Goal: Task Accomplishment & Management: Manage account settings

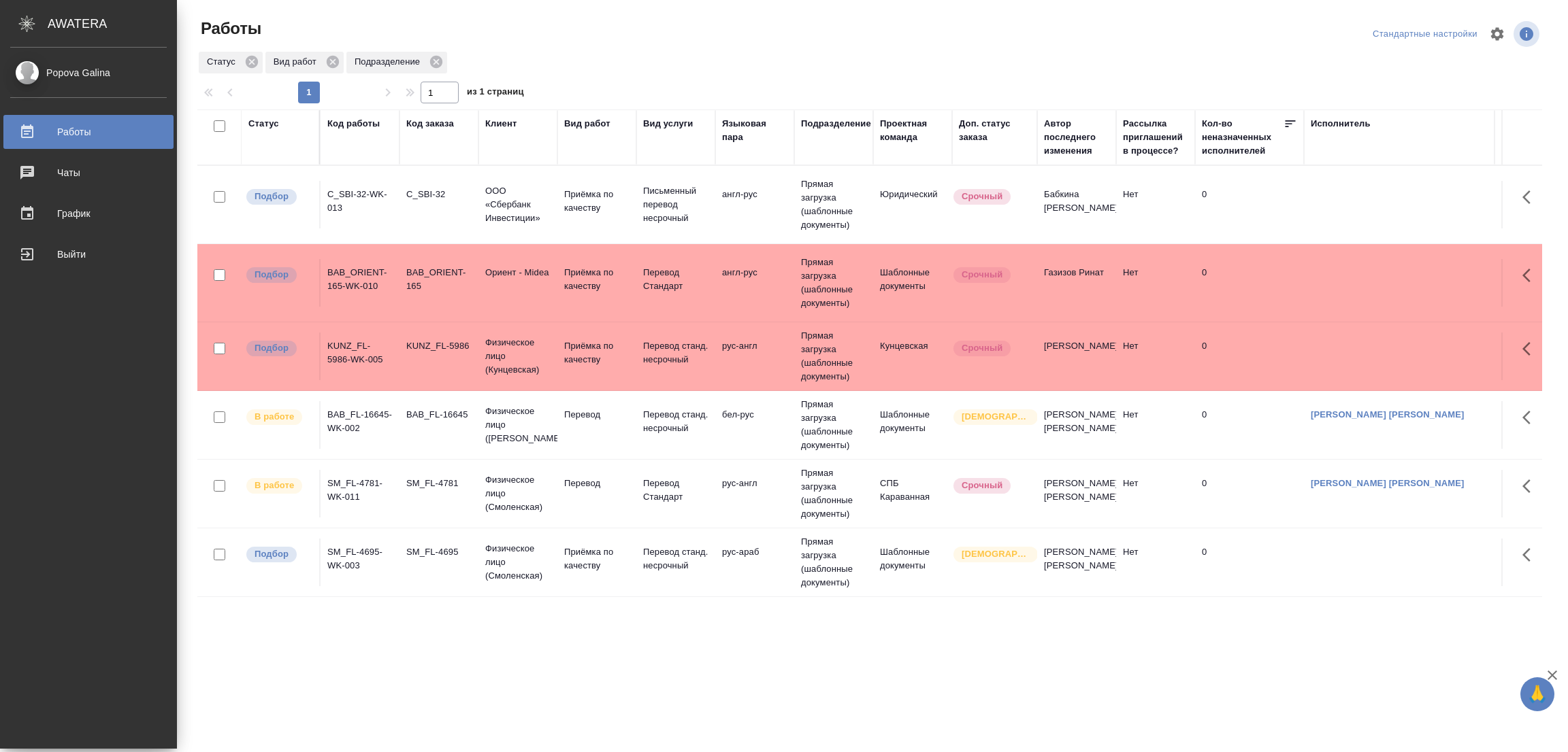
scroll to position [14, 0]
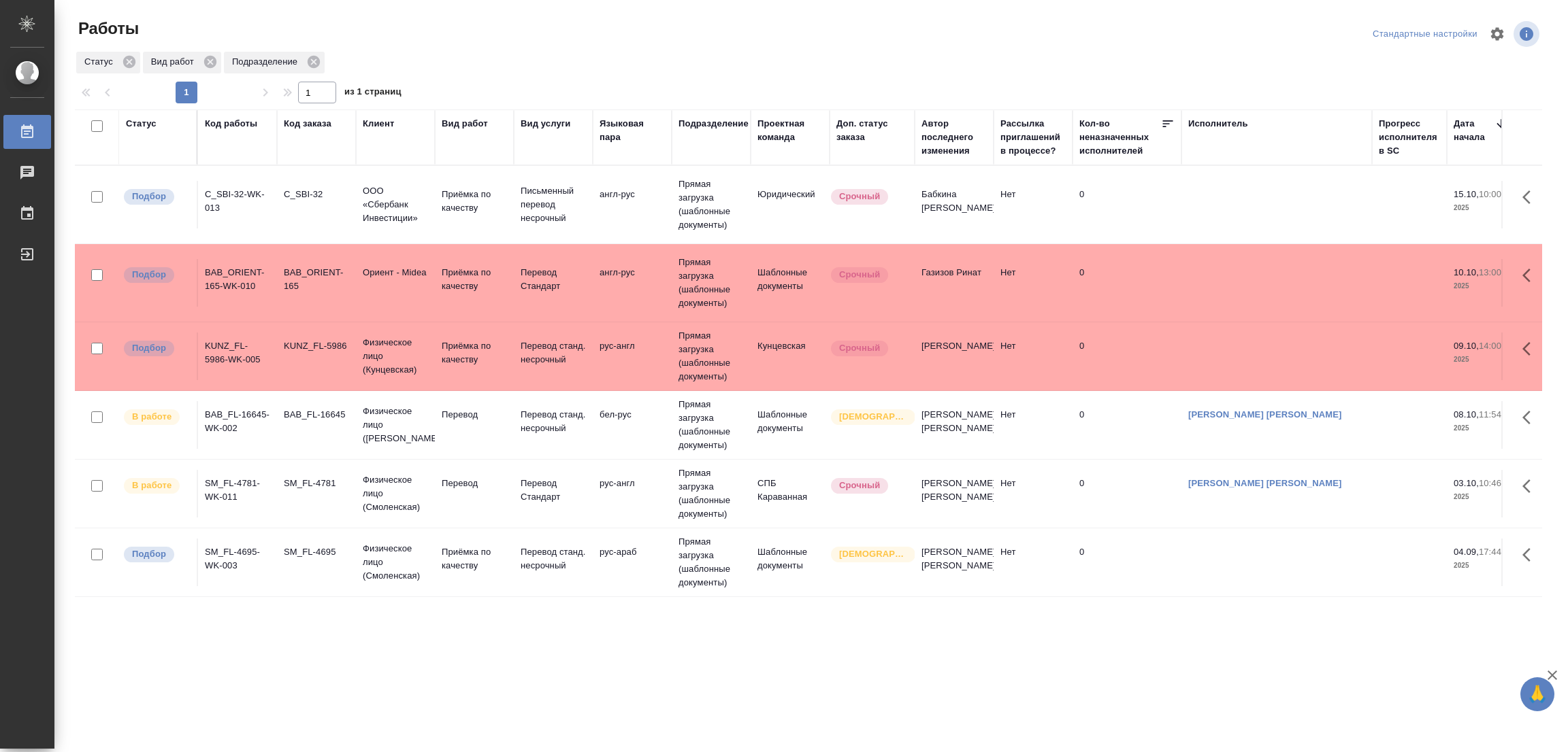
click at [126, 576] on tr "Подбор SM_FL-4695-WK-003 SM_FL-4695 Физическое лицо (Смоленская) Приёмка по кач…" at bounding box center [1470, 562] width 2790 height 69
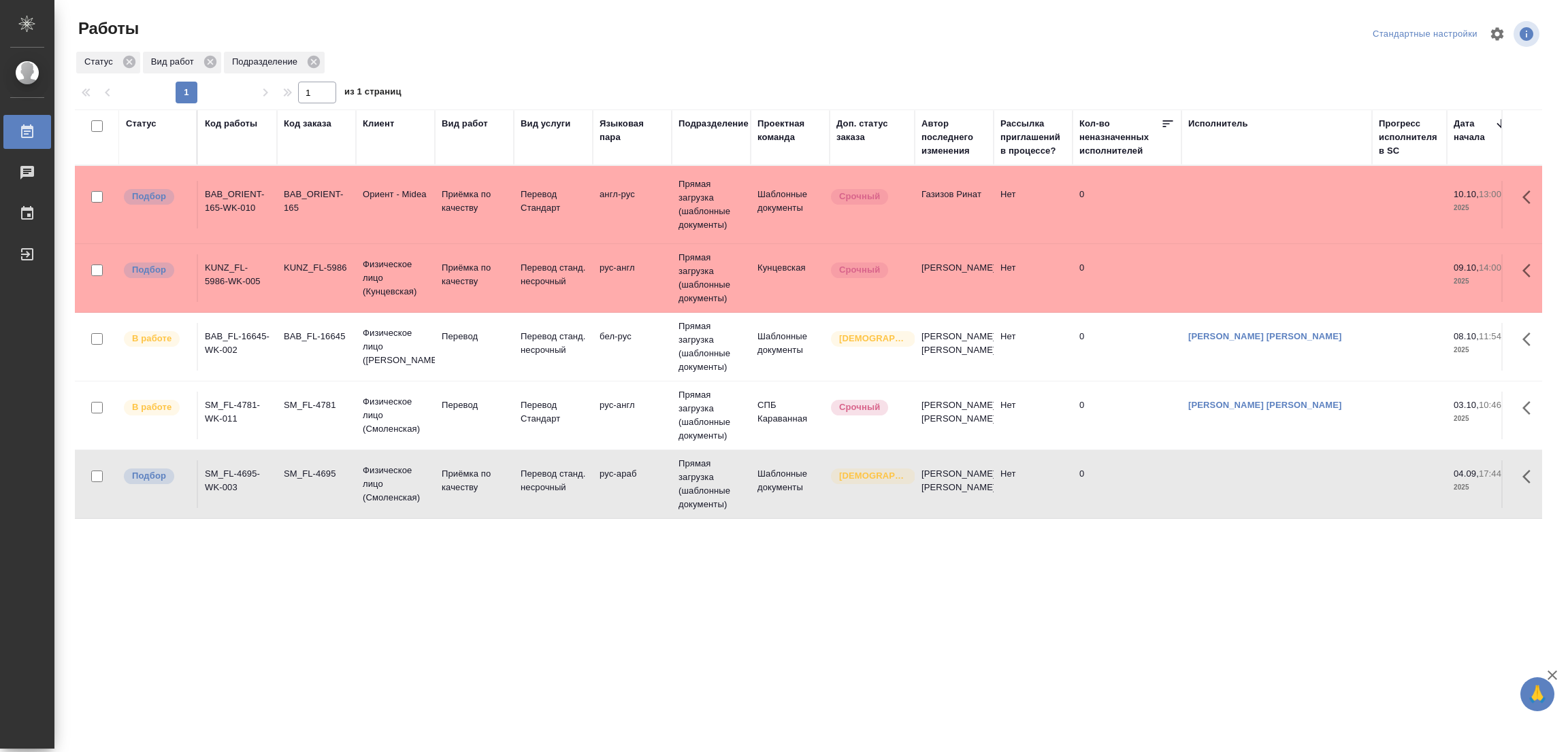
scroll to position [0, 0]
drag, startPoint x: 218, startPoint y: 646, endPoint x: 628, endPoint y: 0, distance: 765.1
click at [218, 642] on div ".cls-1 fill:#fff; AWATERA Popova Galina Работы 0 Чаты График Выйти Работы Станд…" at bounding box center [784, 376] width 1568 height 752
click at [489, 34] on div "Работы" at bounding box center [321, 28] width 492 height 22
click at [267, 661] on div ".cls-1 fill:#fff; AWATERA Popova Galina Работы 0 Чаты График Выйти Работы Станд…" at bounding box center [784, 376] width 1568 height 752
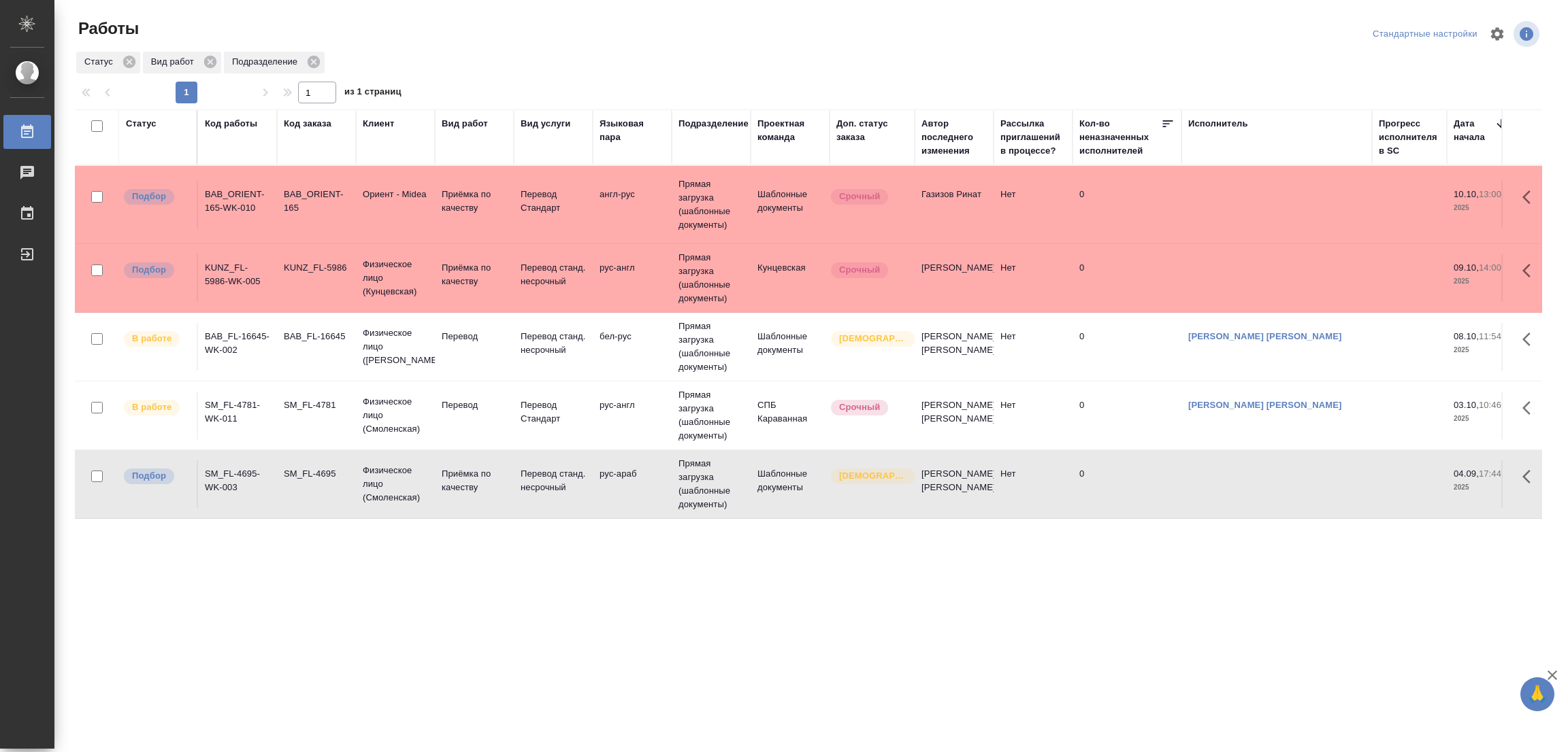
click at [465, 42] on div "Работы" at bounding box center [321, 34] width 492 height 33
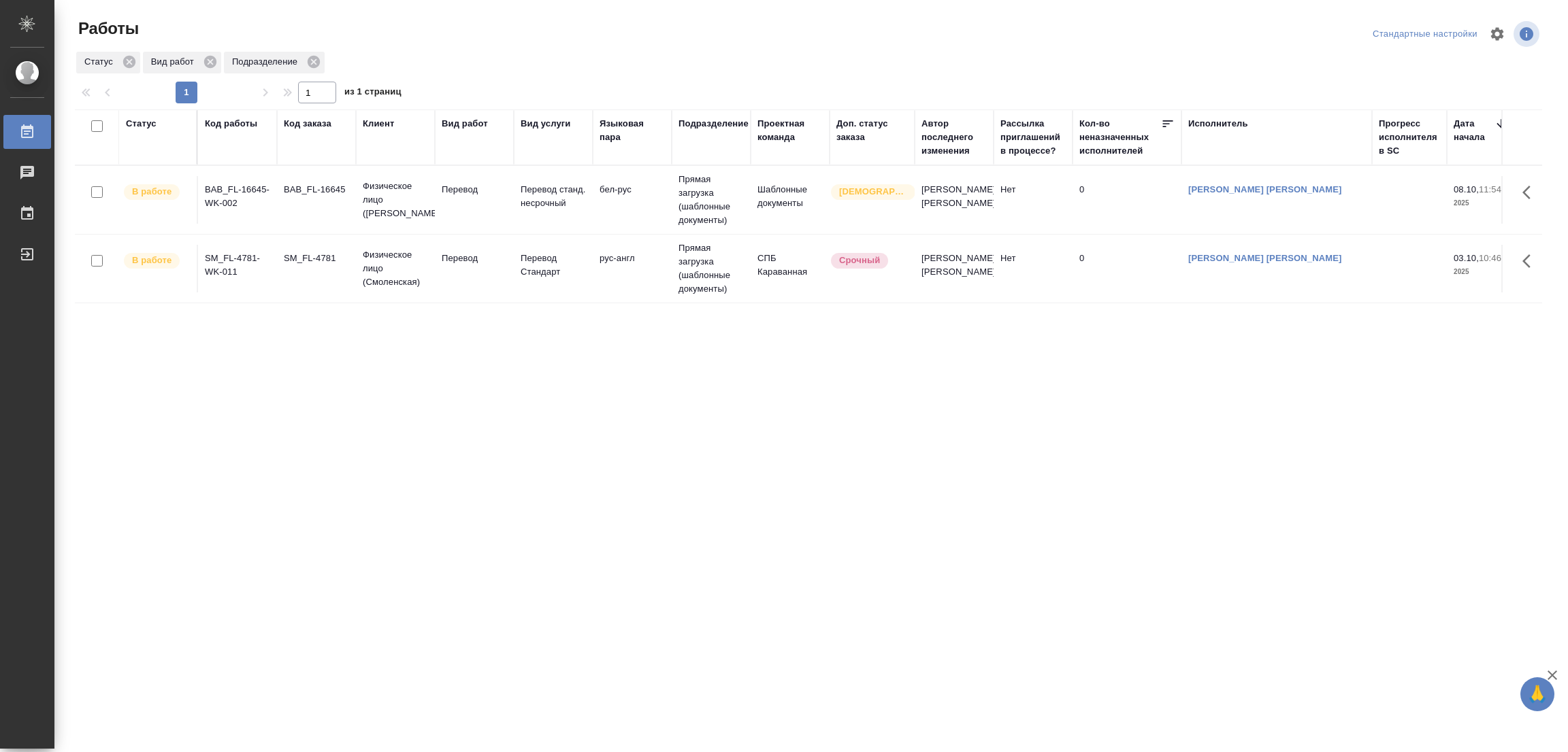
drag, startPoint x: 136, startPoint y: 375, endPoint x: 129, endPoint y: 377, distance: 7.3
click at [135, 377] on div "Статус Код работы Код заказа Клиент Вид работ Вид услуги Языковая пара Подразде…" at bounding box center [808, 355] width 1467 height 490
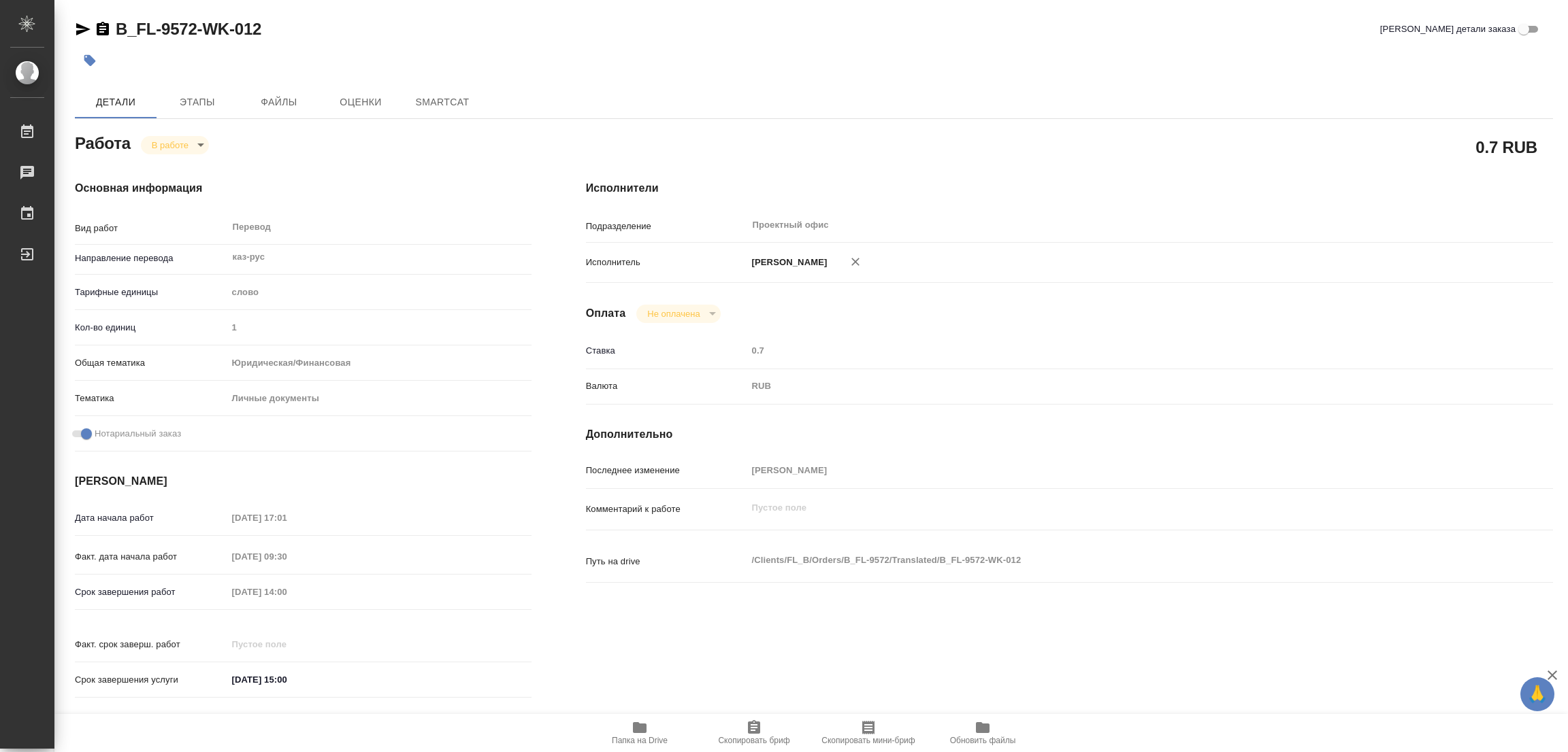
type textarea "x"
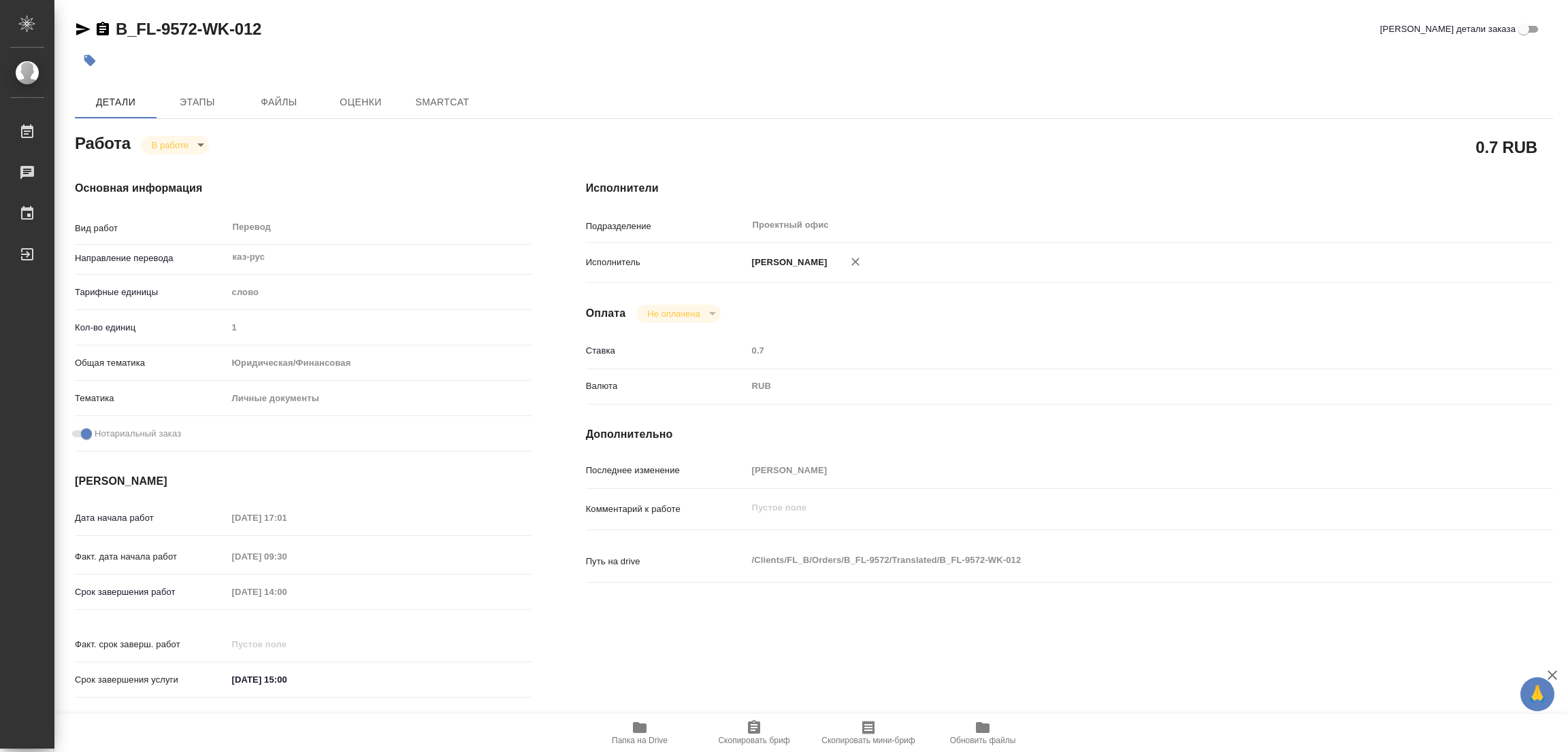
type textarea "x"
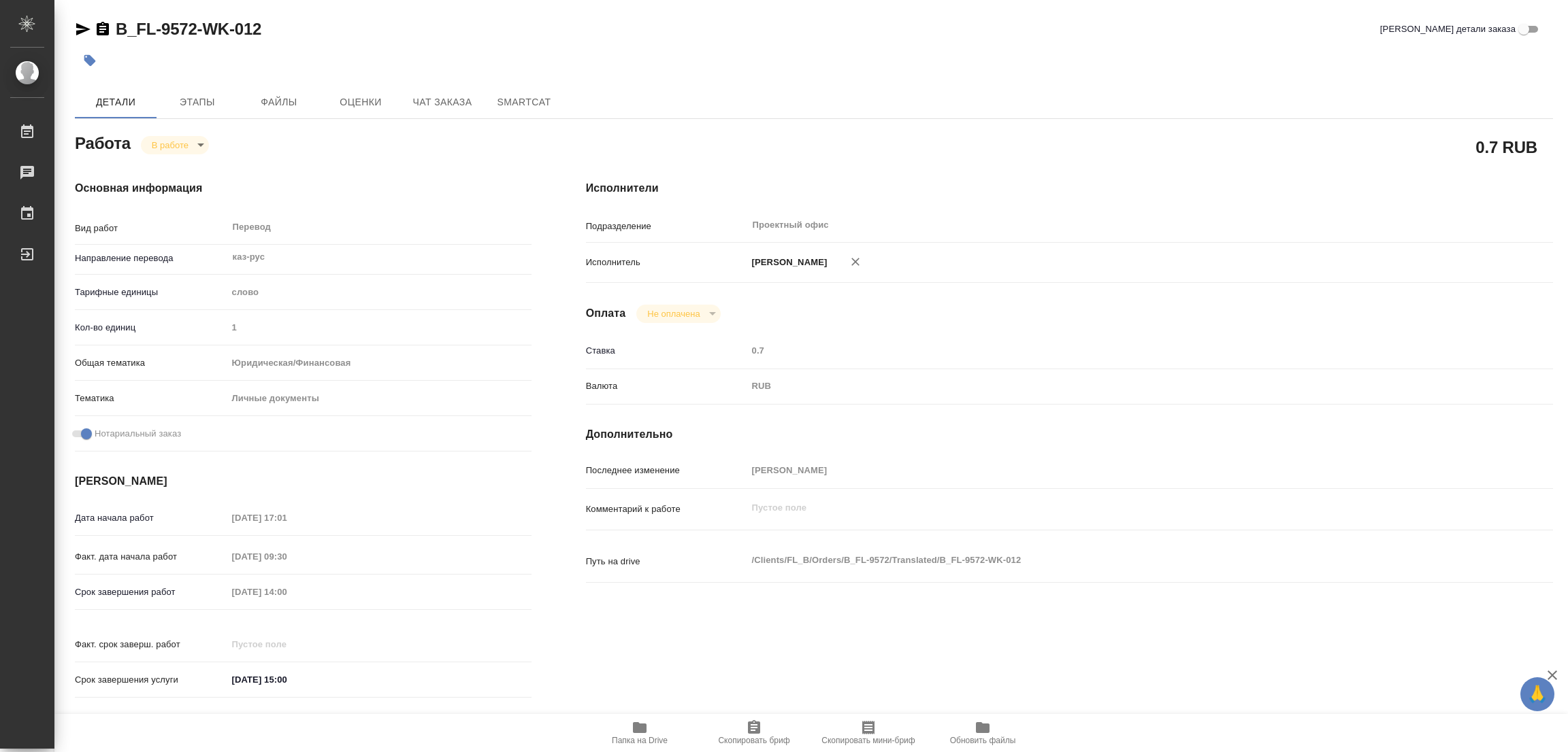
type textarea "x"
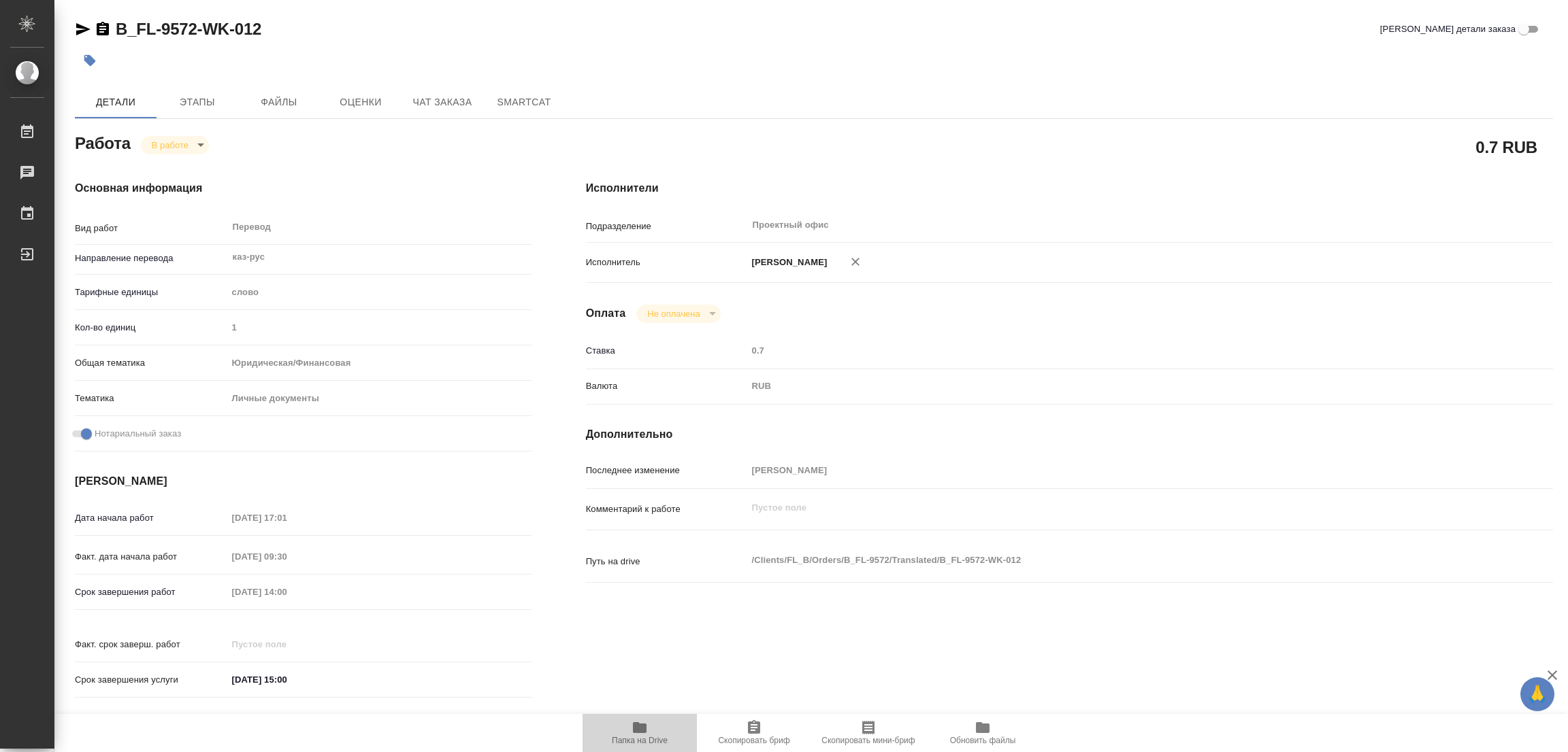
click at [643, 727] on icon "button" at bounding box center [639, 727] width 13 height 11
type textarea "x"
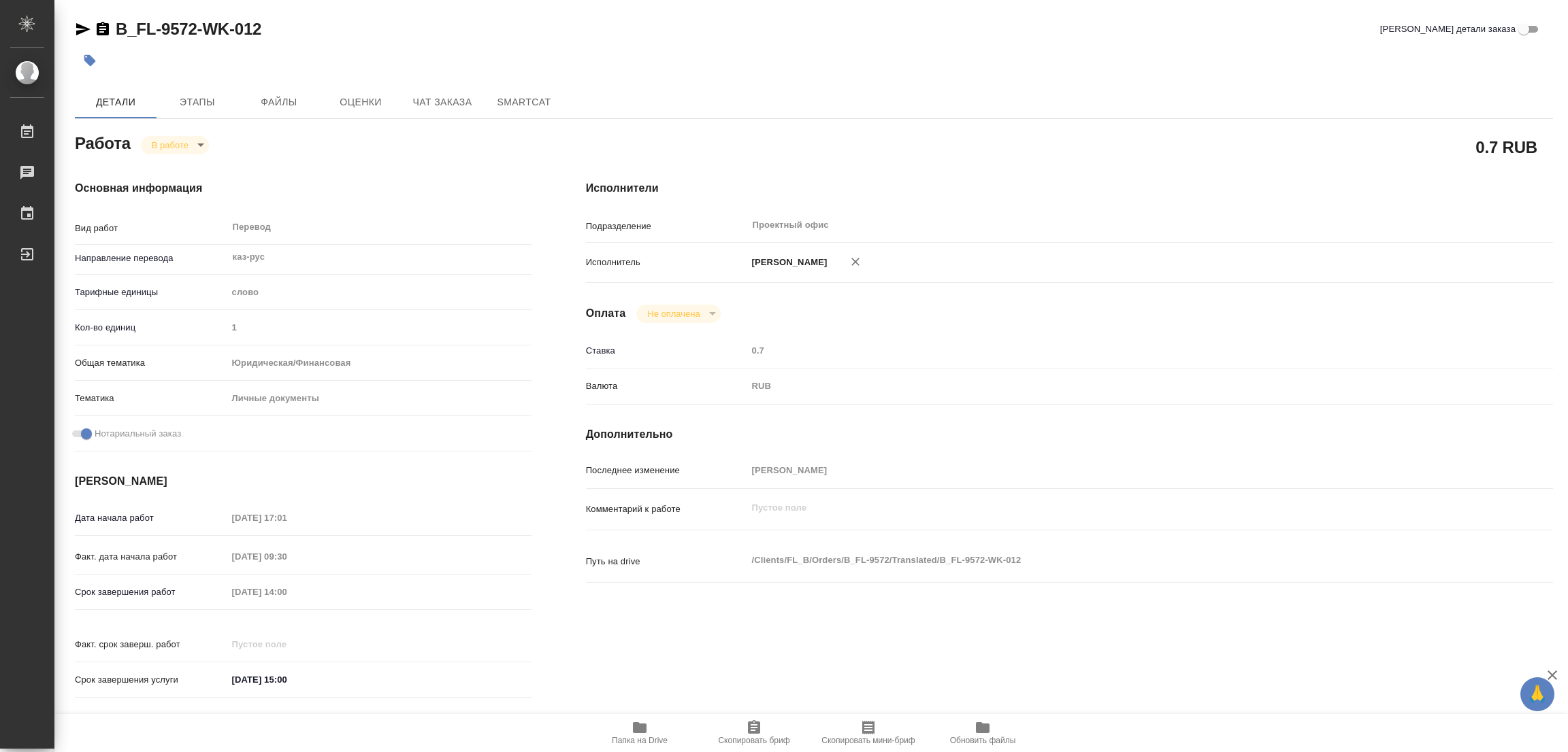
type textarea "x"
click at [202, 103] on span "Этапы" at bounding box center [197, 103] width 65 height 17
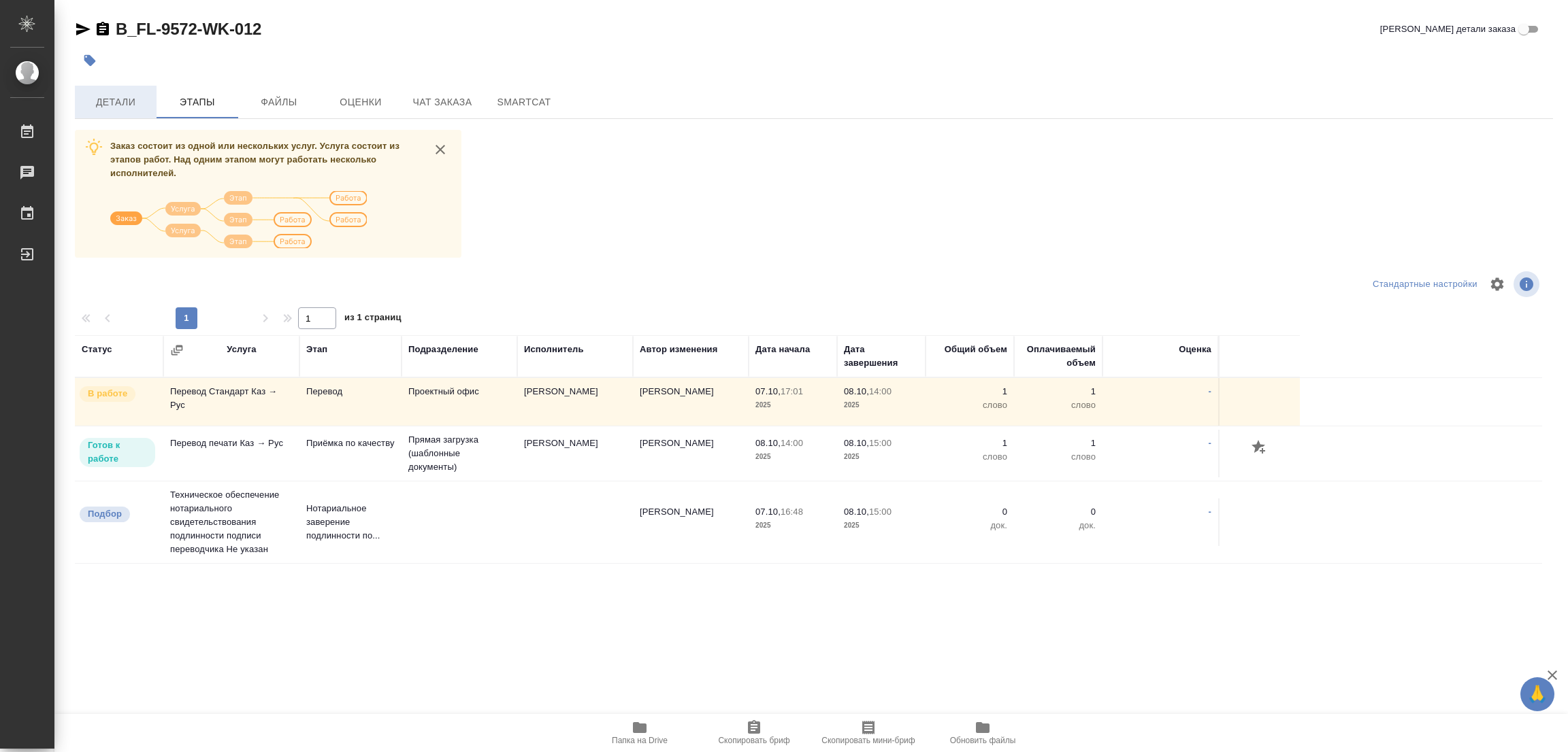
click at [115, 97] on span "Детали" at bounding box center [115, 103] width 65 height 17
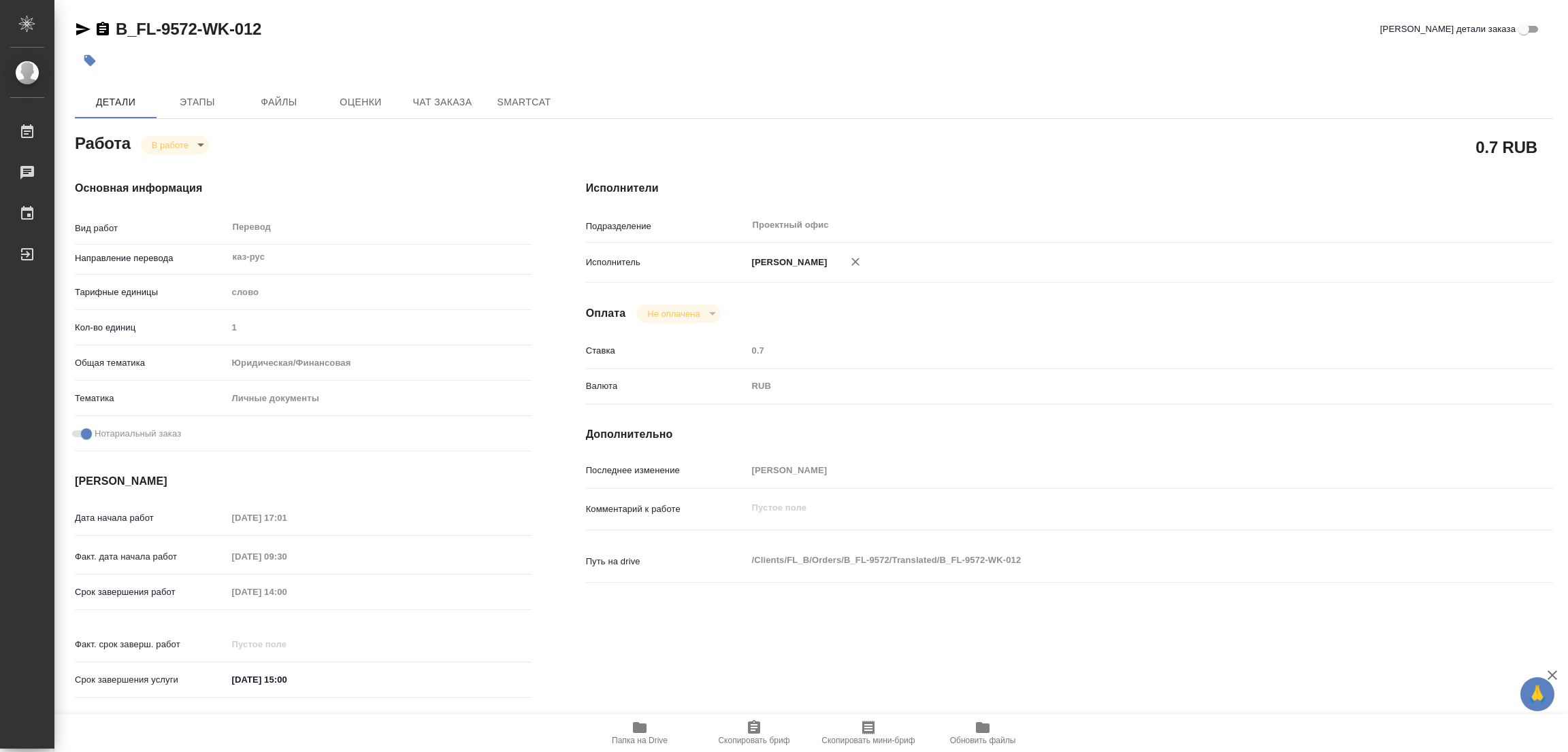
type textarea "x"
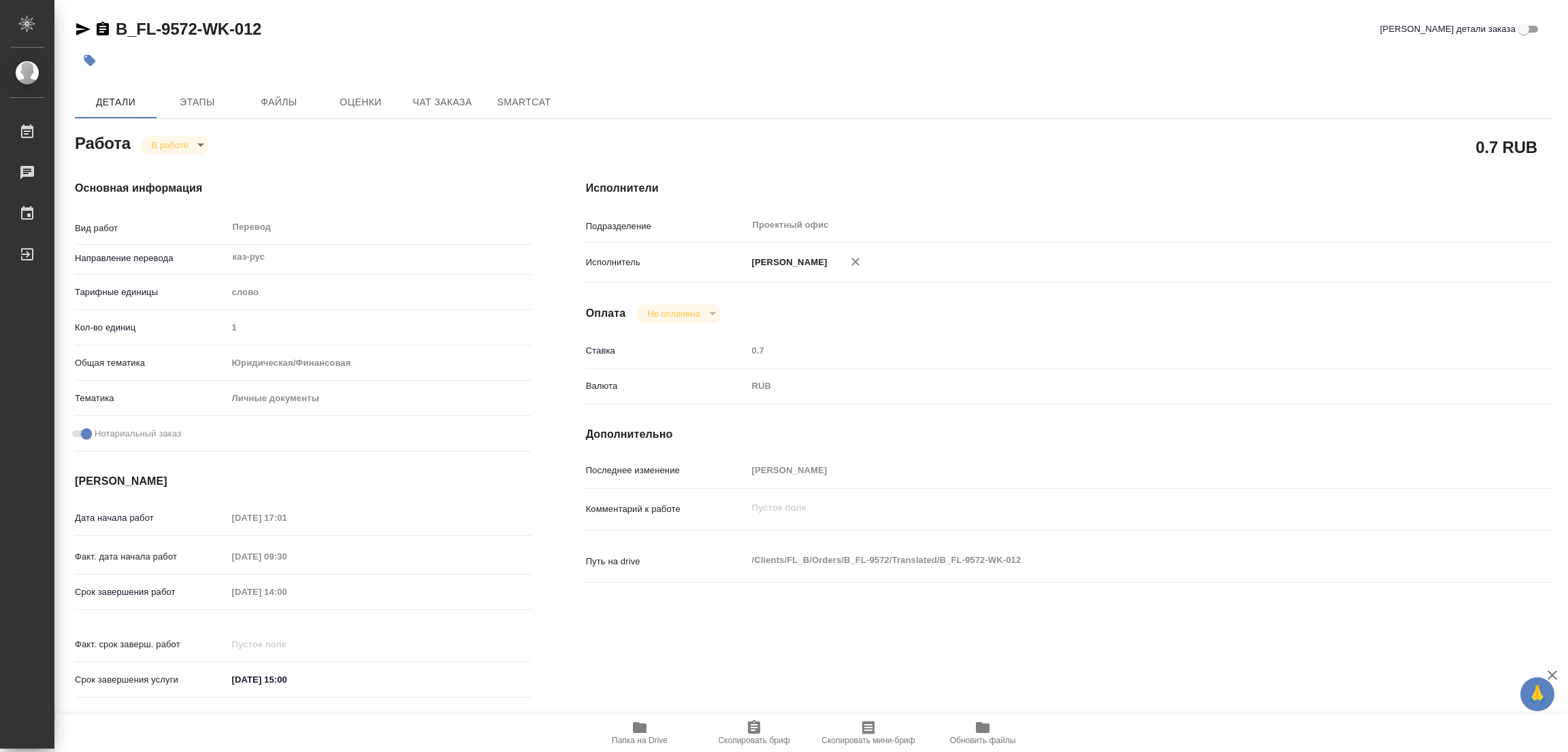
type textarea "x"
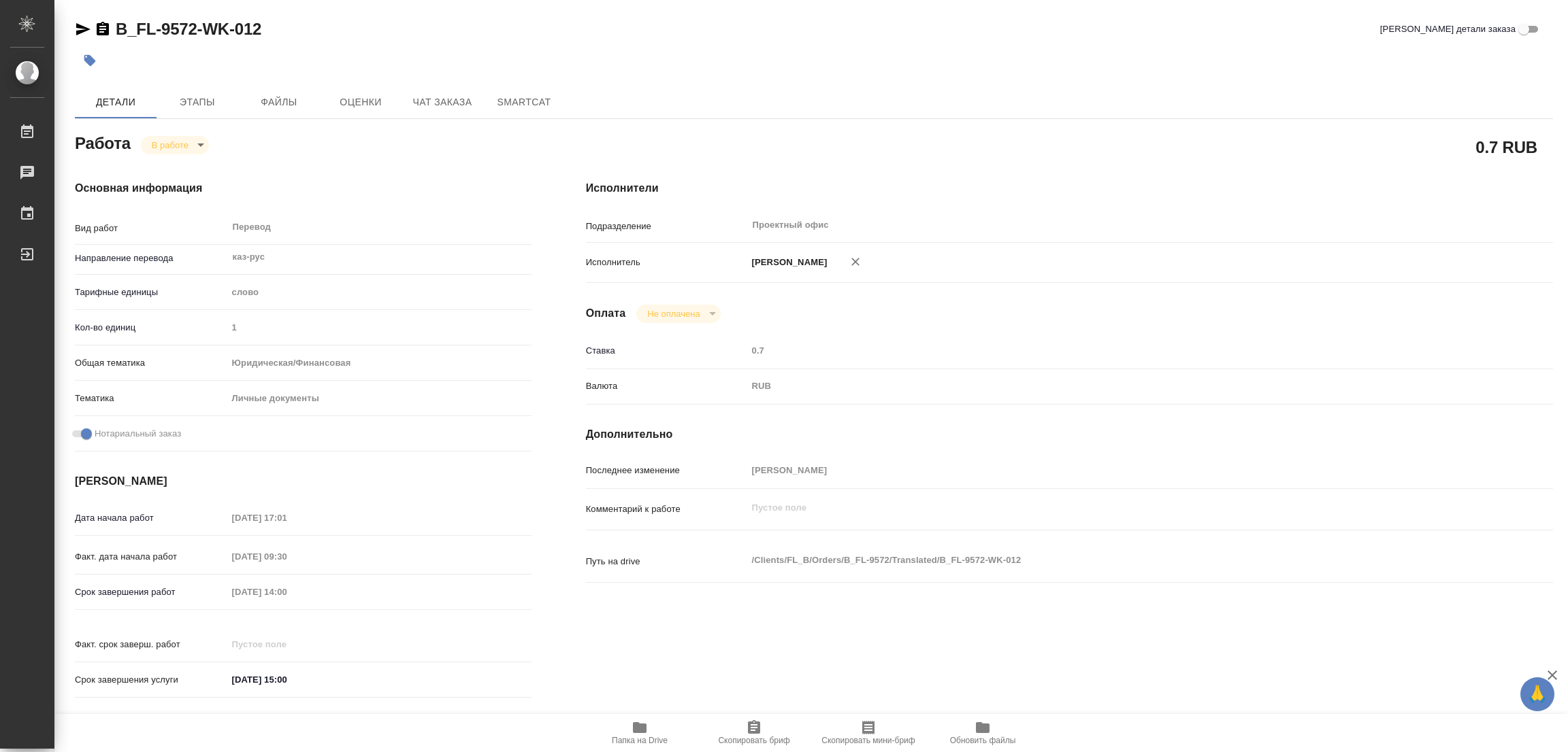
type textarea "x"
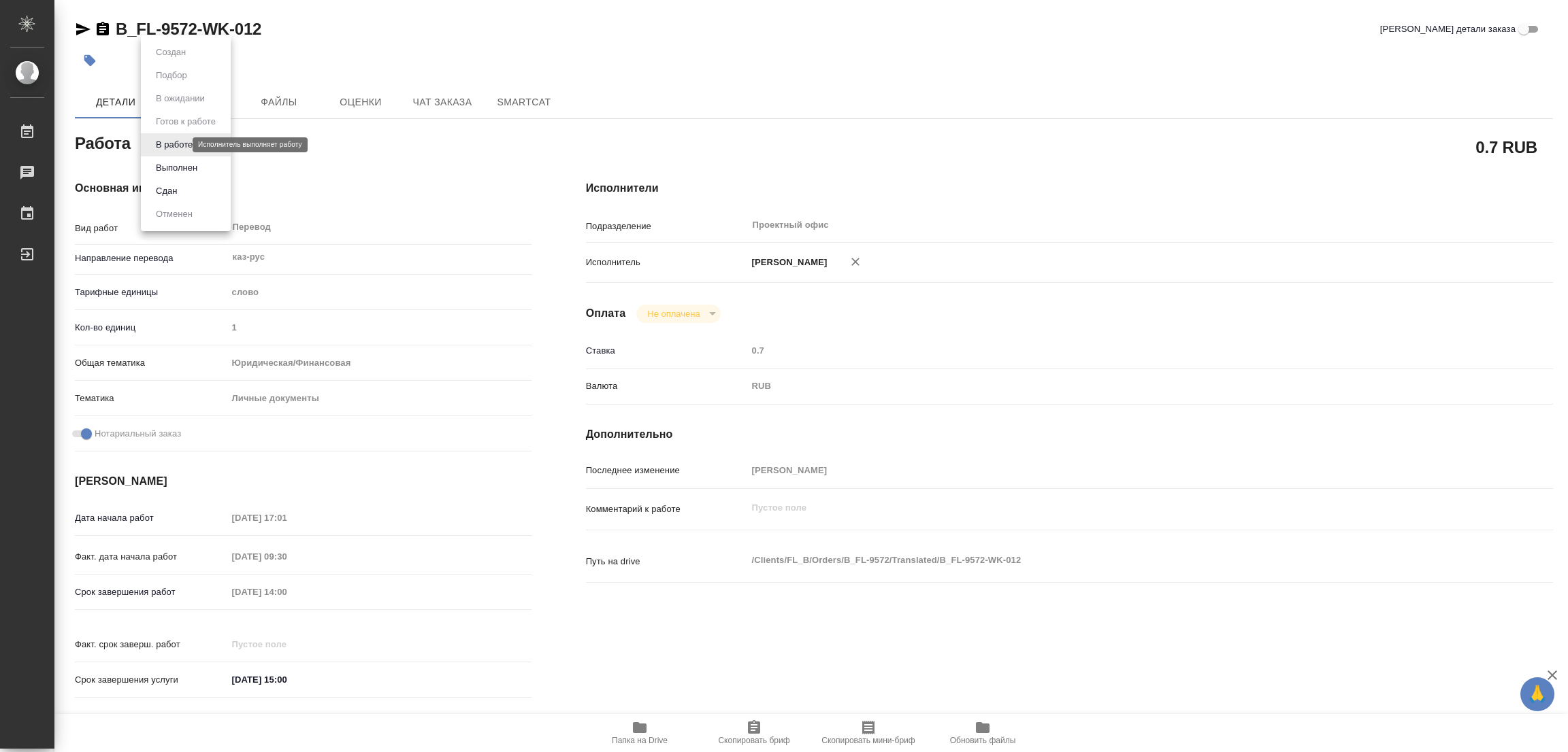
click at [162, 148] on body "🙏 .cls-1 fill:#fff; AWATERA Popova Galina Работы 0 Чаты График Выйти B_FL-9572-…" at bounding box center [784, 376] width 1568 height 752
click at [172, 164] on button "Выполнен" at bounding box center [176, 168] width 50 height 15
type textarea "x"
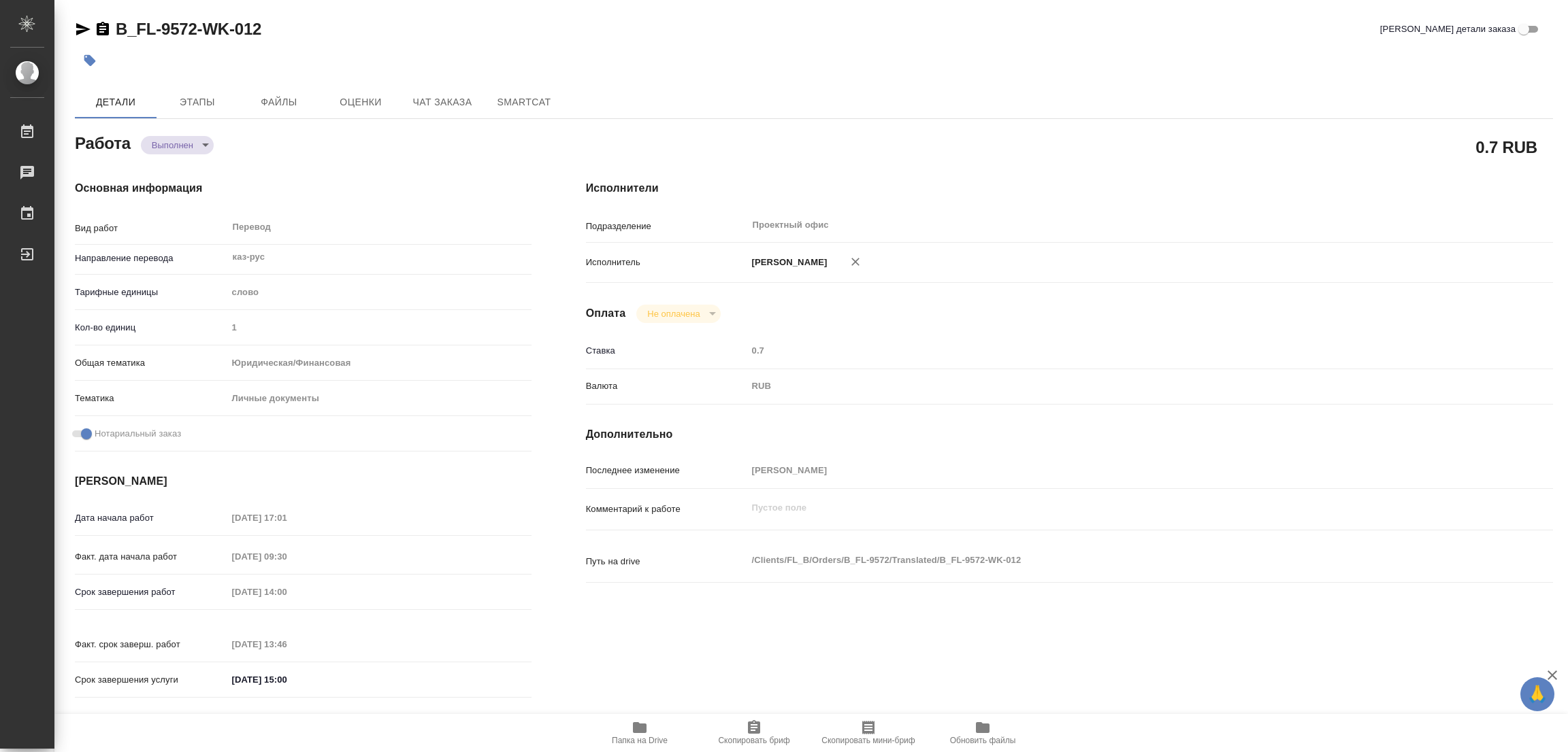
type textarea "x"
click at [92, 55] on icon "button" at bounding box center [89, 60] width 13 height 13
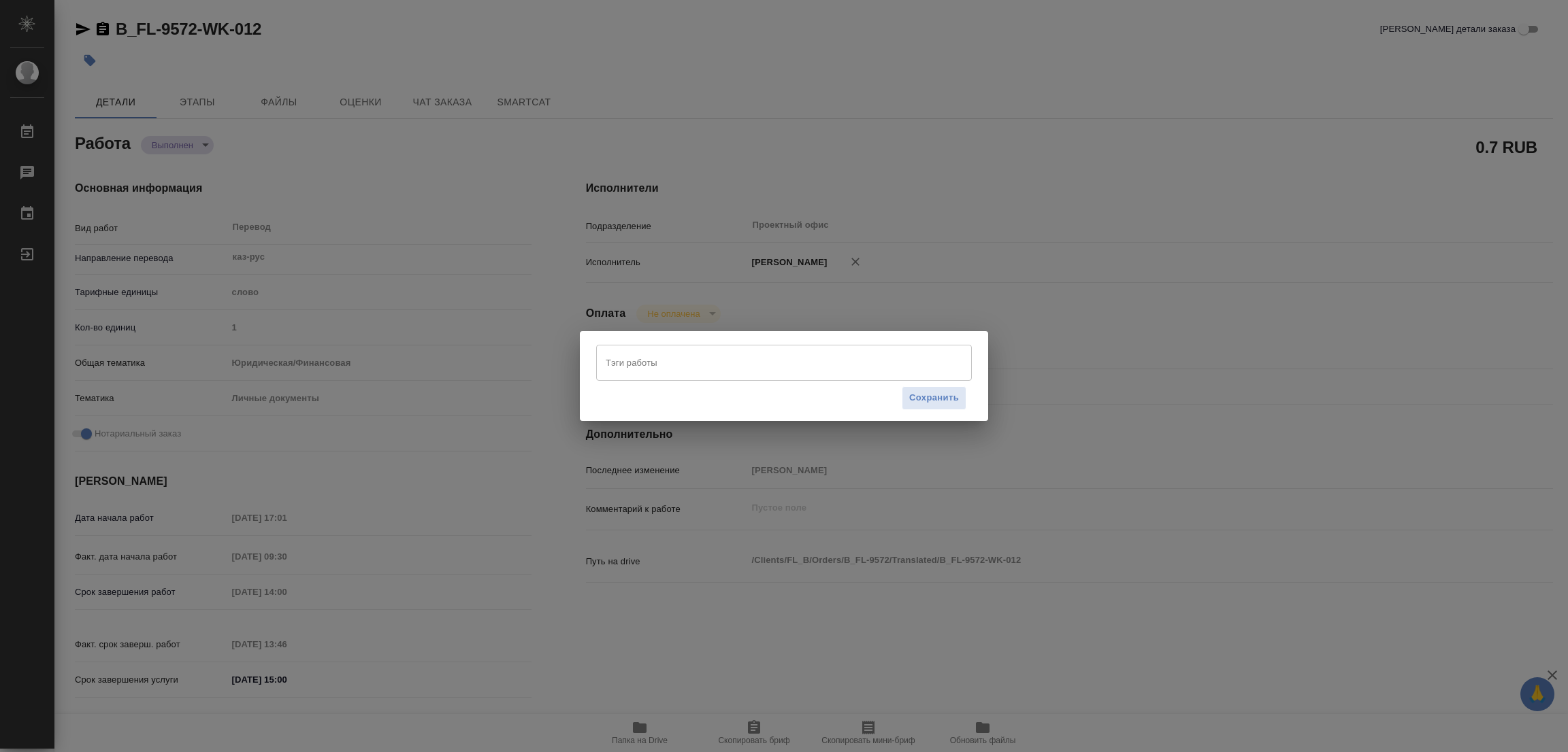
type textarea "x"
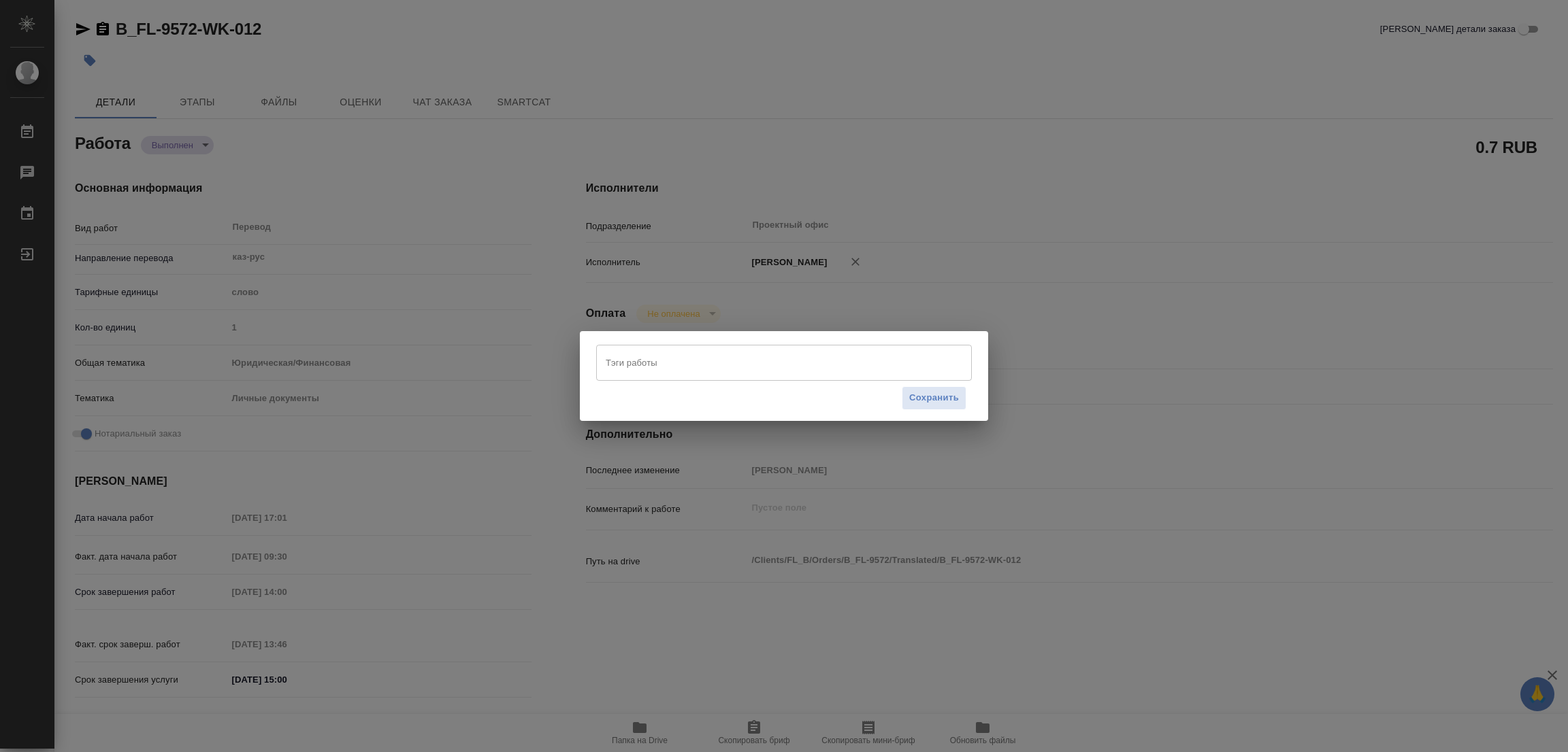
type textarea "x"
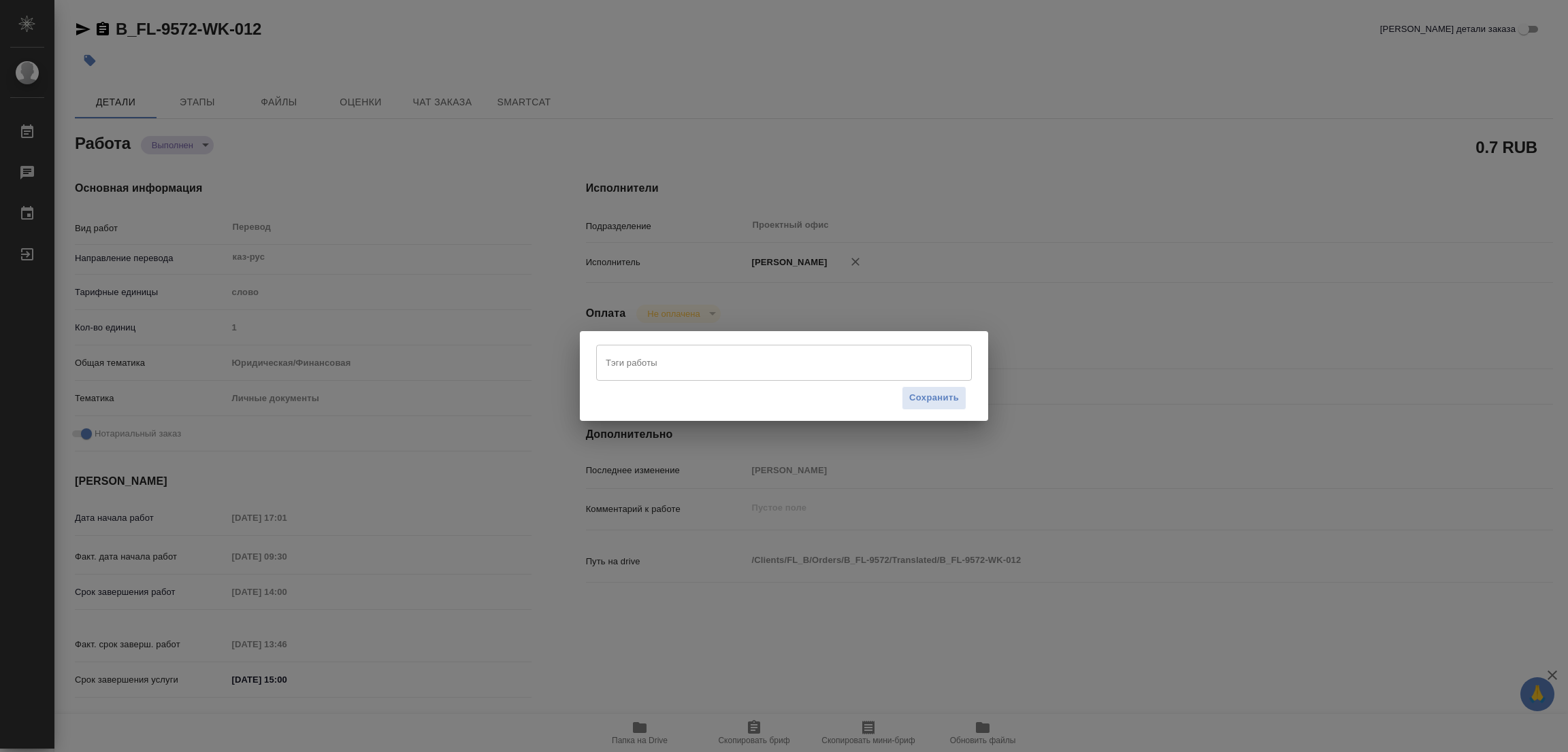
click at [645, 363] on input "Тэги работы" at bounding box center [771, 363] width 337 height 23
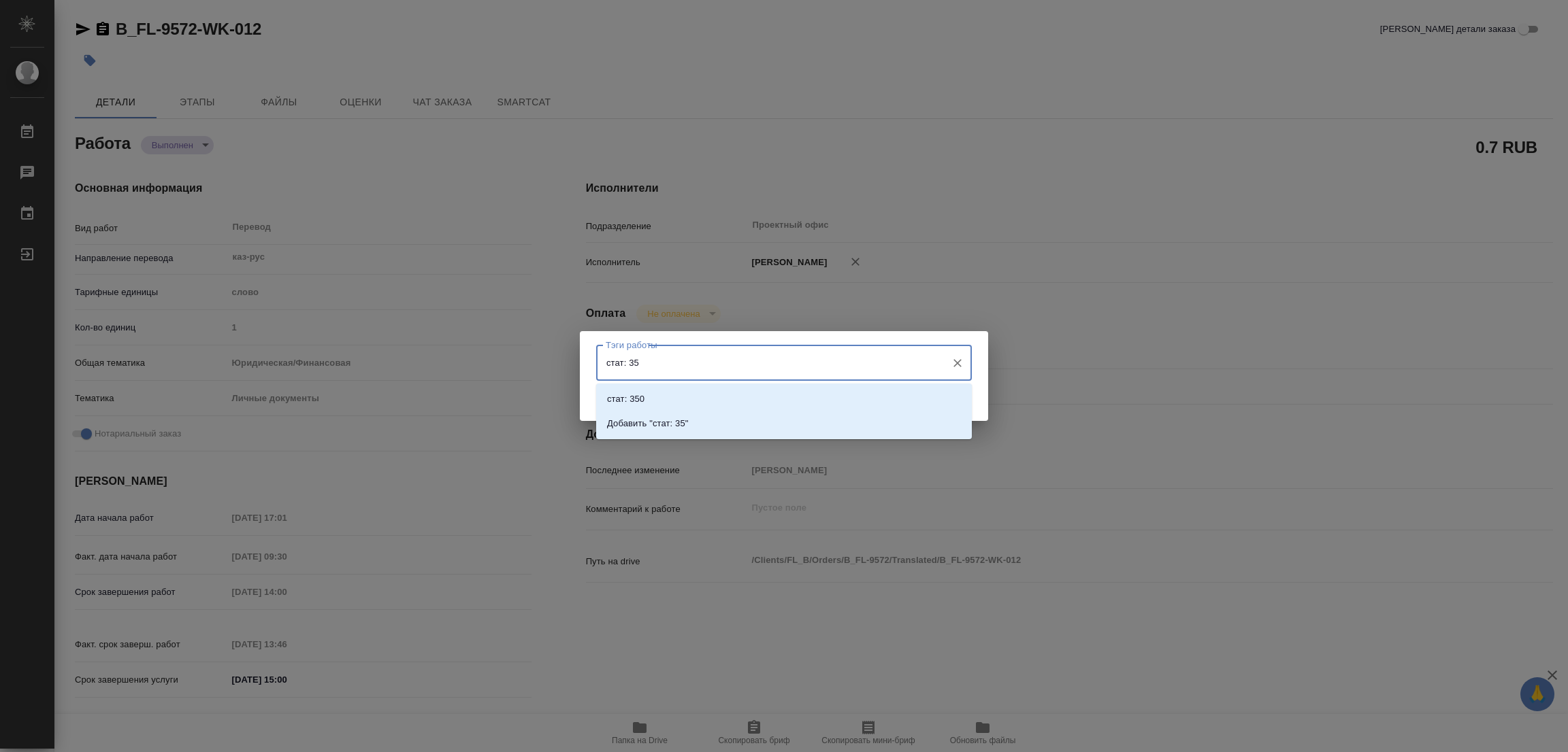
type input "стат: 350"
click at [645, 417] on p "Добавить "стат: 350"" at bounding box center [650, 423] width 86 height 13
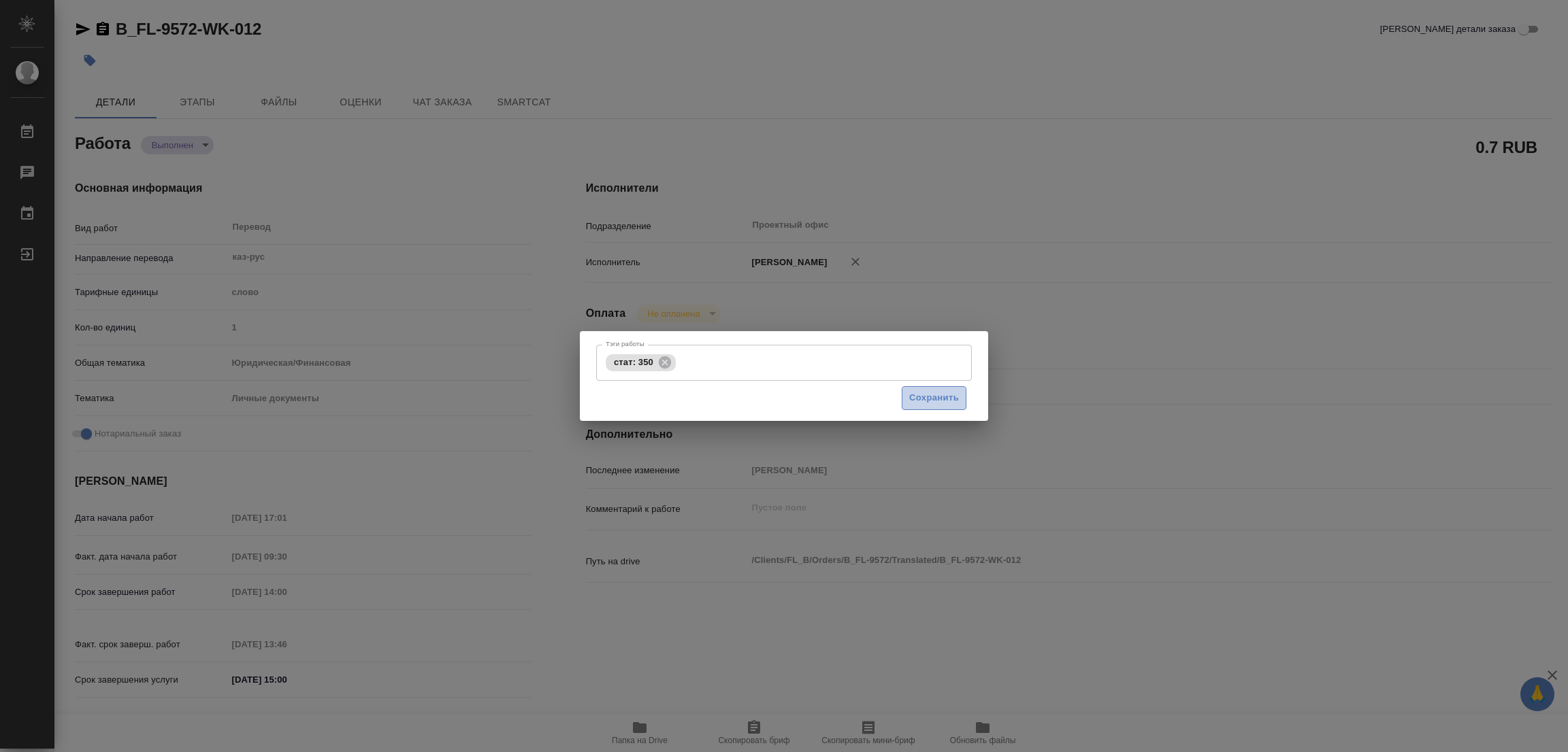
click at [946, 399] on span "Сохранить" at bounding box center [934, 398] width 50 height 16
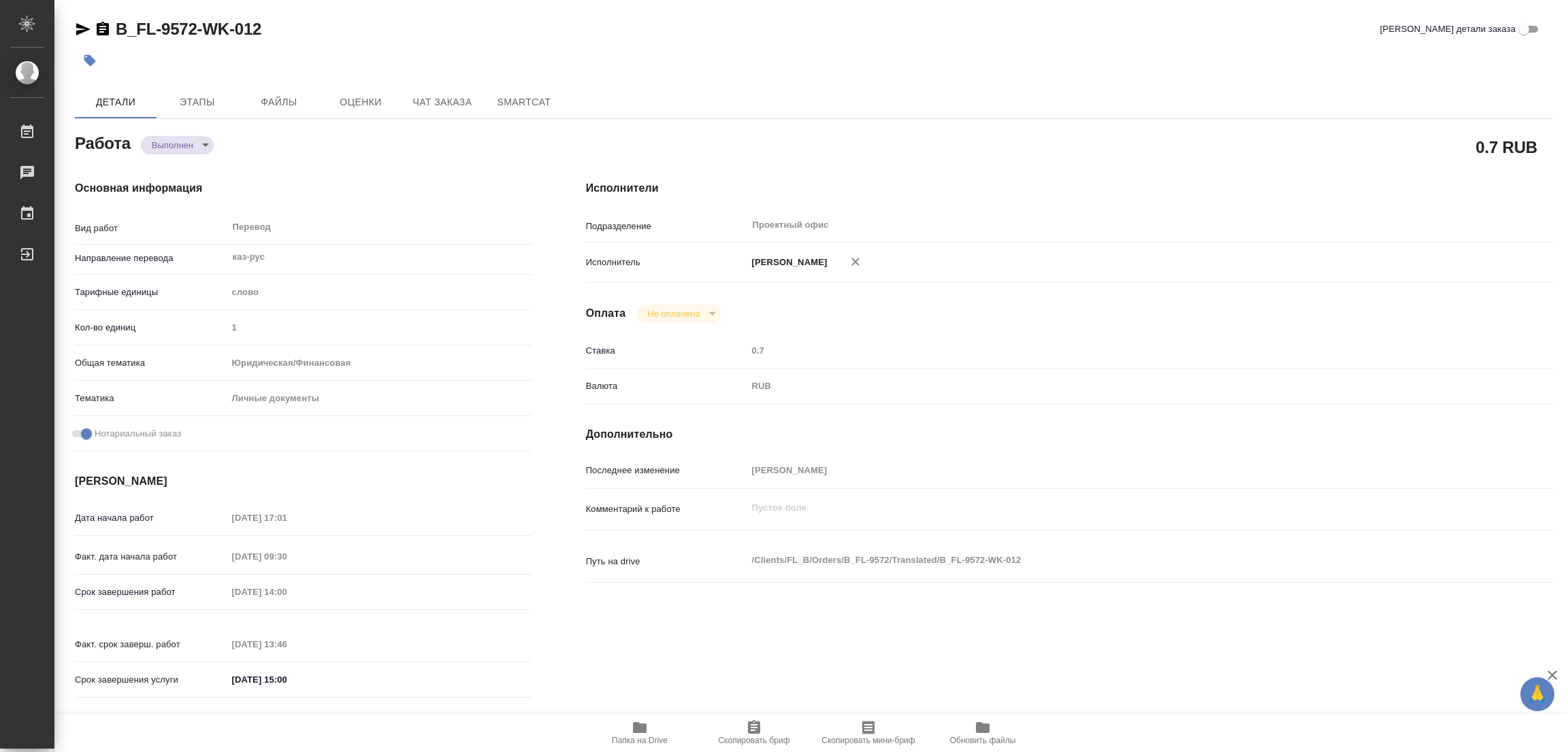
type input "completed"
type textarea "Перевод"
type textarea "x"
type input "каз-рус"
type input "5a8b1489cc6b4906c91bfd90"
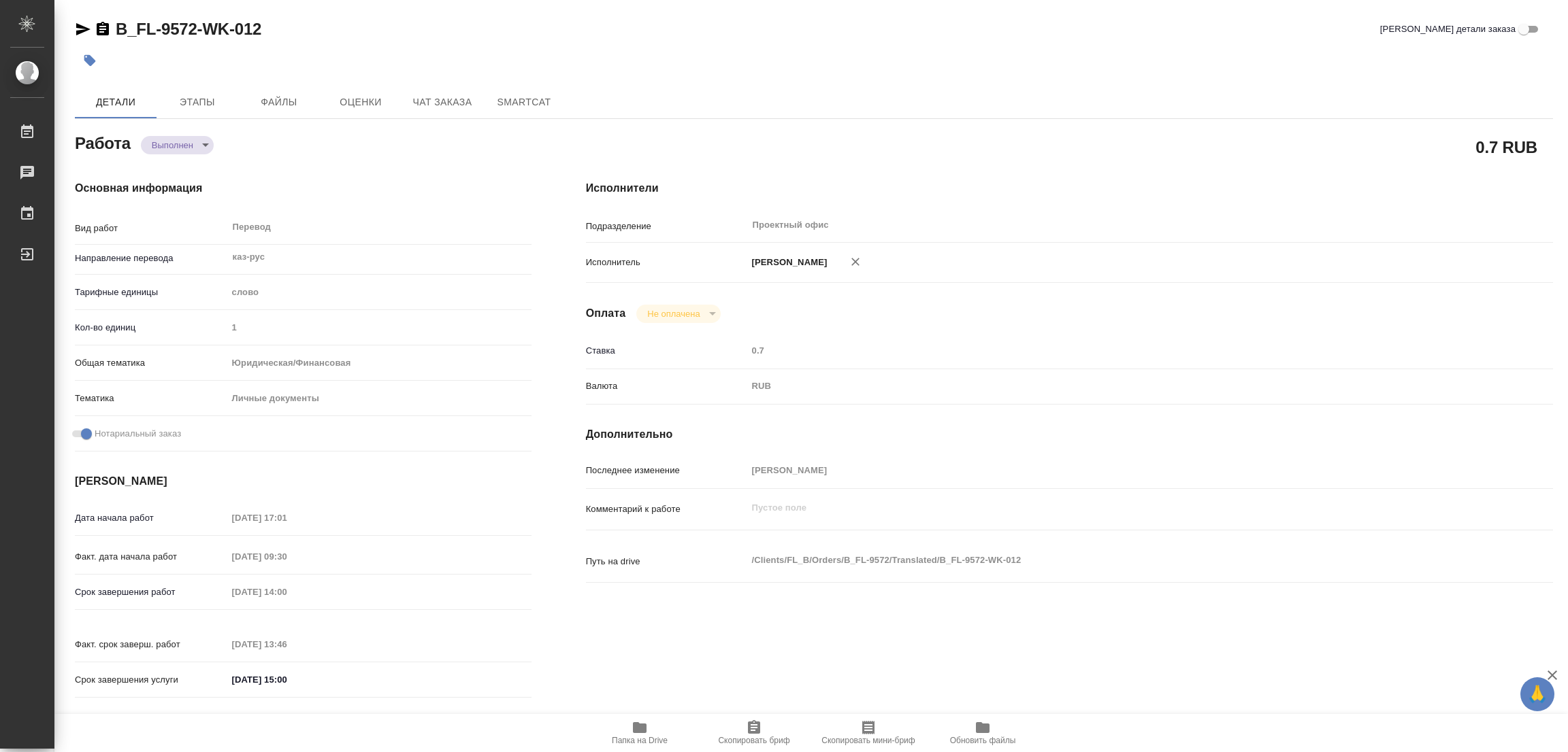
type input "1"
type input "yr-fn"
type input "5a8b8b956a9677013d343cfe"
checkbox input "true"
type input "07.10.2025 17:01"
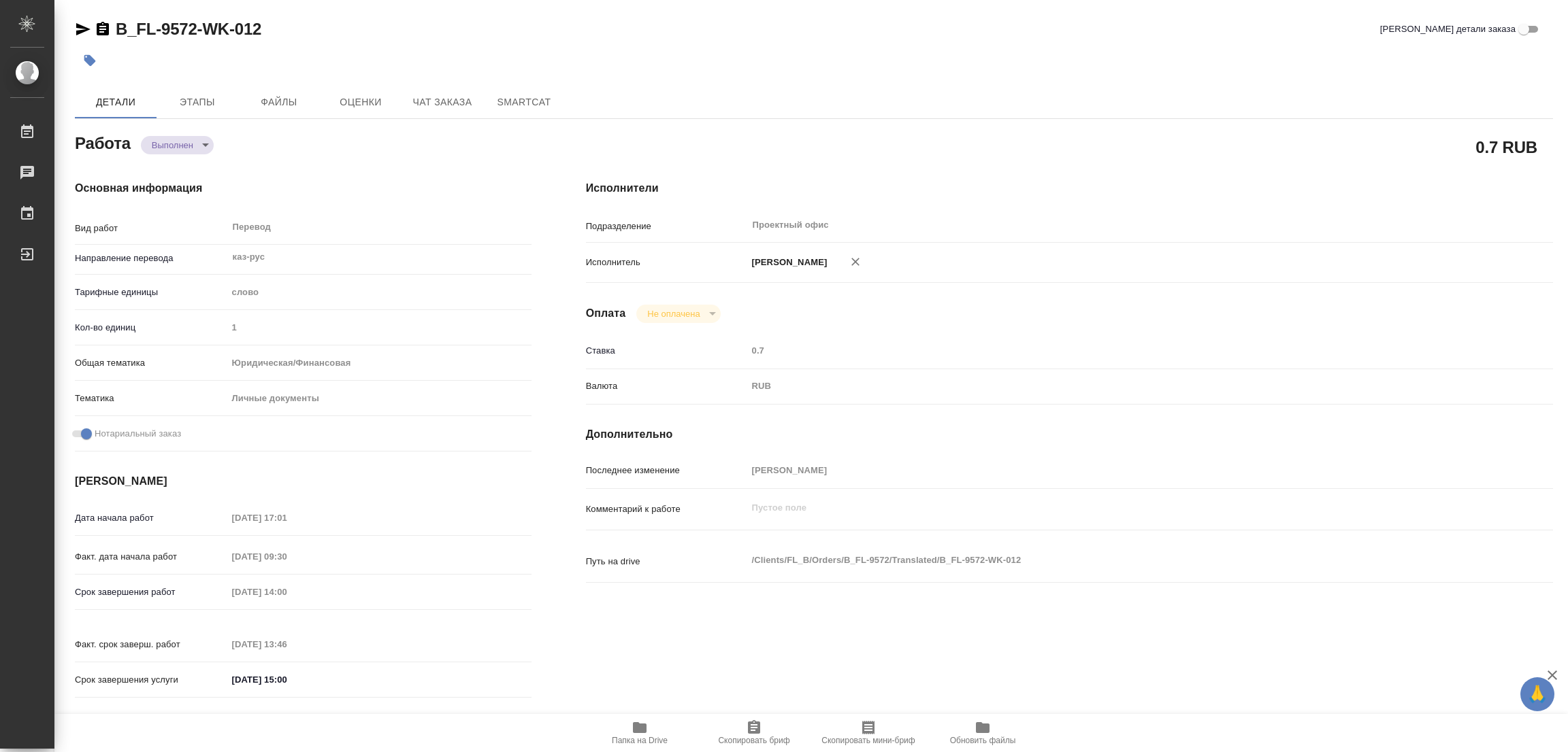
type input "08.10.2025 09:30"
type input "08.10.2025 14:00"
type input "08.10.2025 13:46"
type input "08.10.2025 15:00"
type input "Проектный офис"
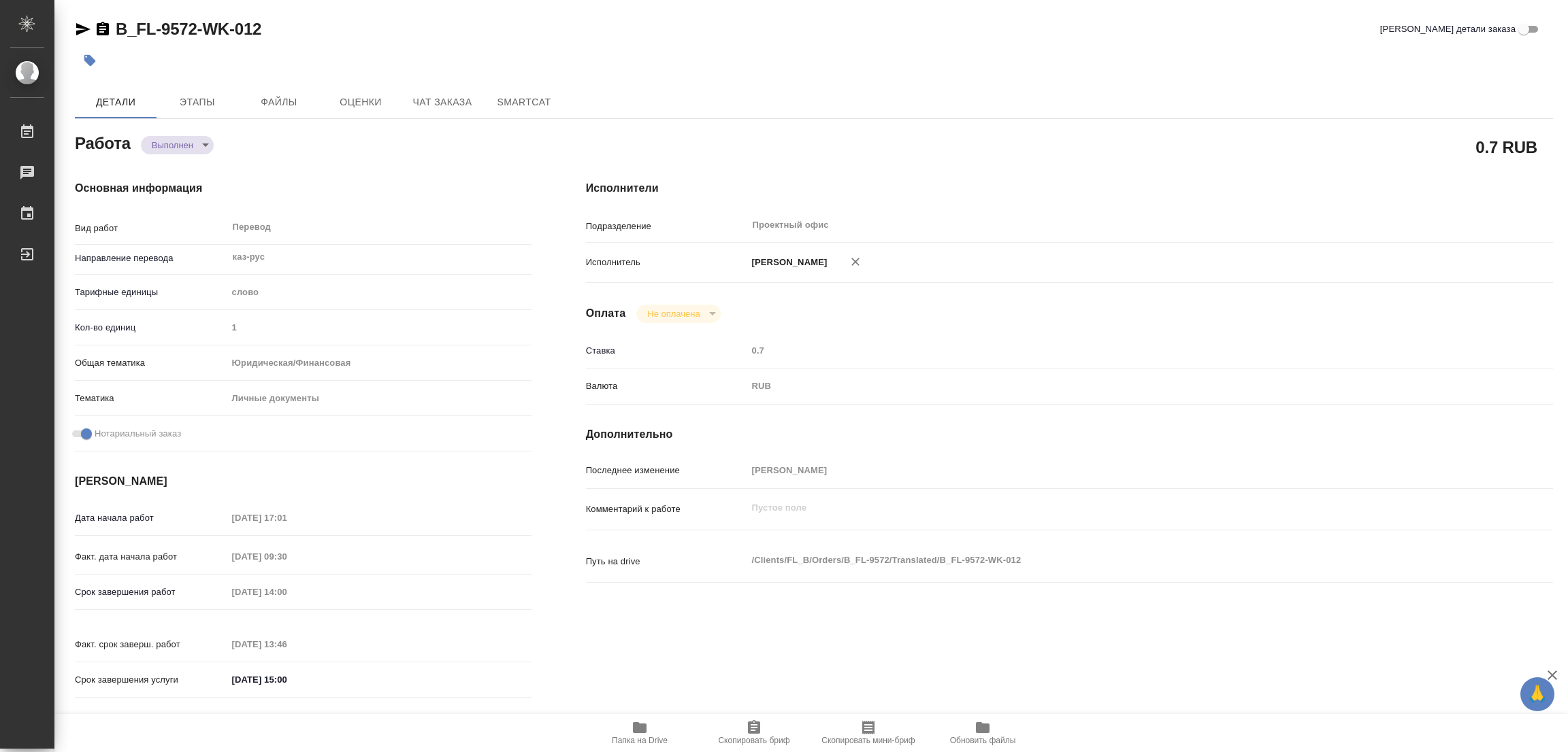
type input "notPayed"
type input "0.7"
type input "RUB"
type input "[PERSON_NAME]"
type textarea "x"
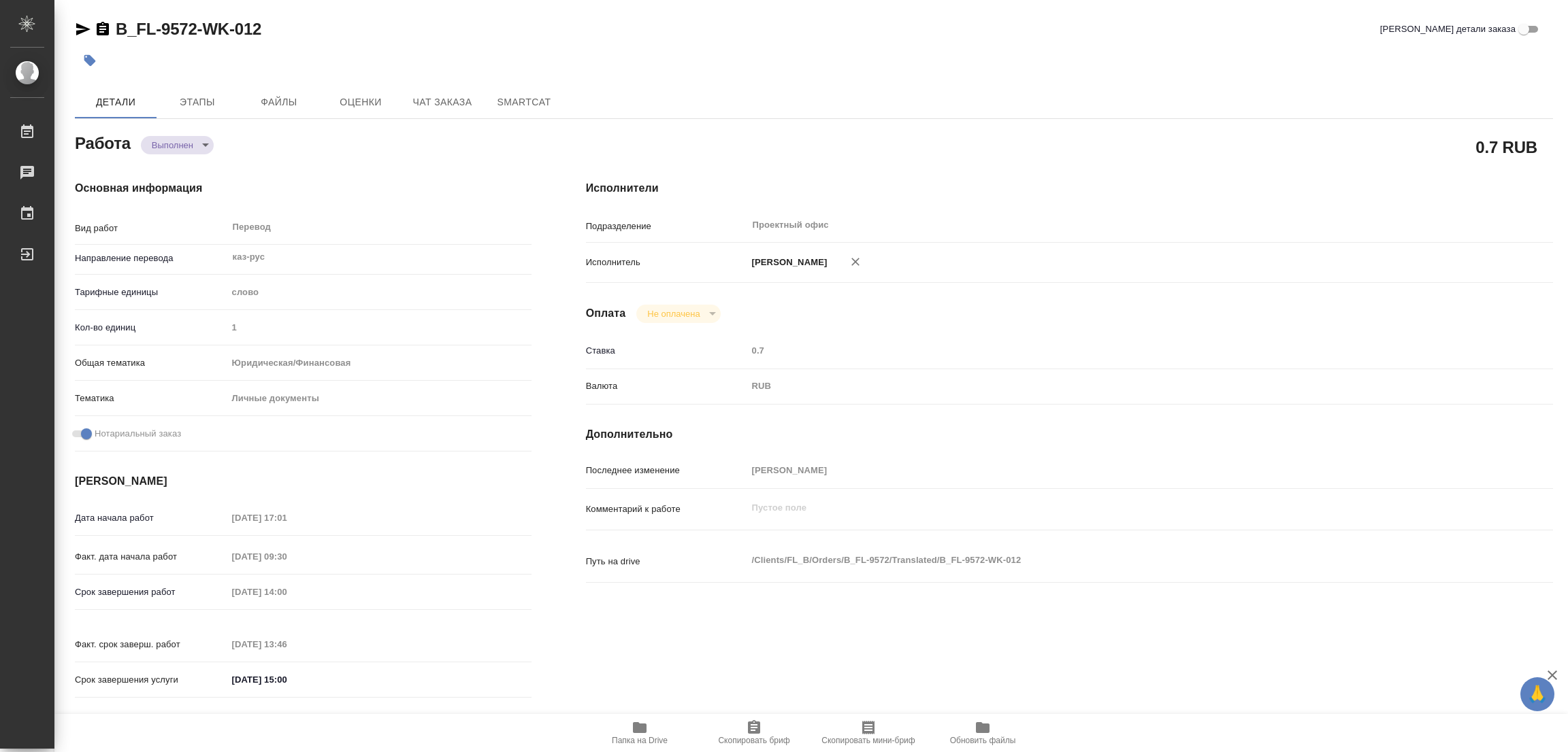
type textarea "/Clients/FL_B/Orders/B_FL-9572/Translated/B_FL-9572-WK-012"
type textarea "x"
type input "B_FL-9572"
type input "Перевод Стандарт"
type input "Перевод, Постредактура машинного перевода, Приёмка по качеству, Редактура, Корр…"
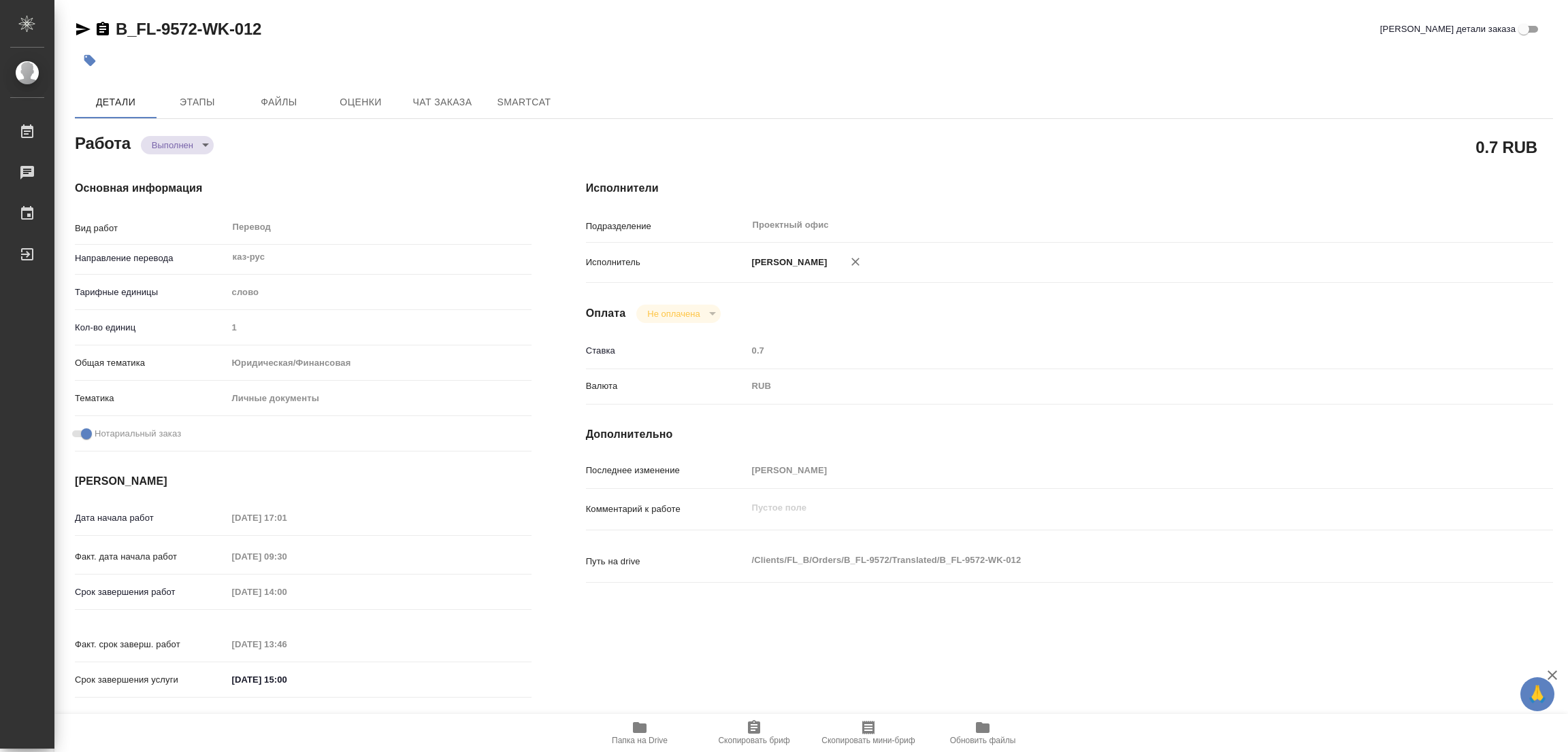
type input "Богомолова Анастасия"
type input "/Clients/FL_B/Orders/B_FL-9572"
type textarea "x"
type textarea "все для сахарово в СОБе переводим печать+перенабор русского текста (клиент сам …"
type textarea "x"
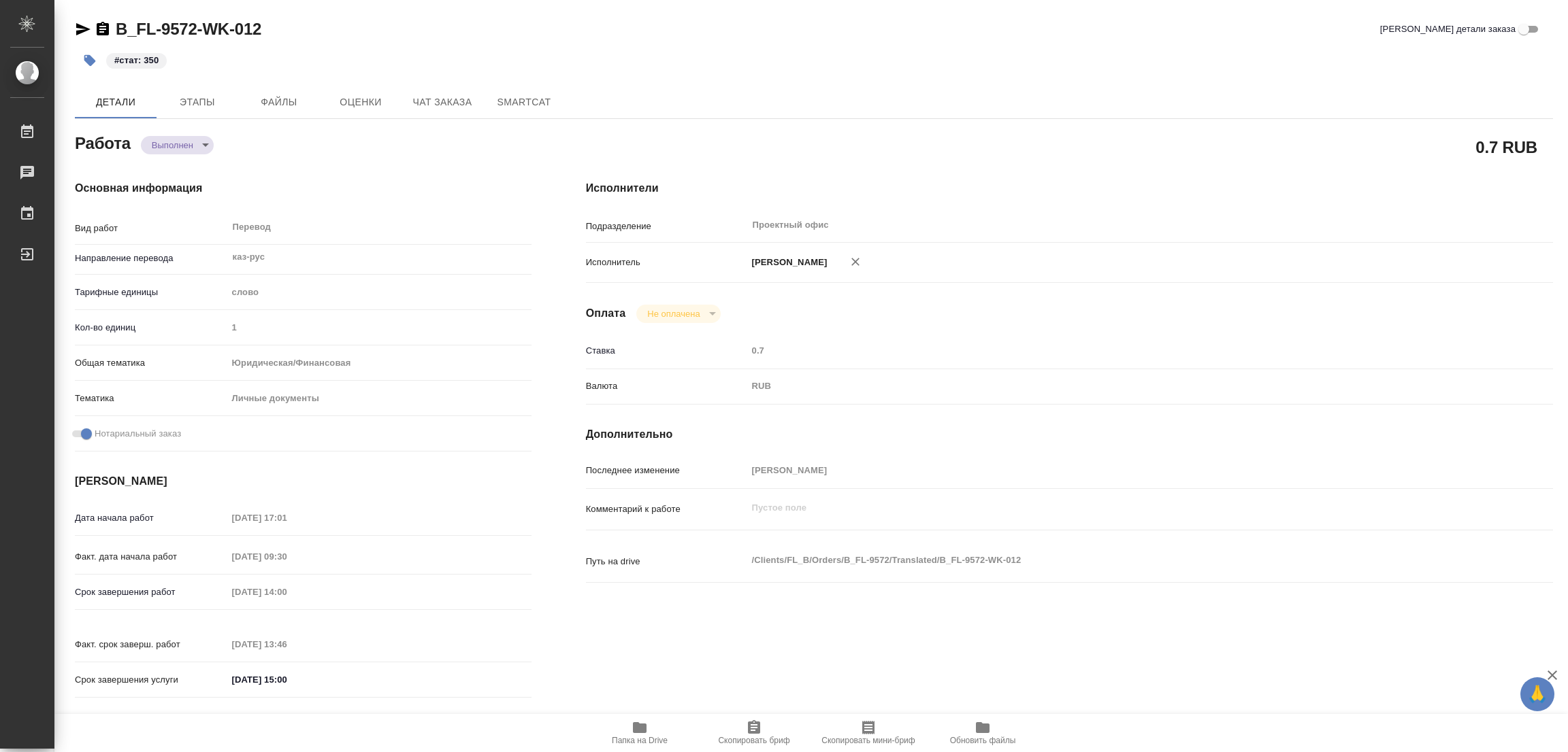
type textarea "x"
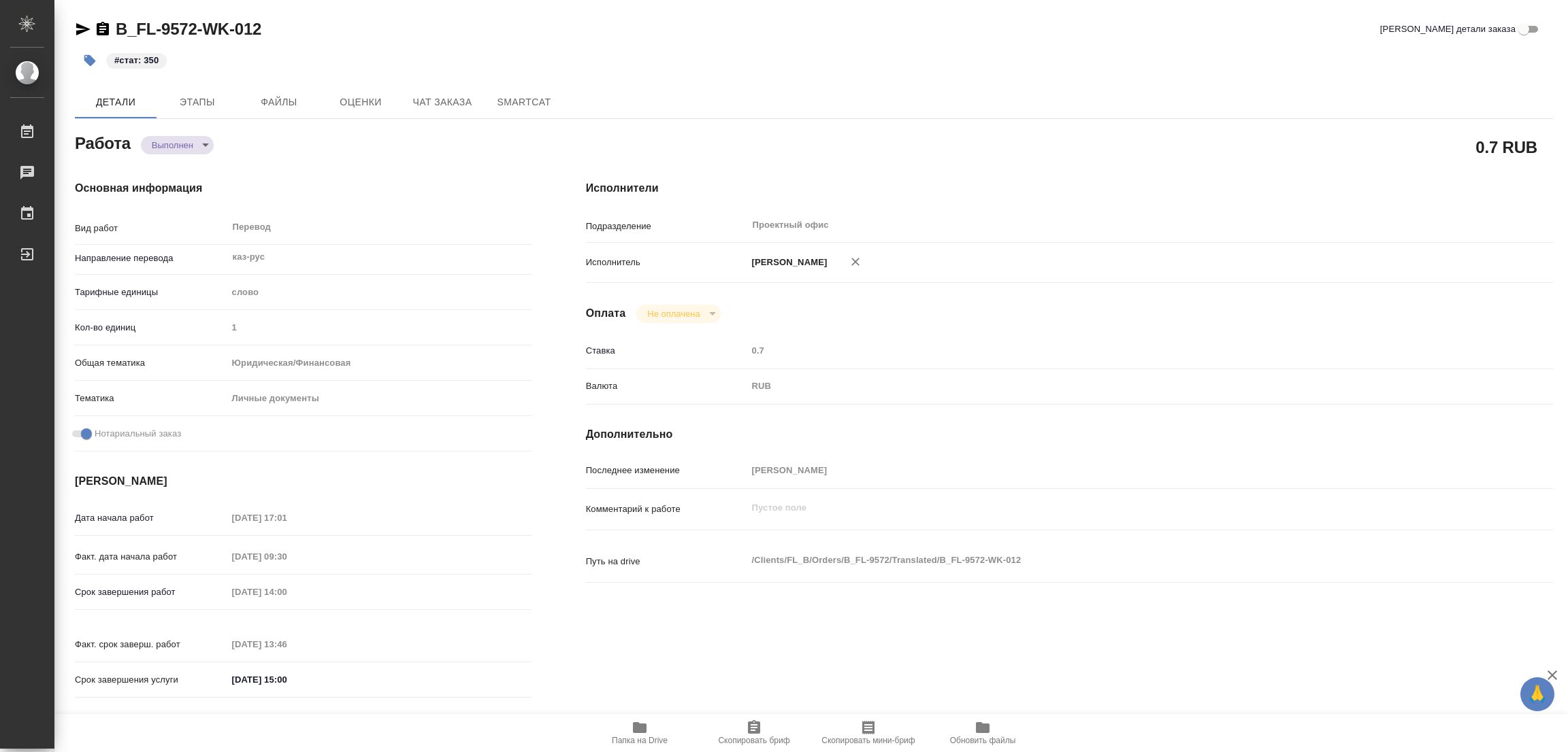
type textarea "x"
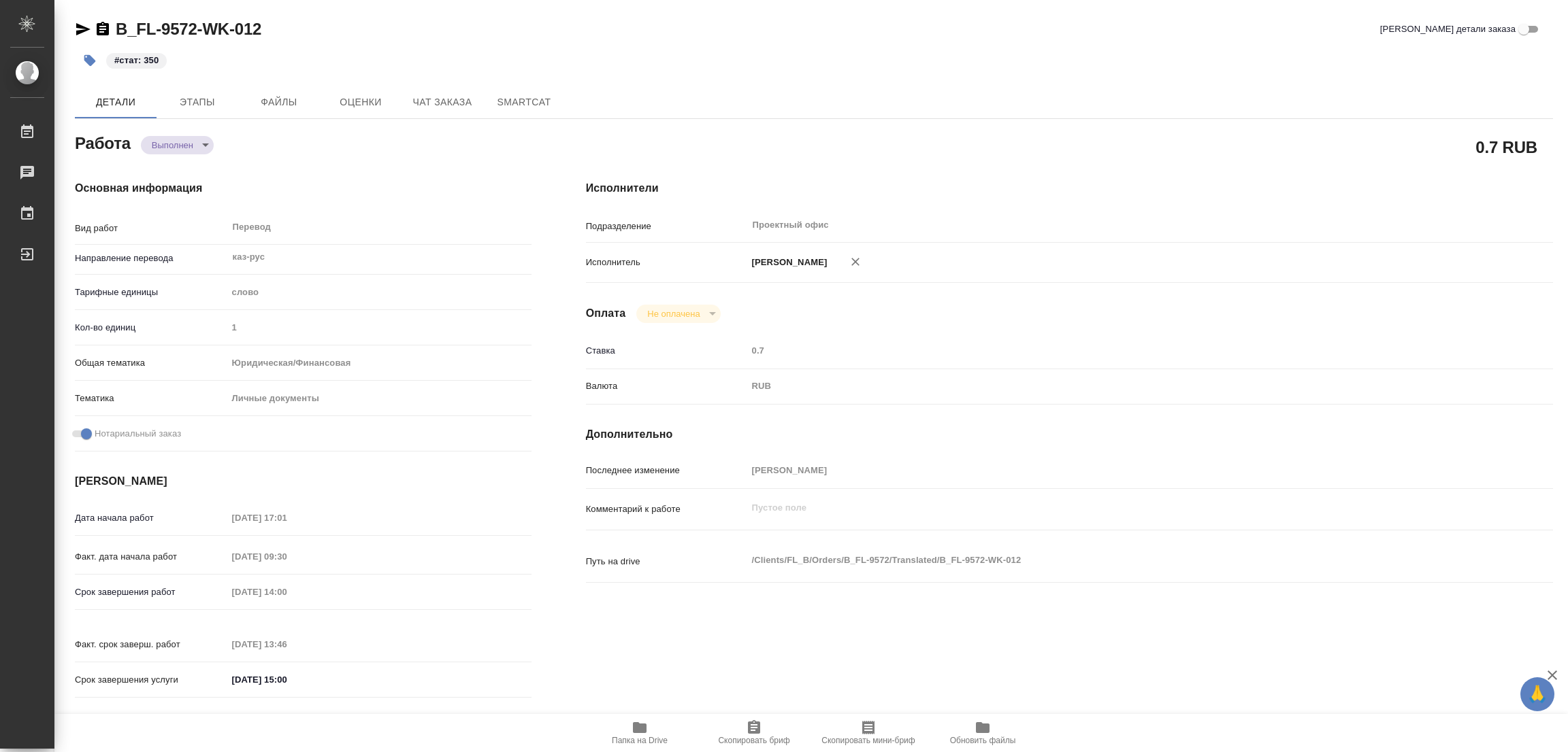
click at [752, 23] on div "B_FL-9572-WK-012 Кратко детали заказа" at bounding box center [814, 29] width 1478 height 22
type textarea "x"
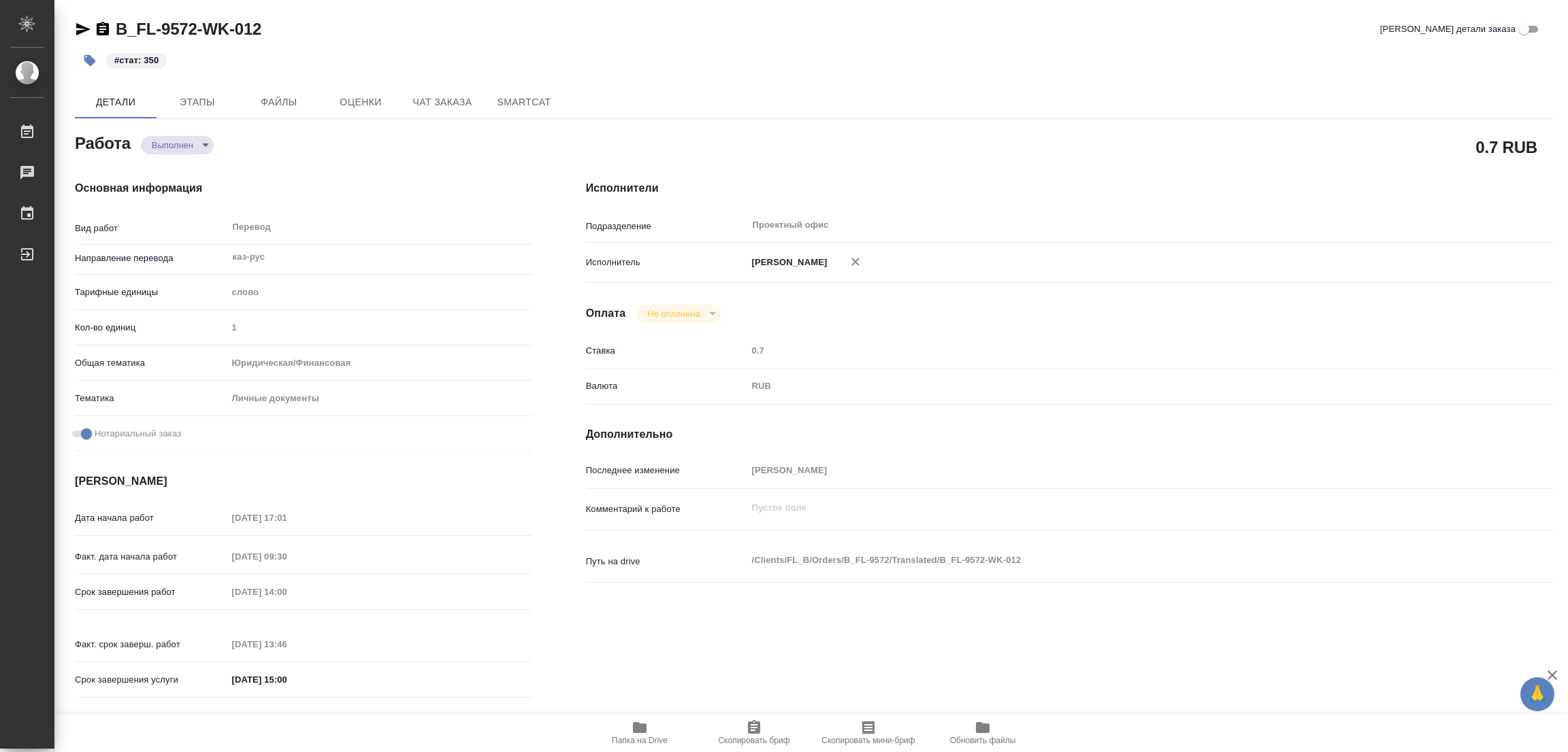
type textarea "x"
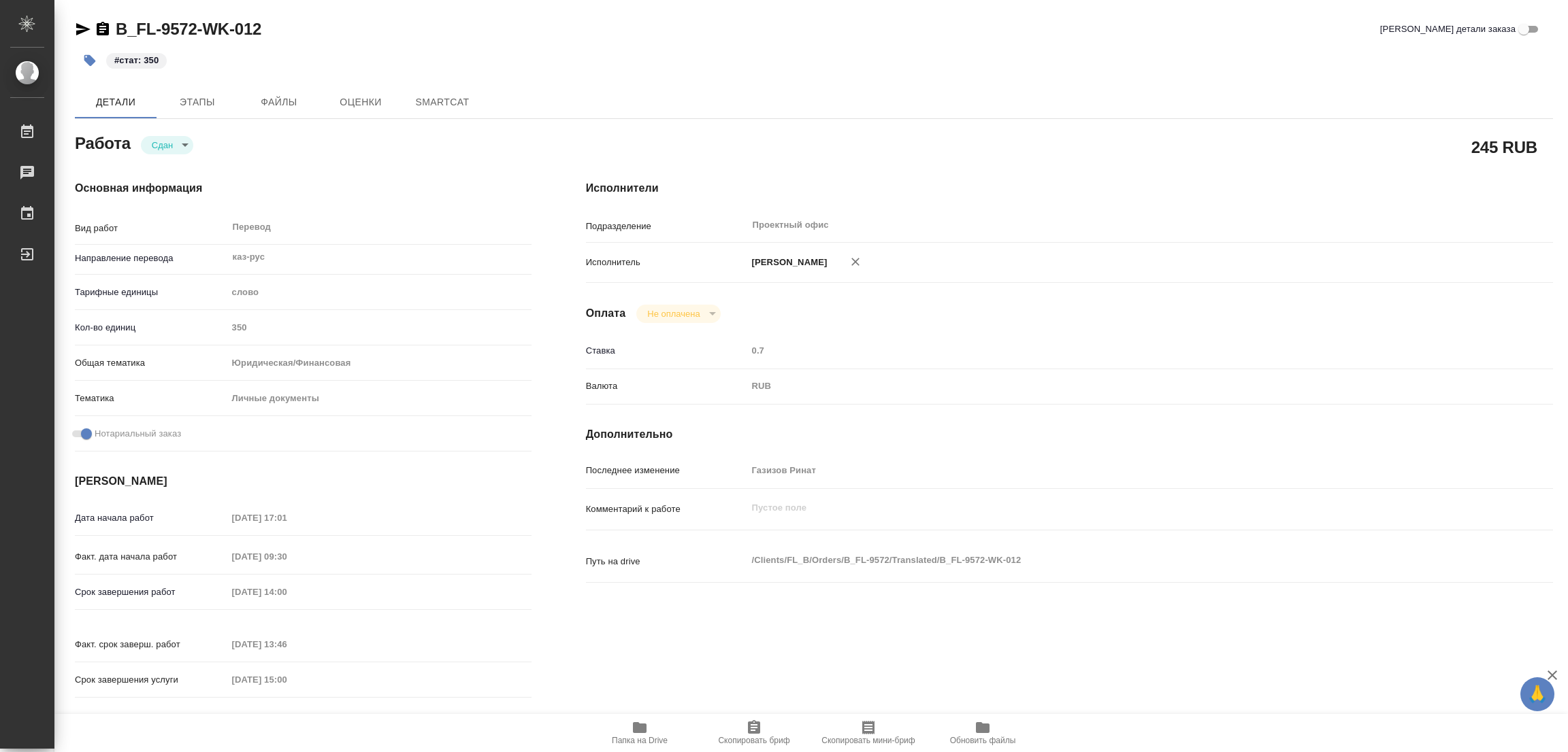
type textarea "x"
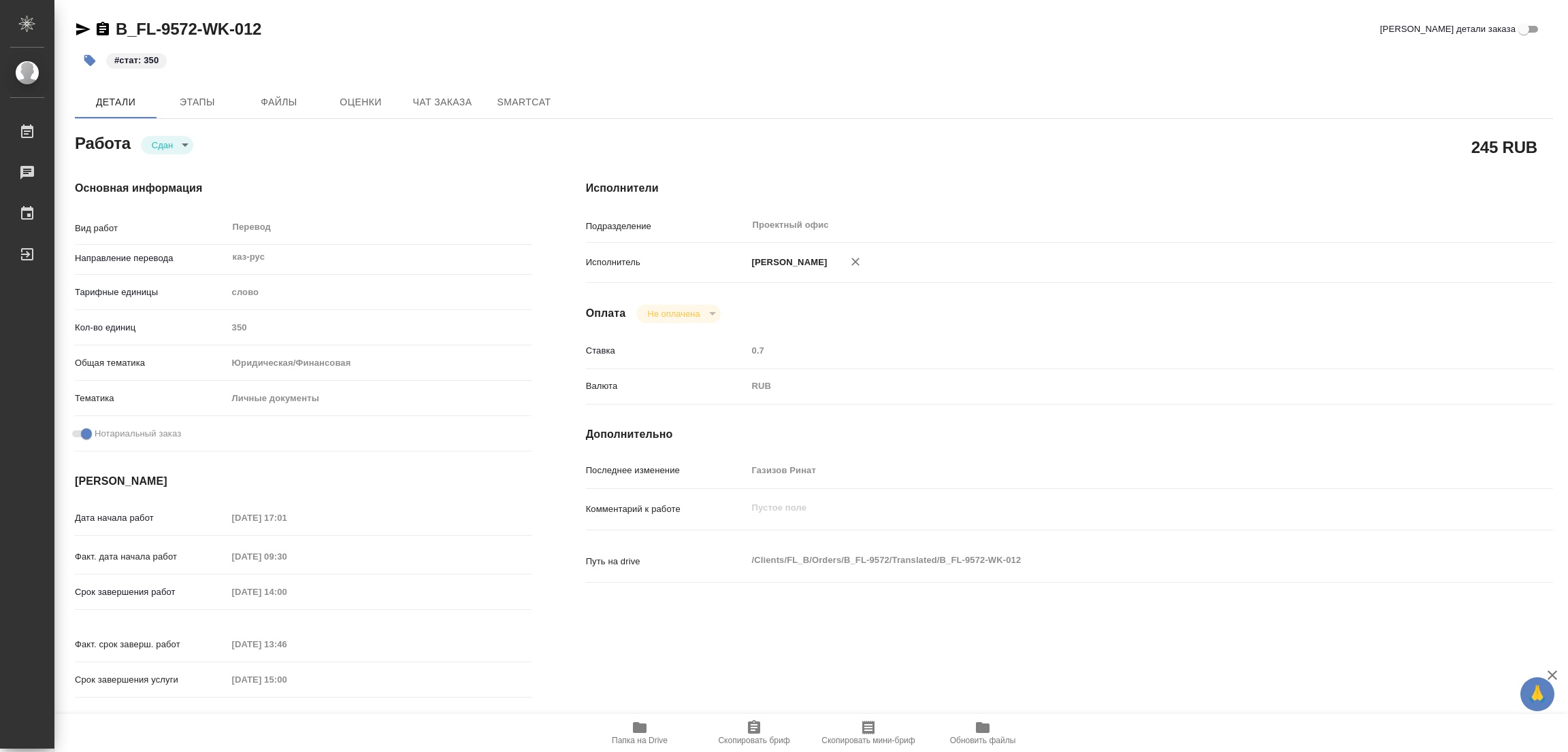
type textarea "x"
click at [638, 731] on icon "button" at bounding box center [639, 727] width 13 height 11
type textarea "x"
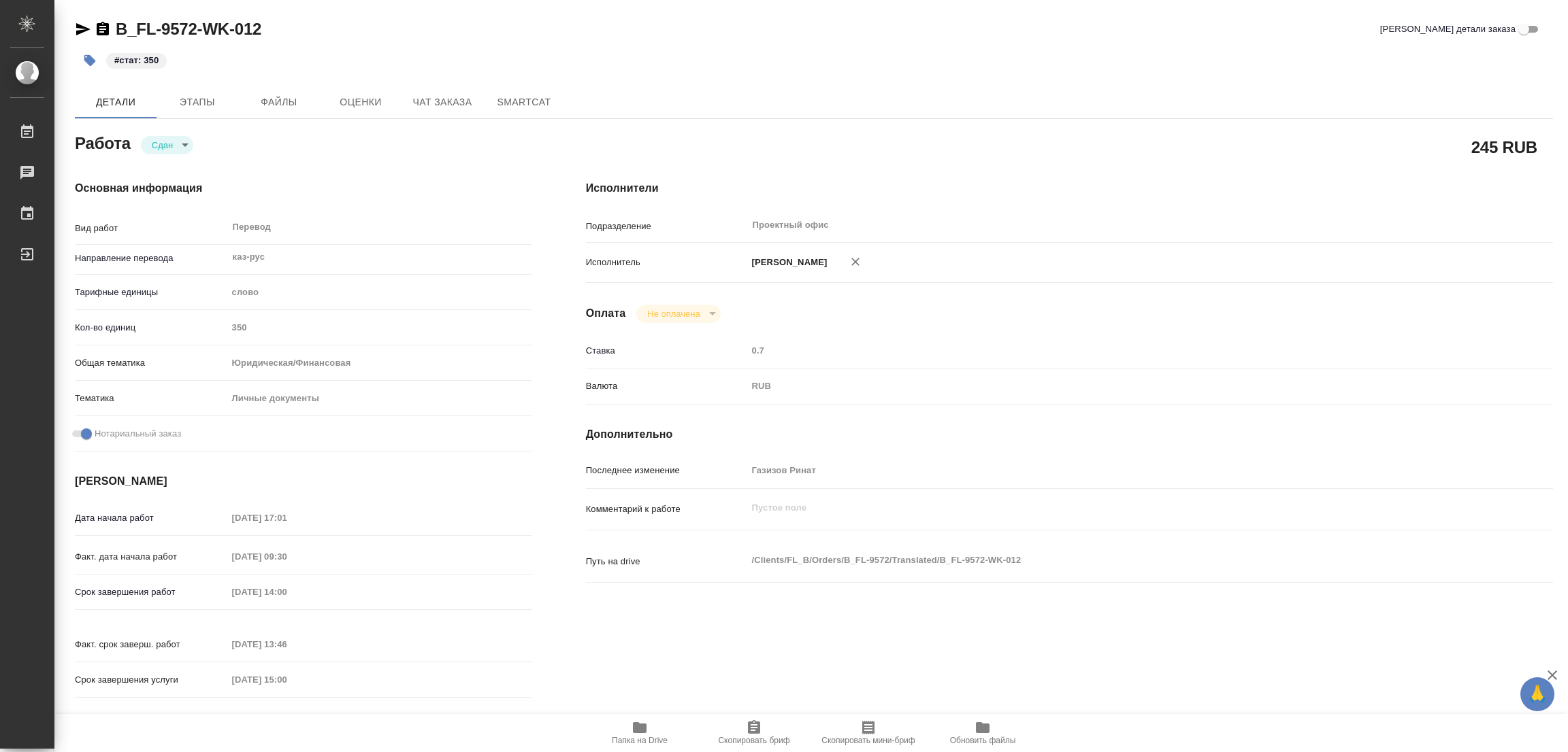
type textarea "x"
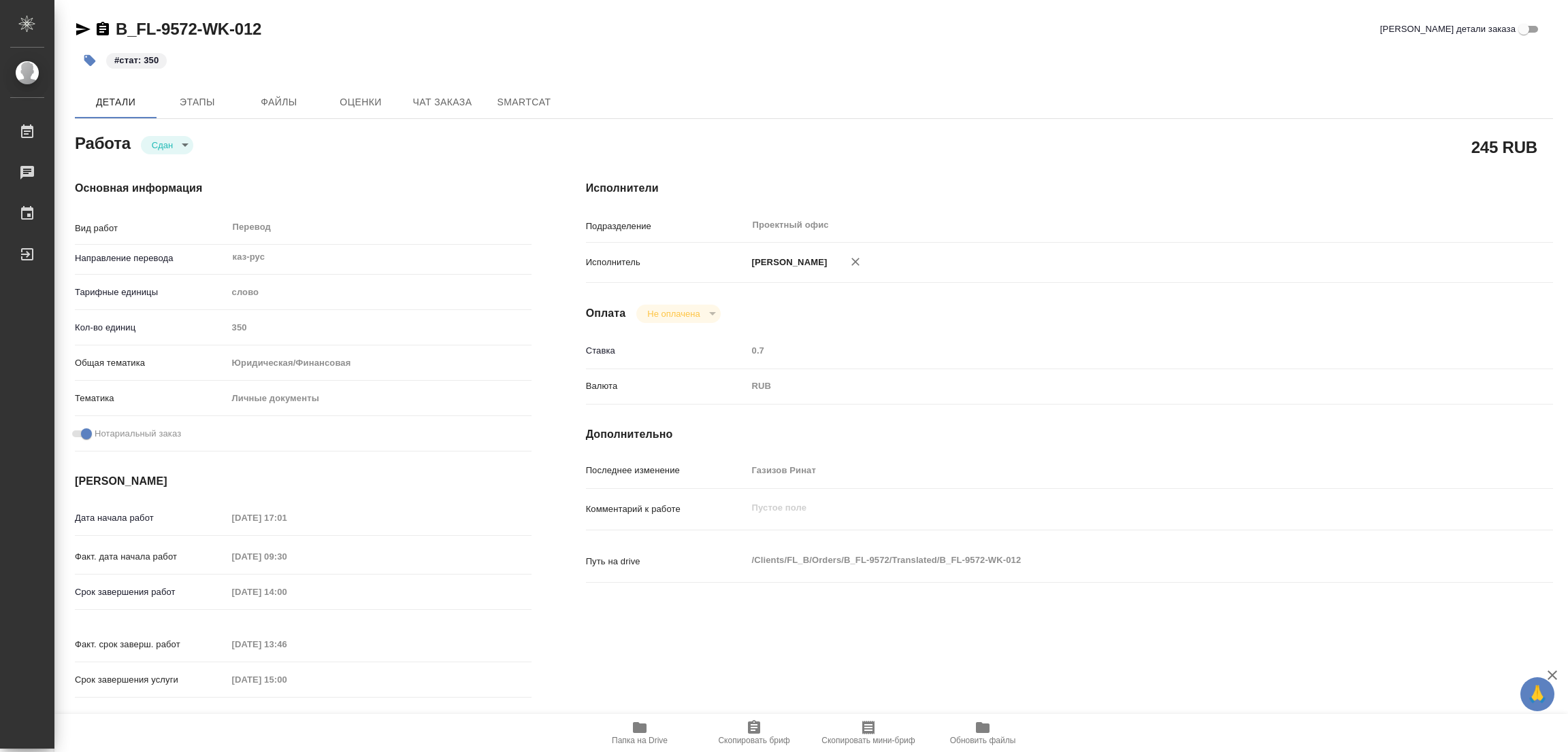
type textarea "x"
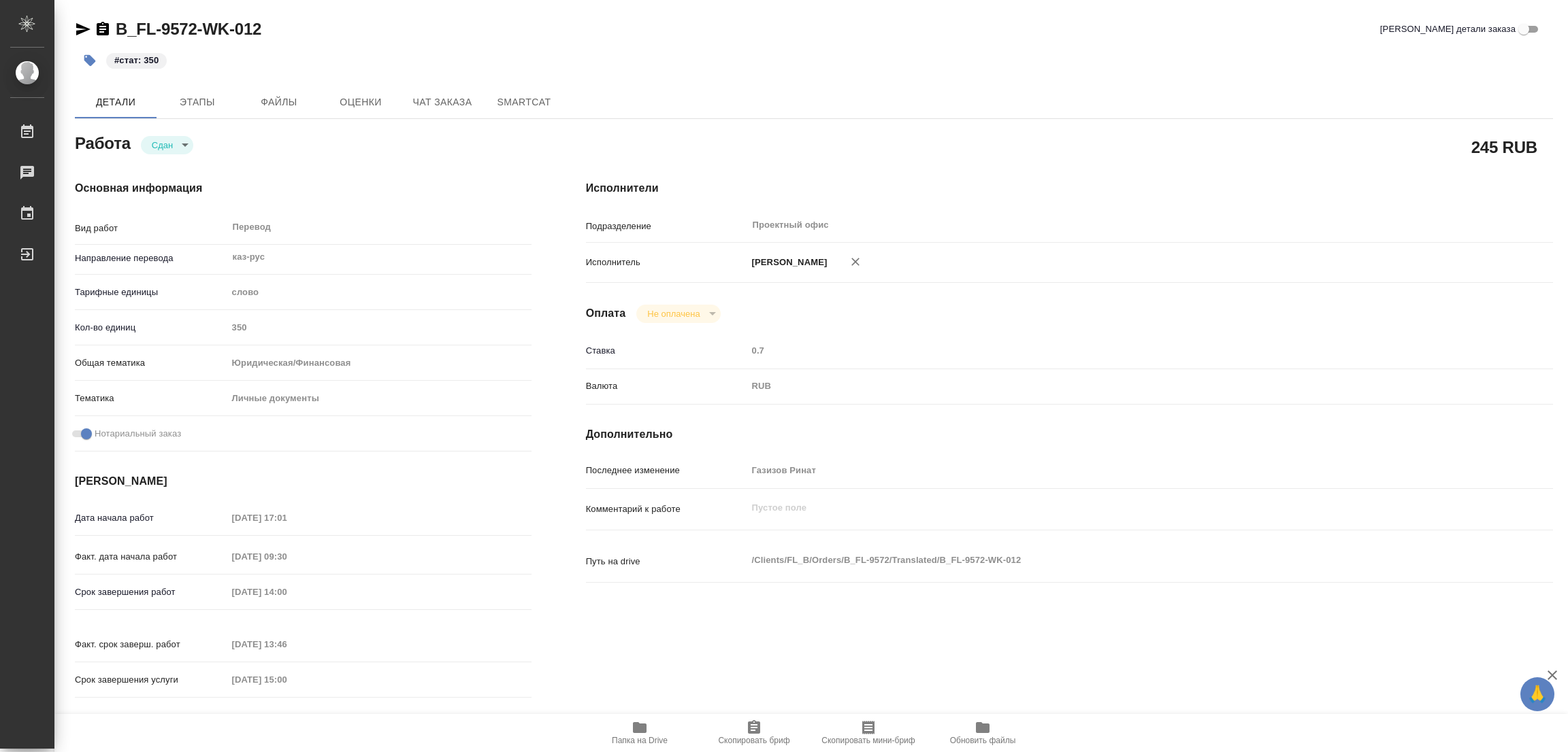
type textarea "x"
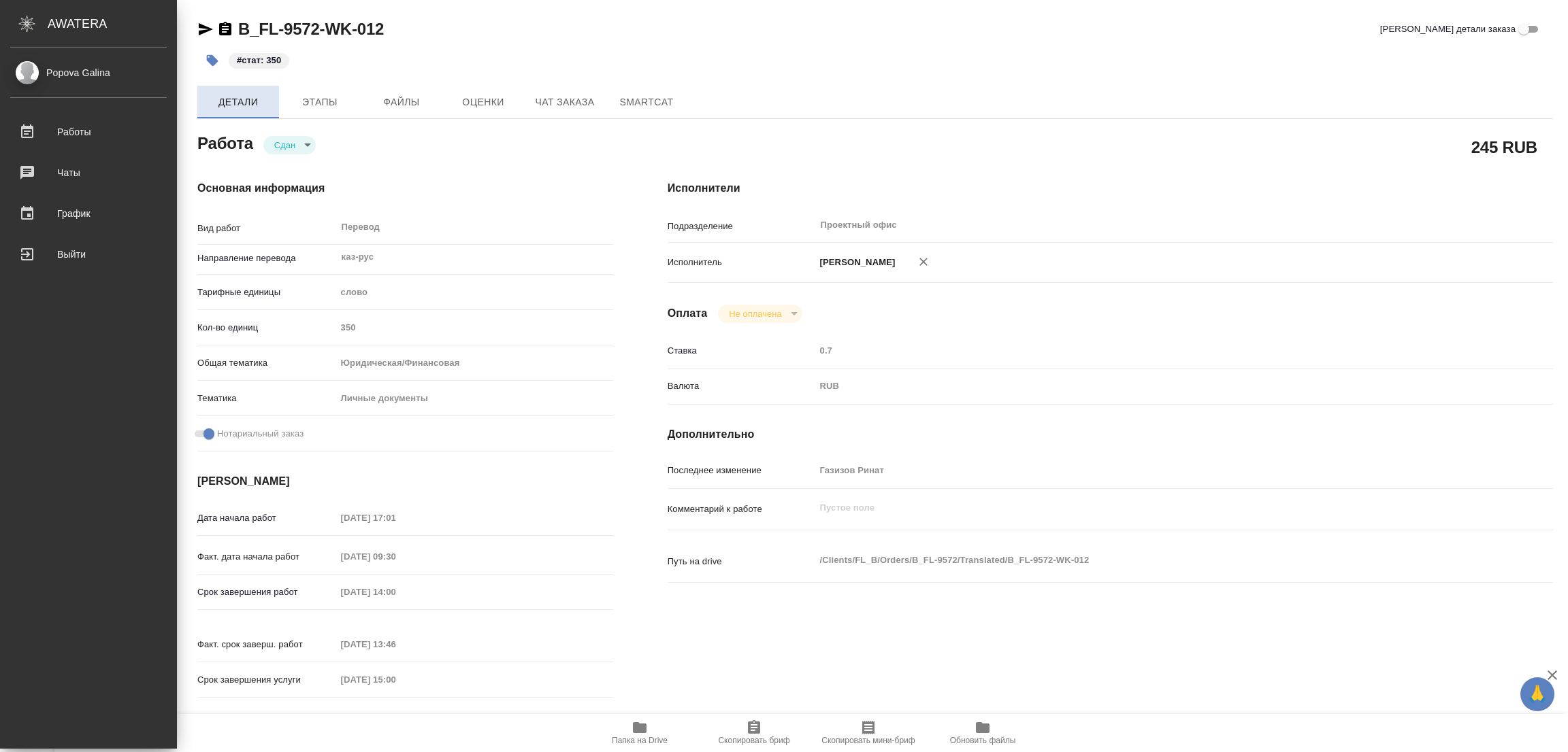
type textarea "x"
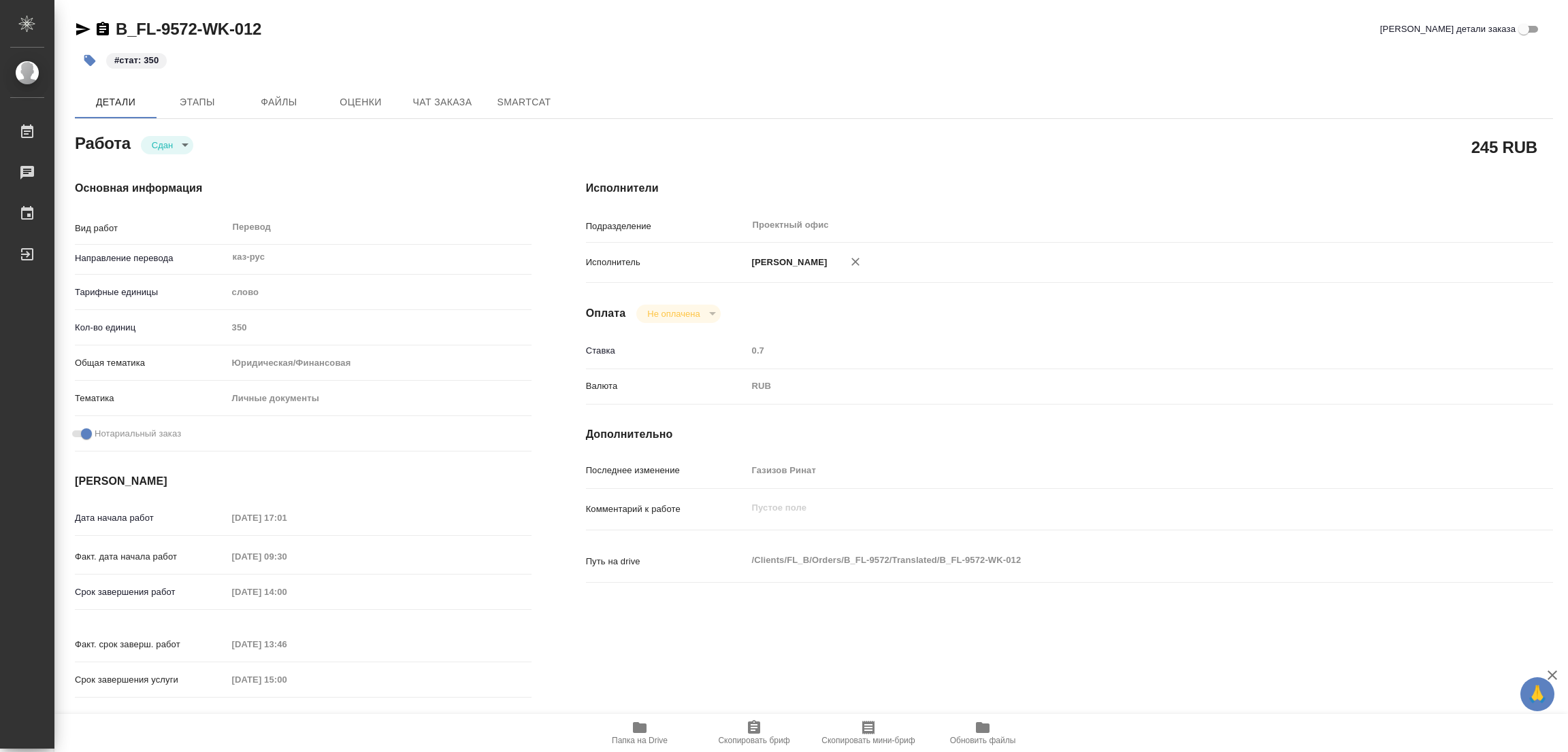
click at [93, 60] on icon "button" at bounding box center [90, 61] width 11 height 11
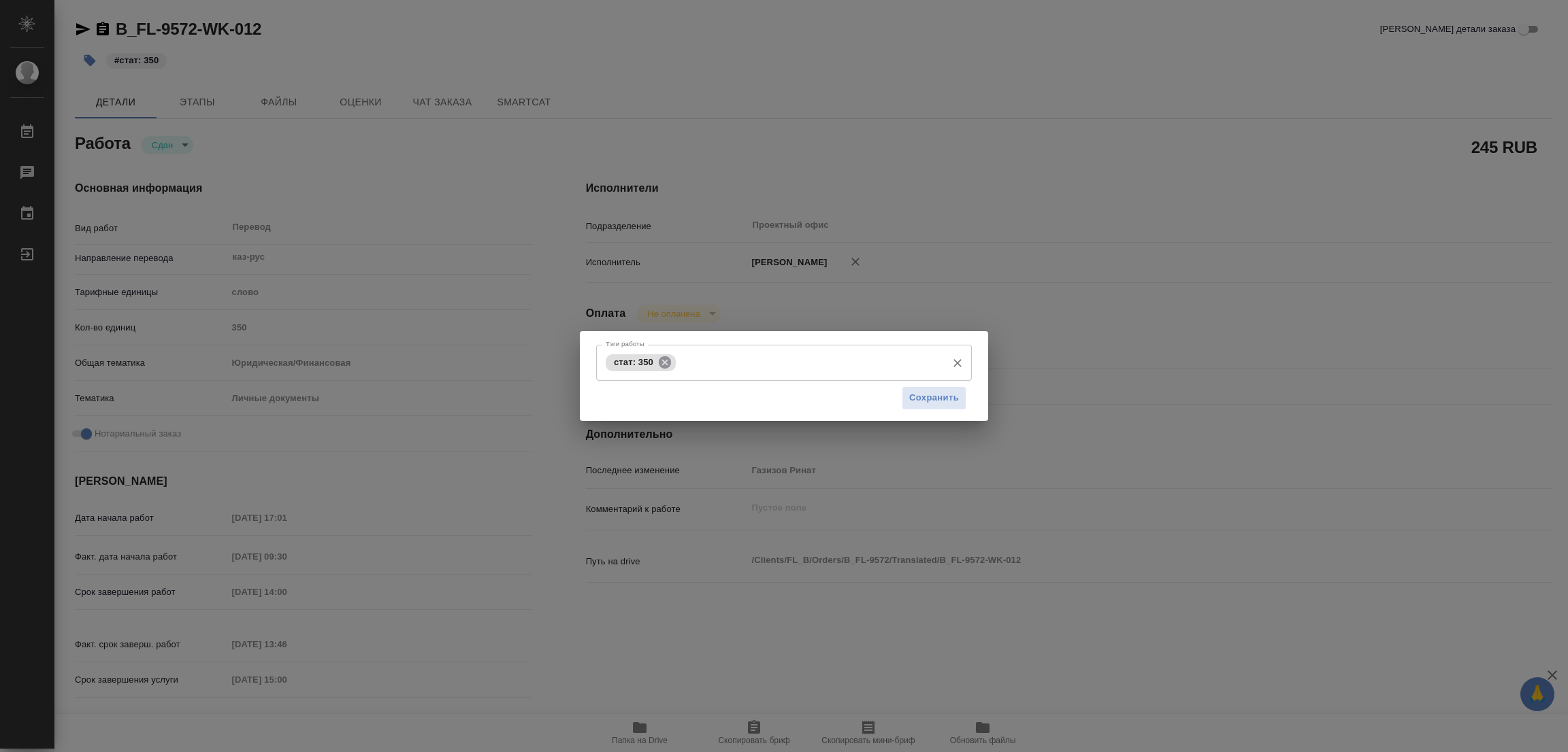
click at [665, 357] on icon at bounding box center [665, 361] width 12 height 12
click at [659, 353] on input "Тэги работы" at bounding box center [771, 363] width 337 height 23
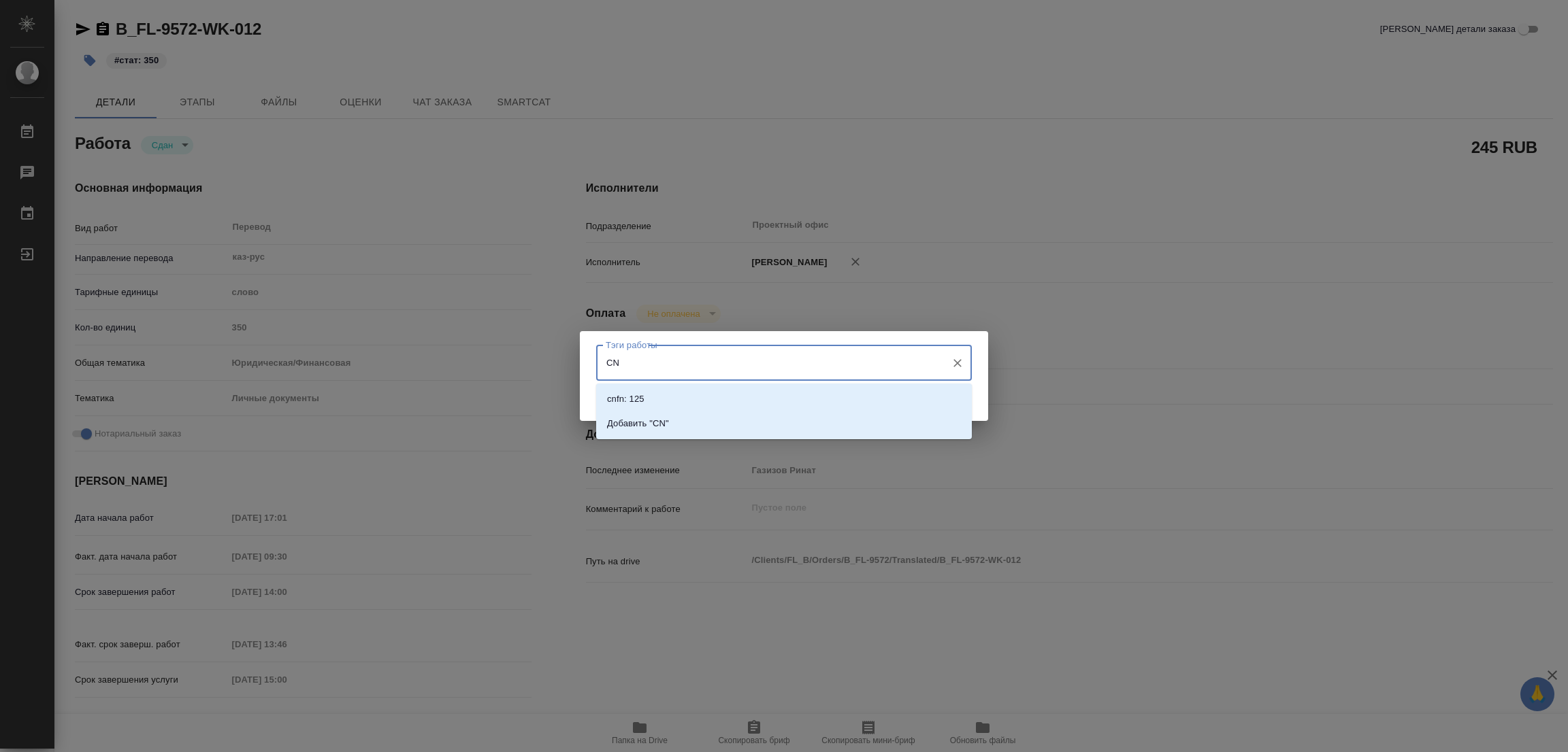
type input "C"
type input "стат: 450"
click at [679, 417] on p "Добавить "стат: 450"" at bounding box center [650, 423] width 86 height 13
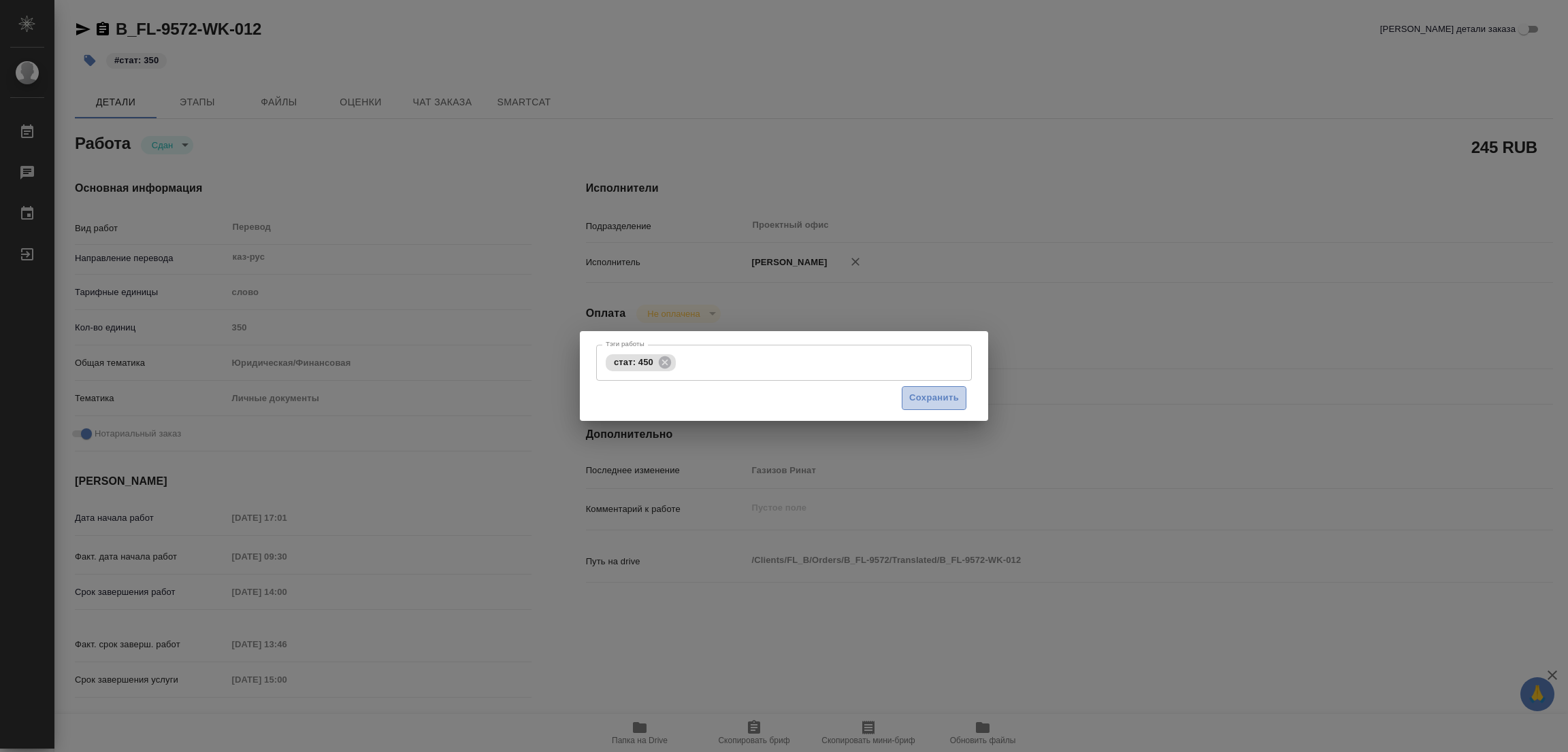
click at [934, 392] on span "Сохранить" at bounding box center [934, 398] width 50 height 16
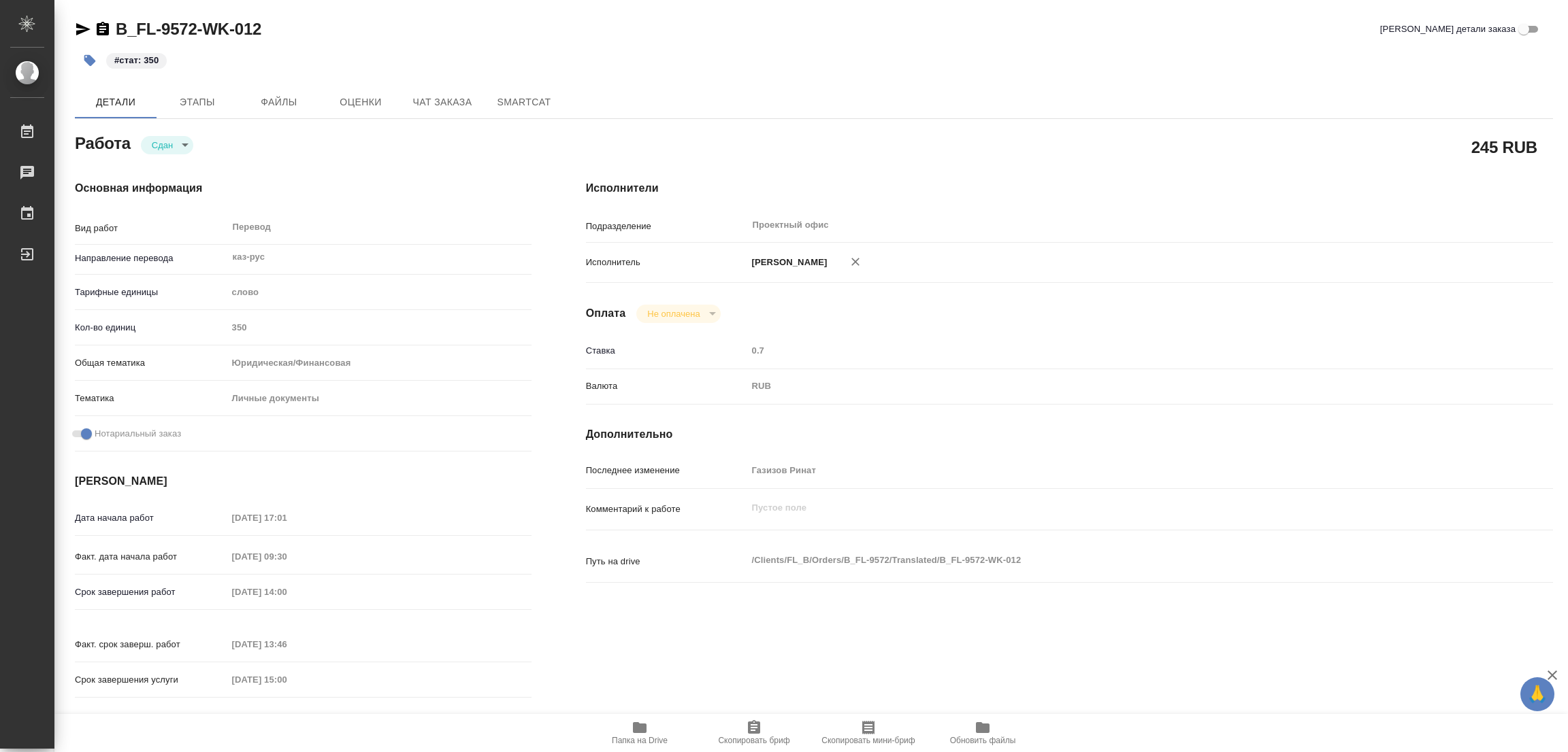
type input "closed"
type textarea "Перевод"
type textarea "x"
type input "каз-рус"
type input "5a8b1489cc6b4906c91bfd90"
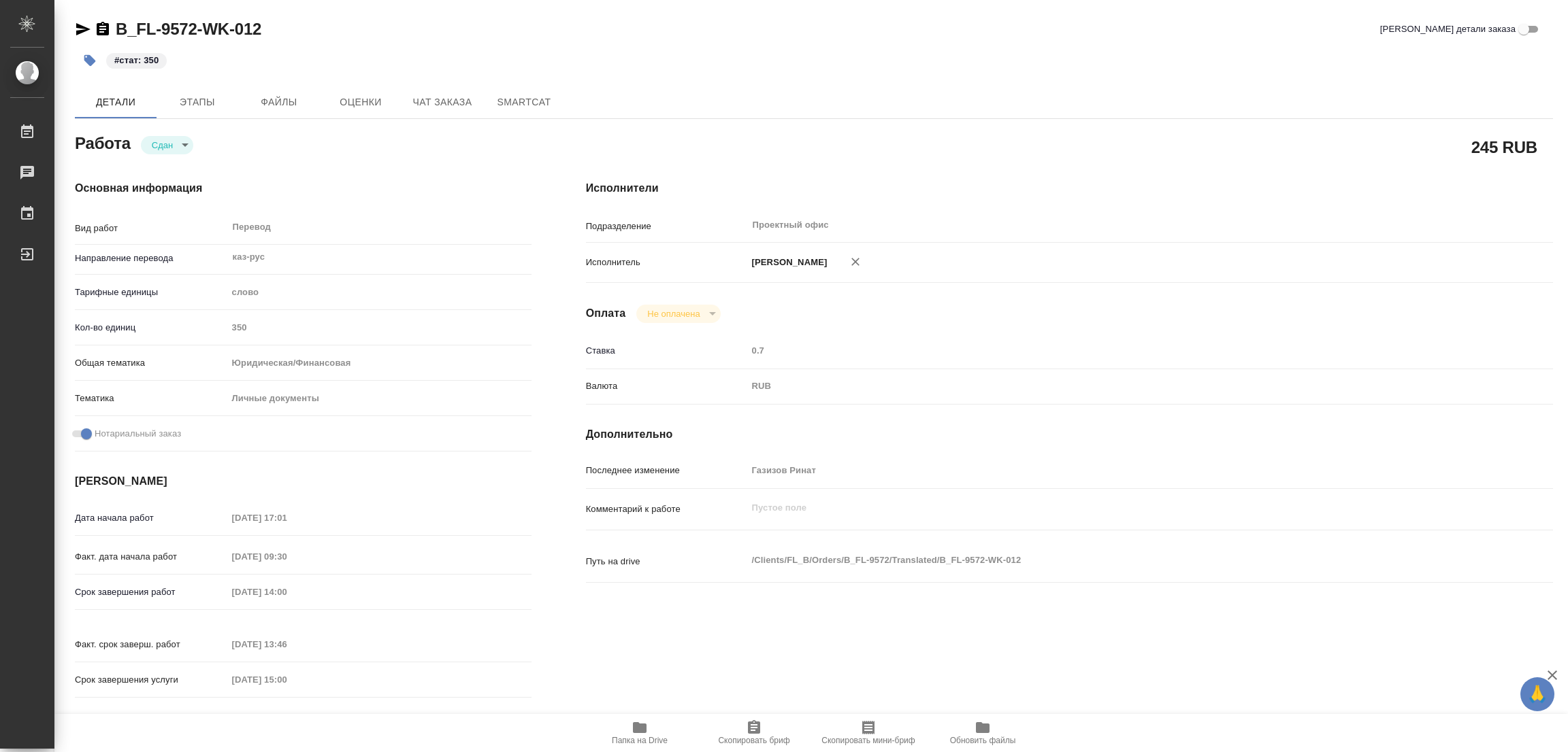
type input "350"
type input "yr-fn"
type input "5a8b8b956a9677013d343cfe"
checkbox input "true"
type input "07.10.2025 17:01"
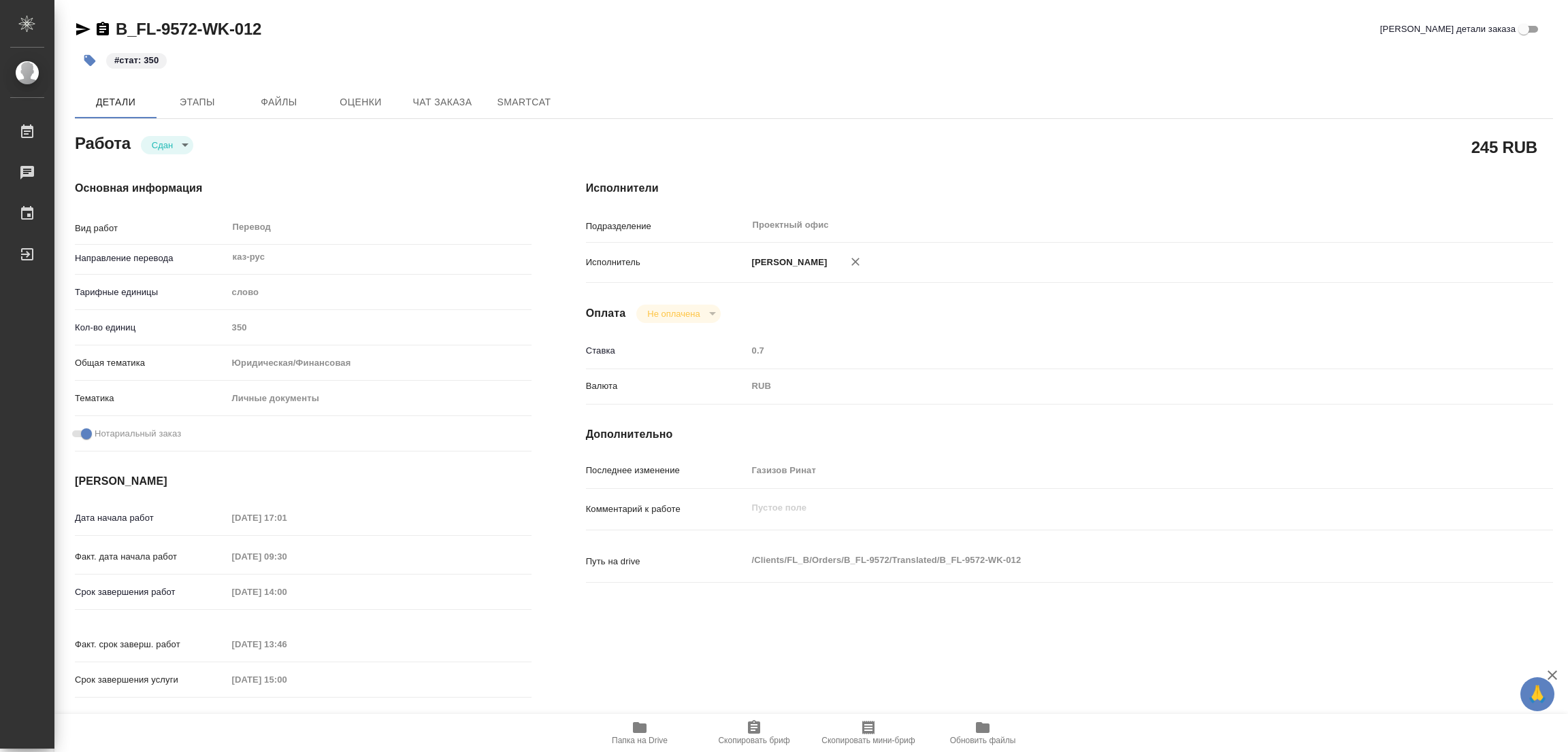
type input "08.10.2025 09:30"
type input "08.10.2025 14:00"
type input "08.10.2025 13:46"
type input "08.10.2025 15:00"
type input "Проектный офис"
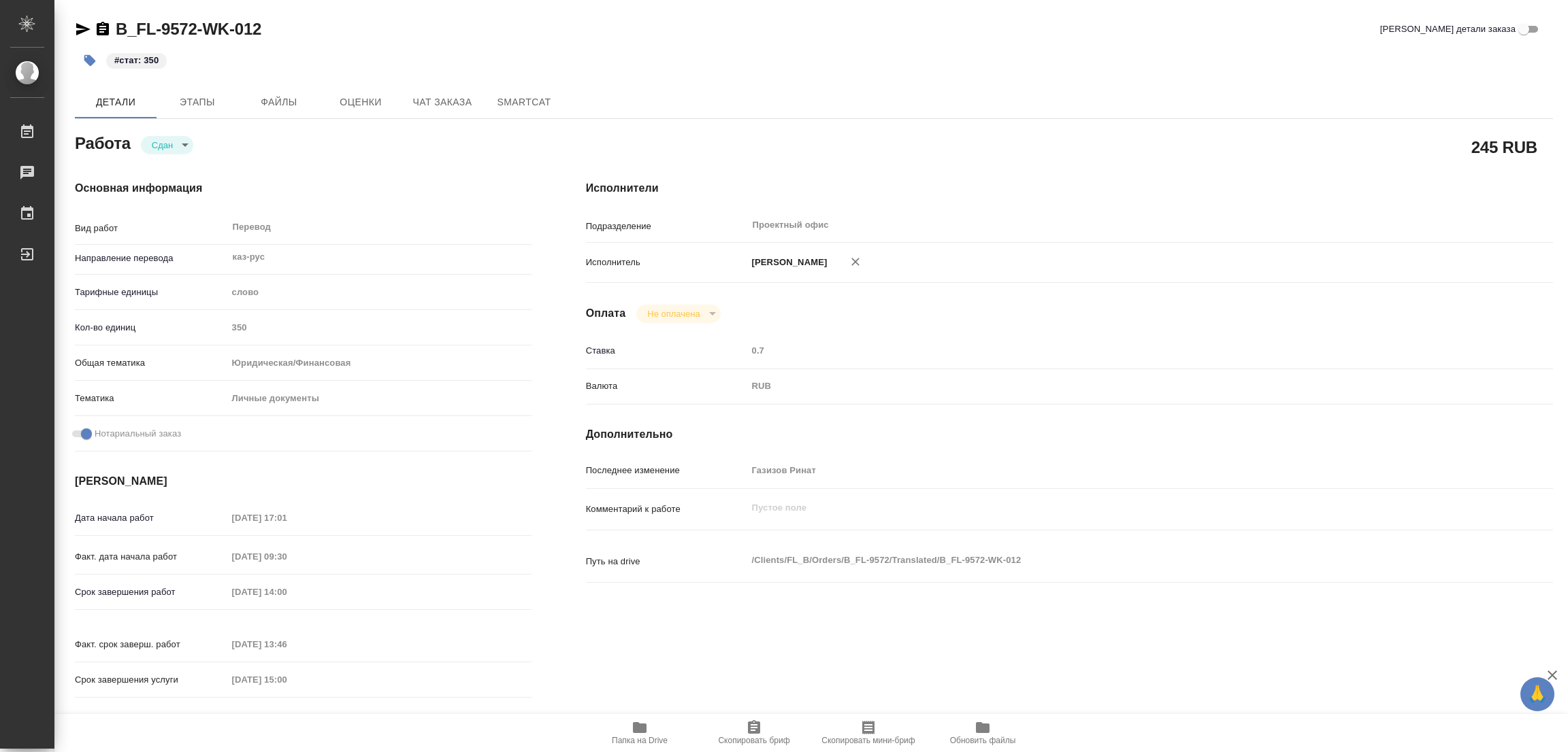
type input "notPayed"
type input "0.7"
type input "RUB"
type input "Газизов Ринат"
type textarea "x"
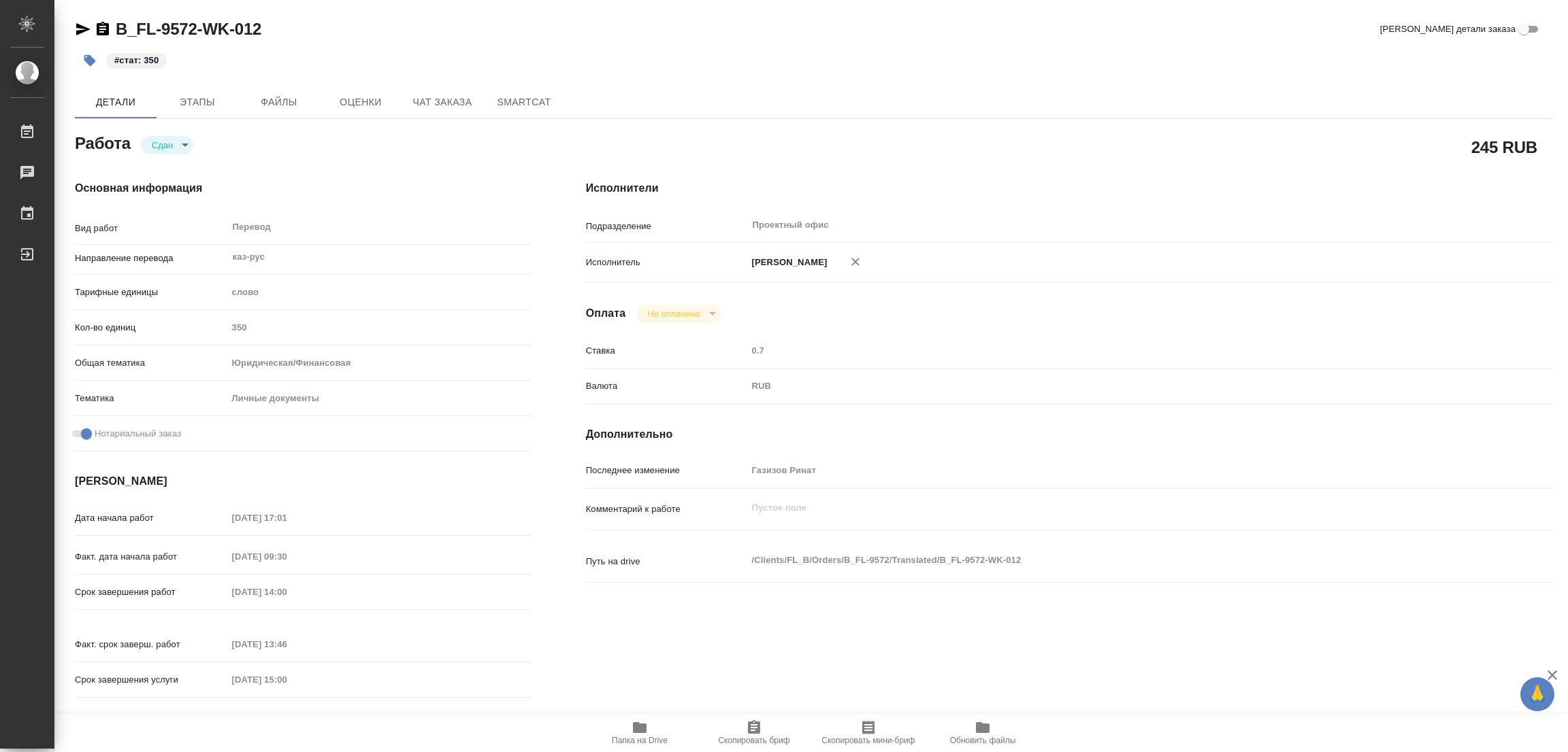
type textarea "/Clients/FL_B/Orders/B_FL-9572/Translated/B_FL-9572-WK-012"
type textarea "x"
type input "B_FL-9572"
type input "Перевод Стандарт"
type input "Перевод, Постредактура машинного перевода, Приёмка по качеству, Редактура, Корр…"
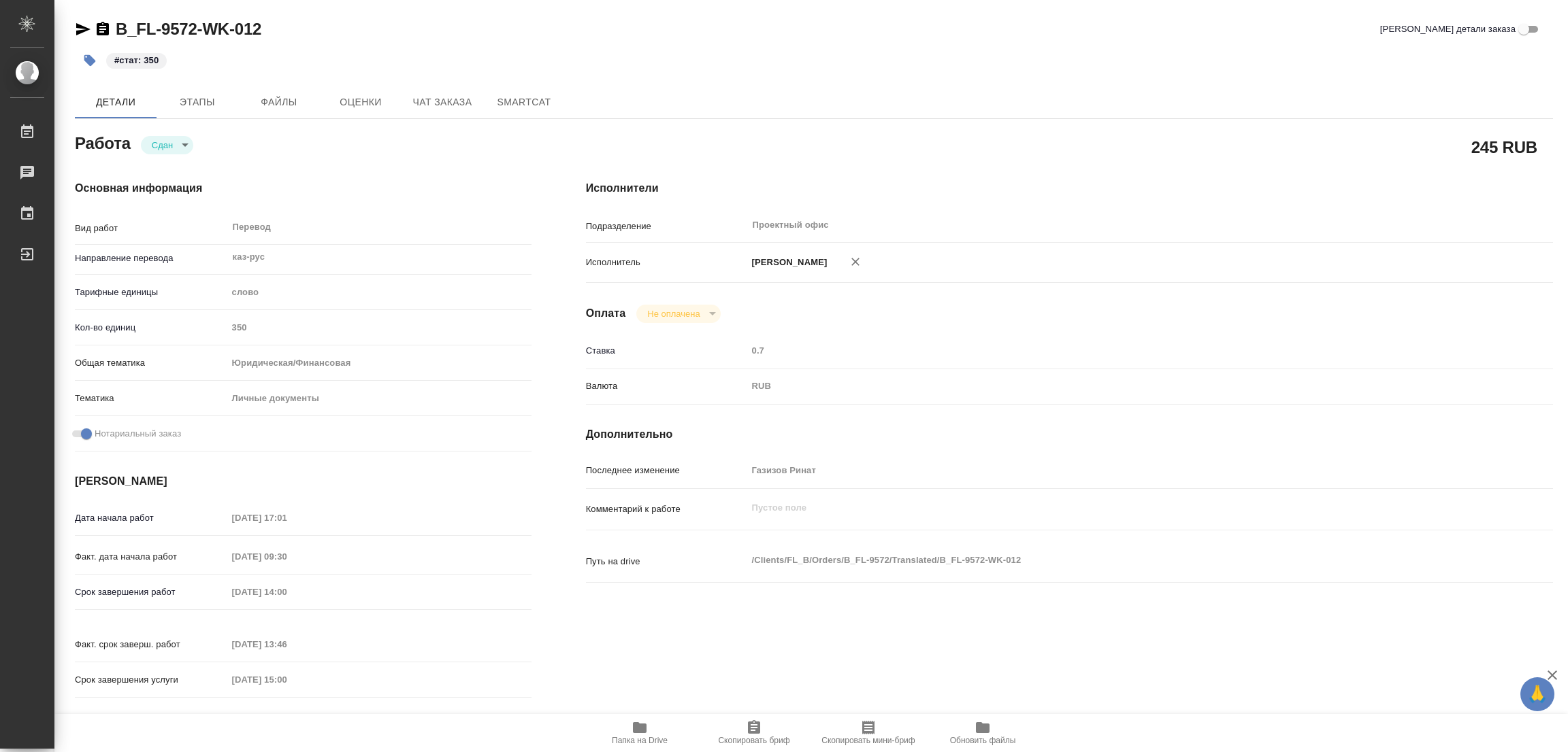
type input "Богомолова Анастасия"
type input "/Clients/FL_B/Orders/B_FL-9572"
type textarea "x"
type textarea "все для сахарово в СОБе переводим печать+перенабор русского текста (клиент сам …"
type textarea "x"
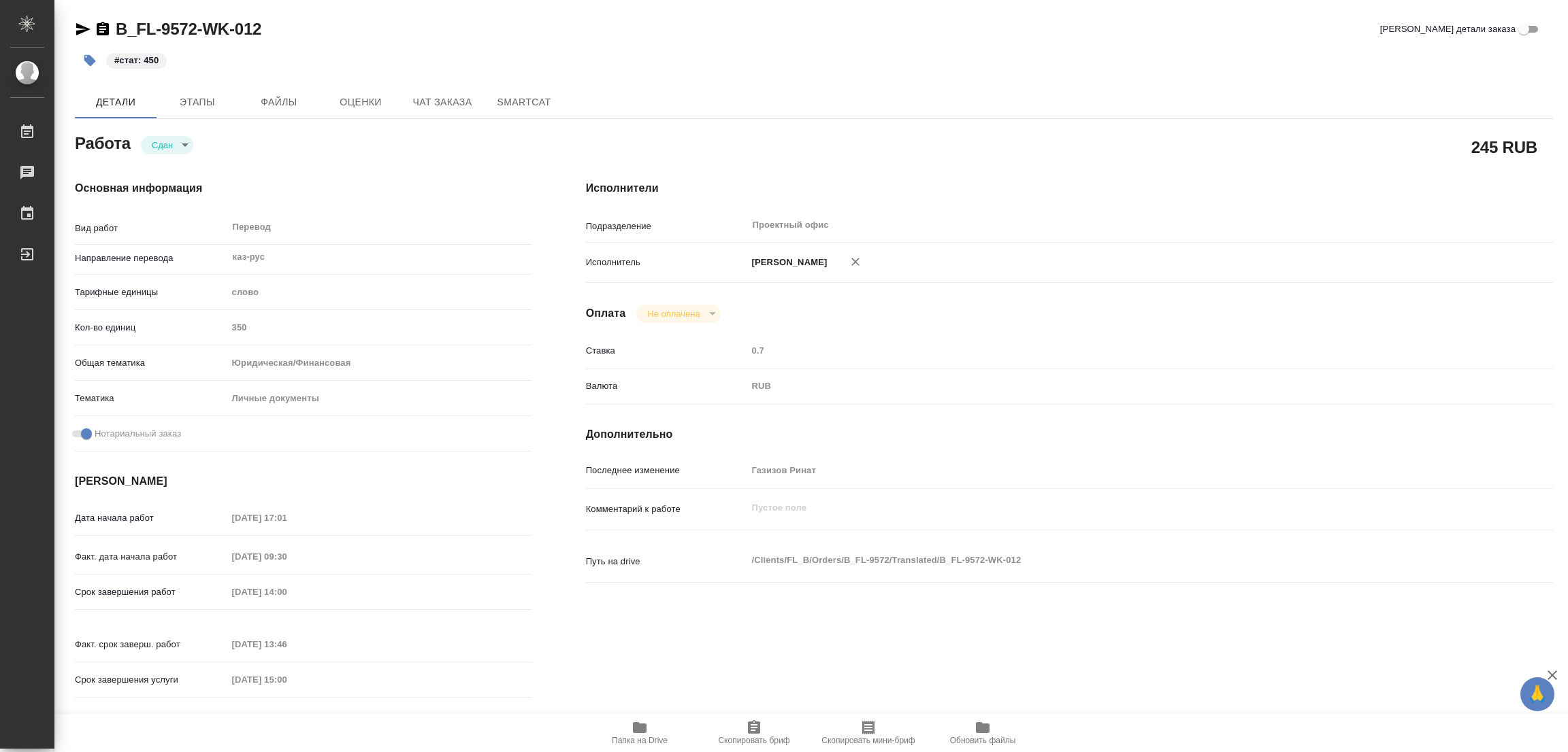
type textarea "x"
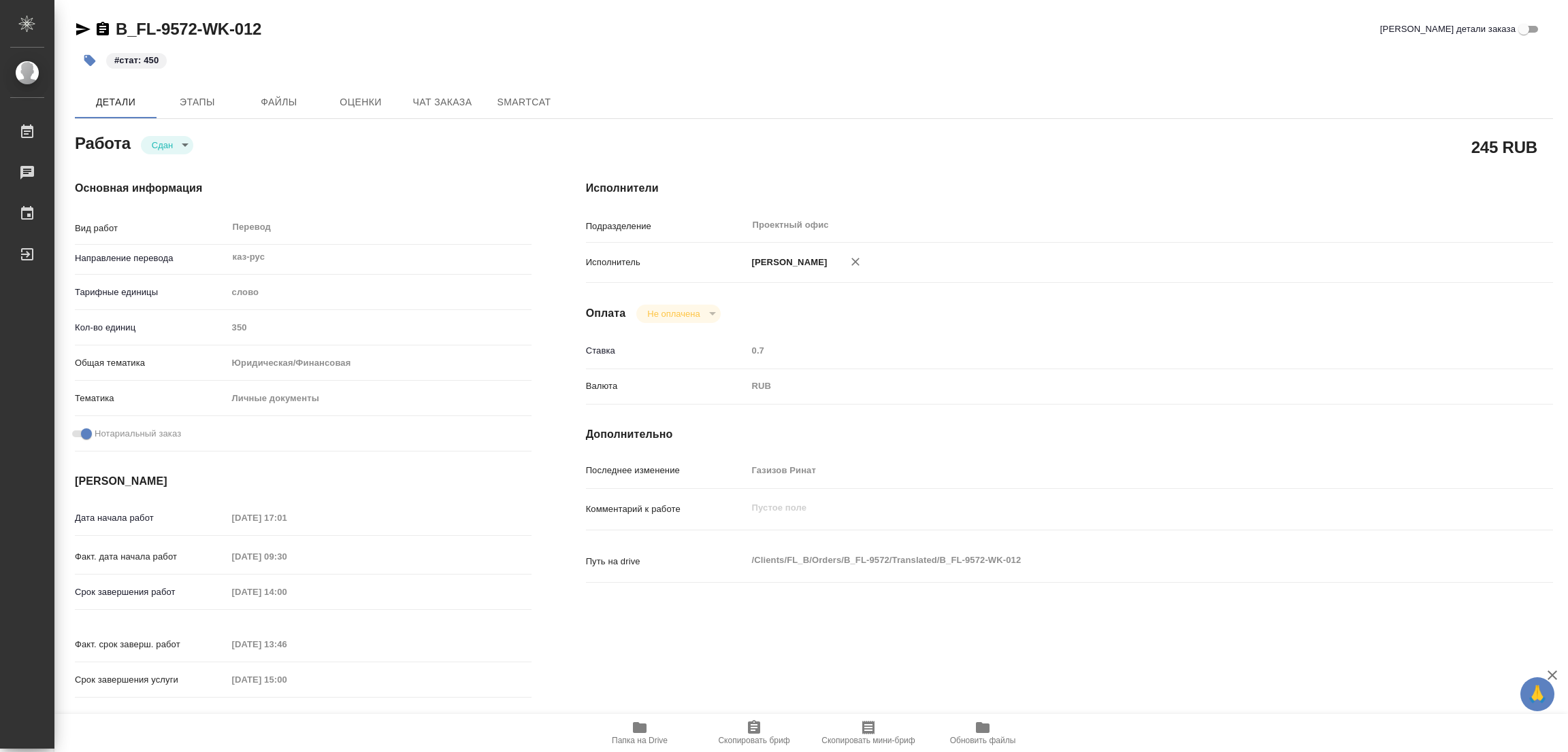
type textarea "x"
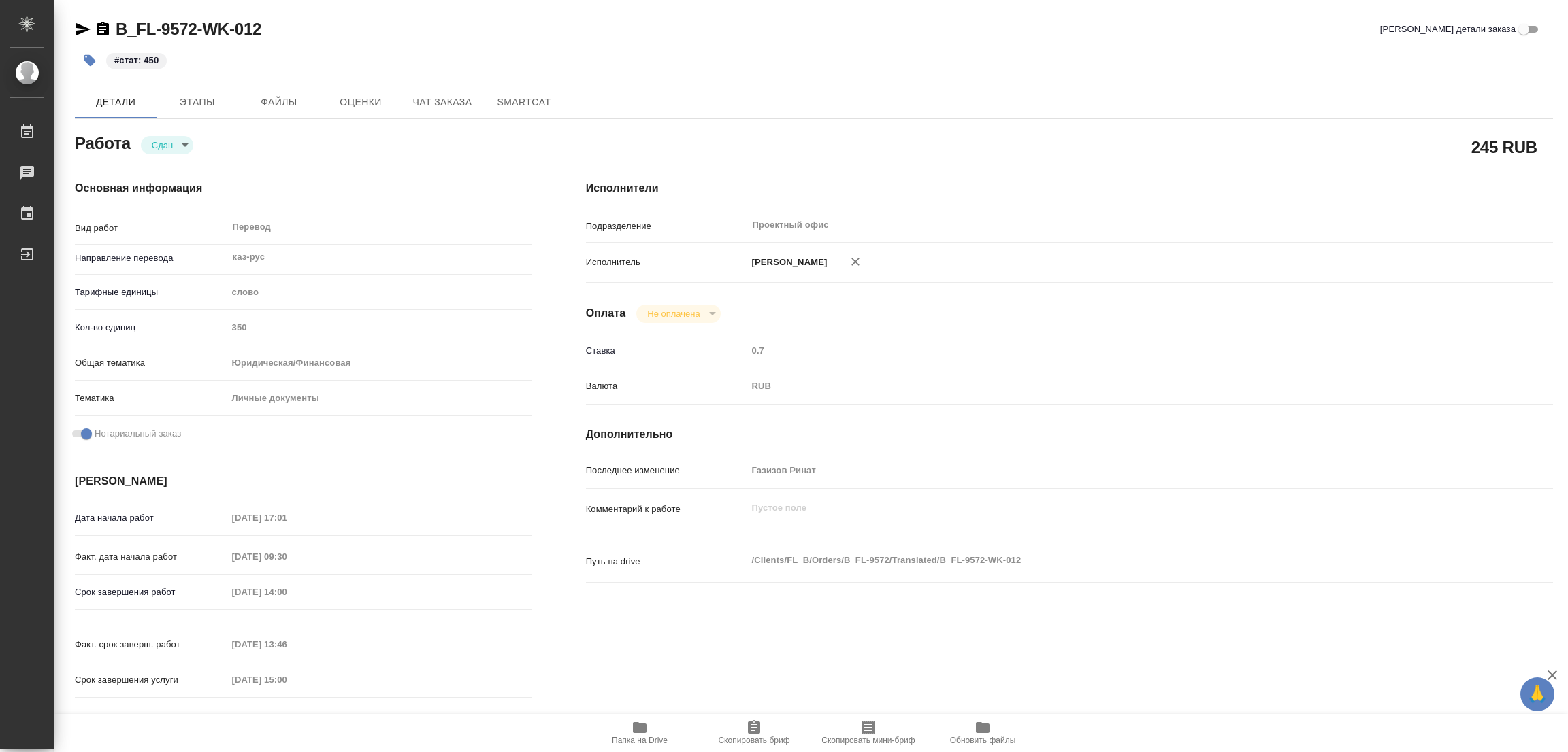
type textarea "x"
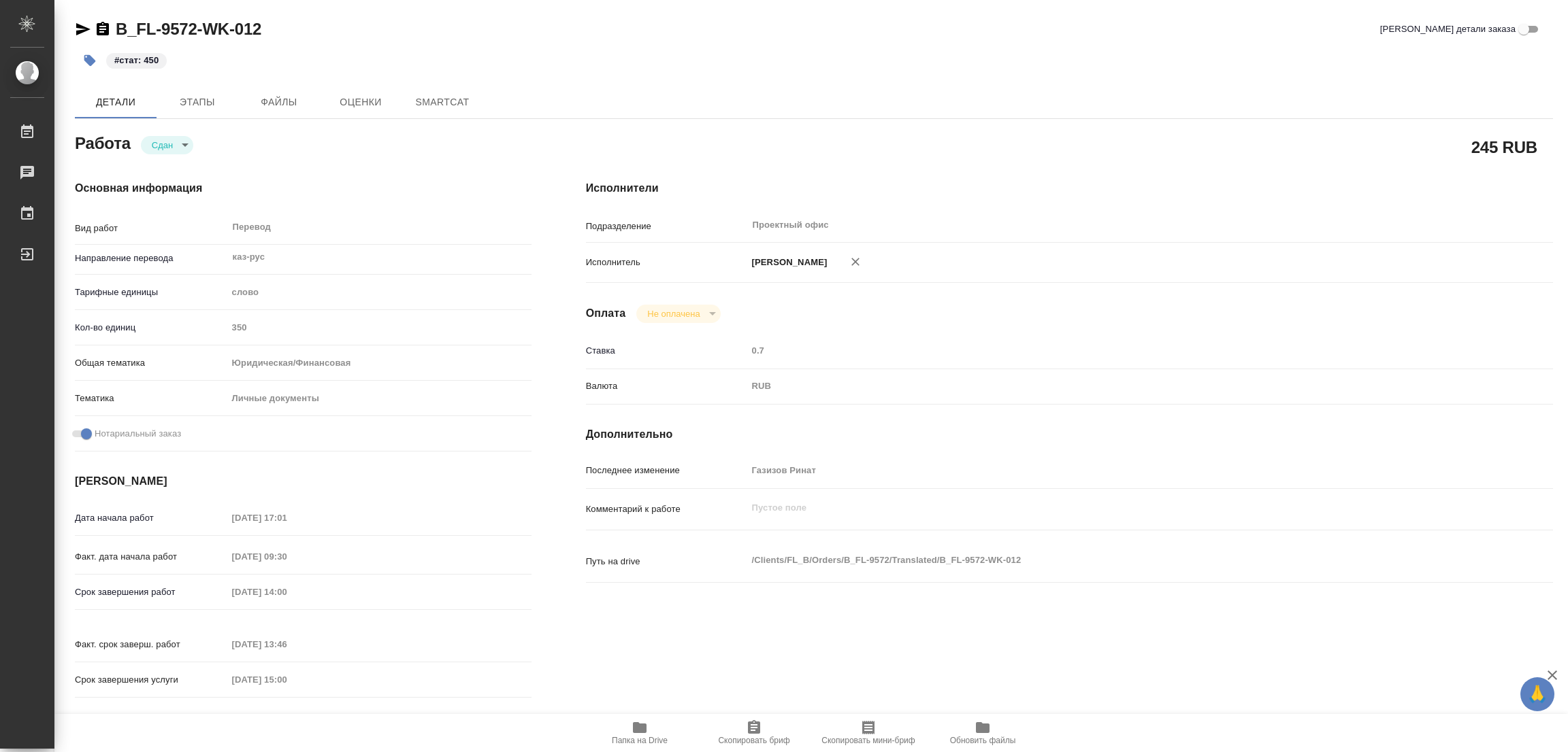
type textarea "x"
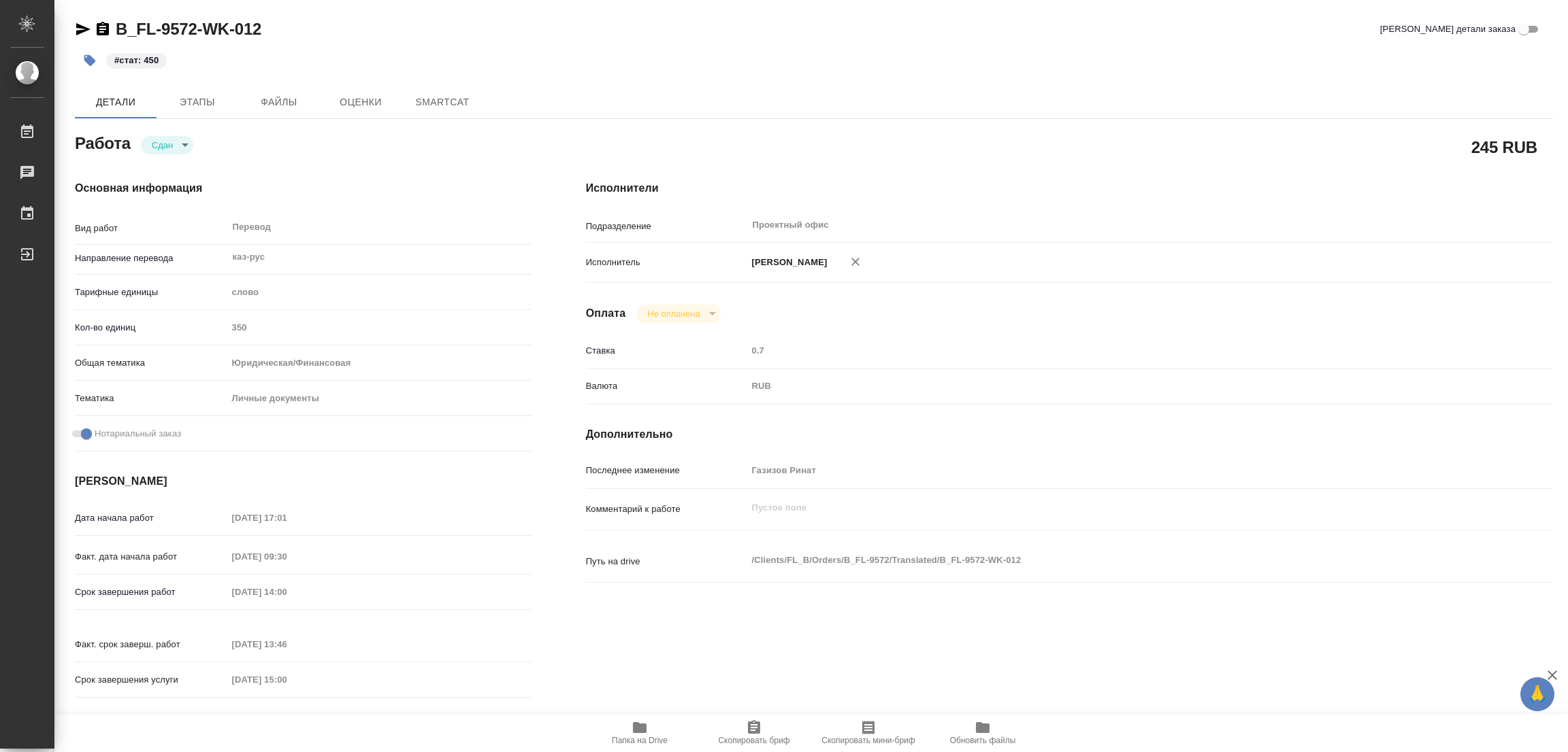
type textarea "x"
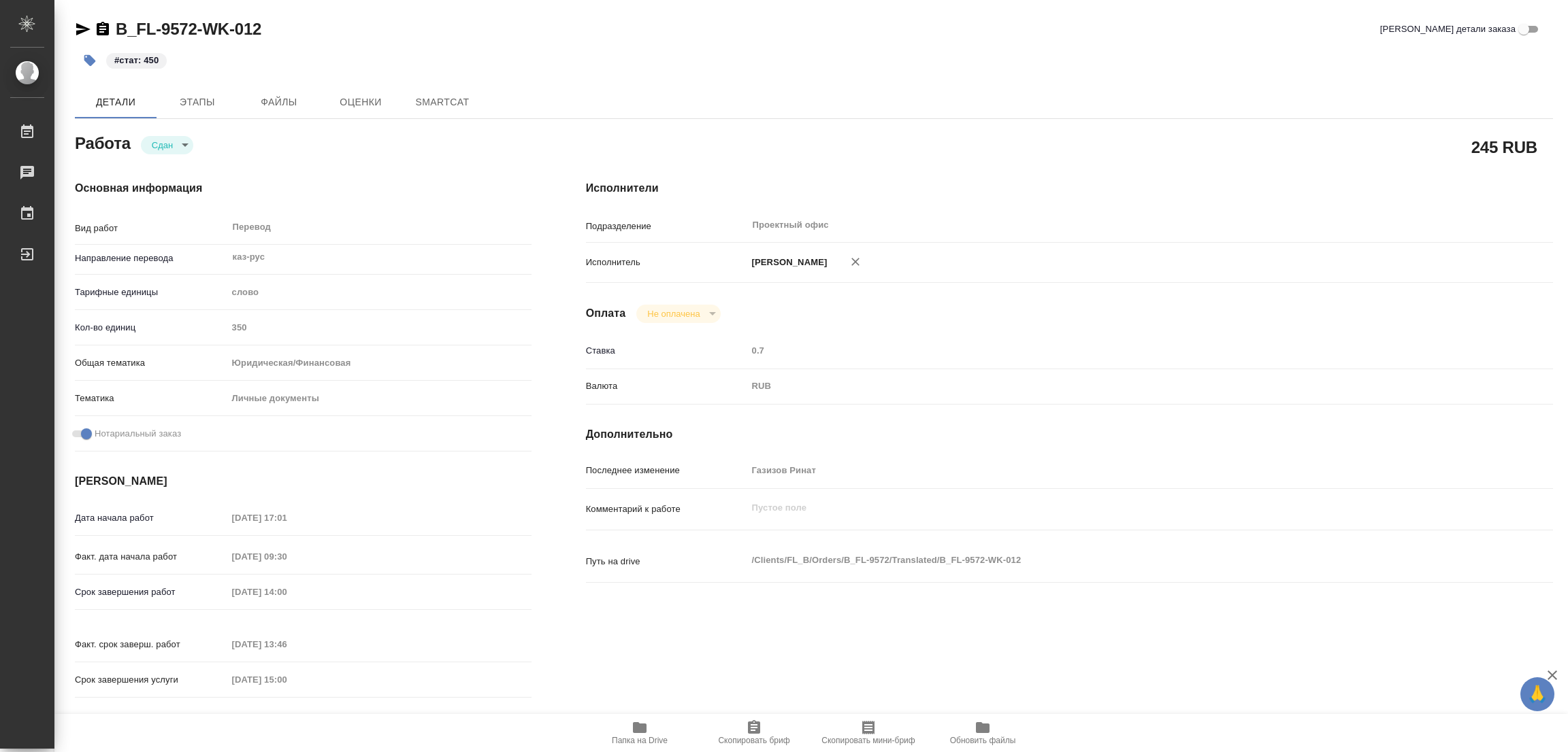
type textarea "x"
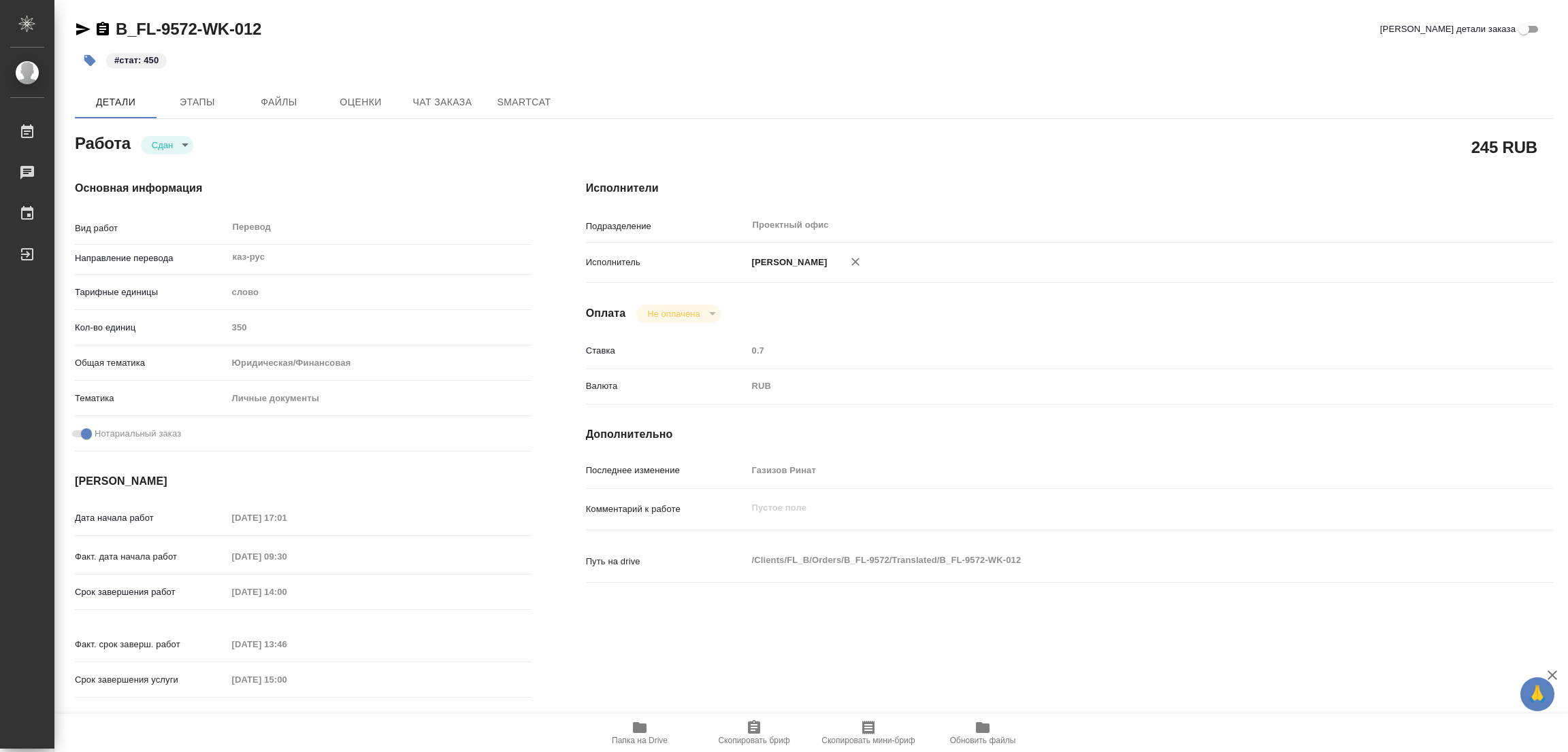
type textarea "x"
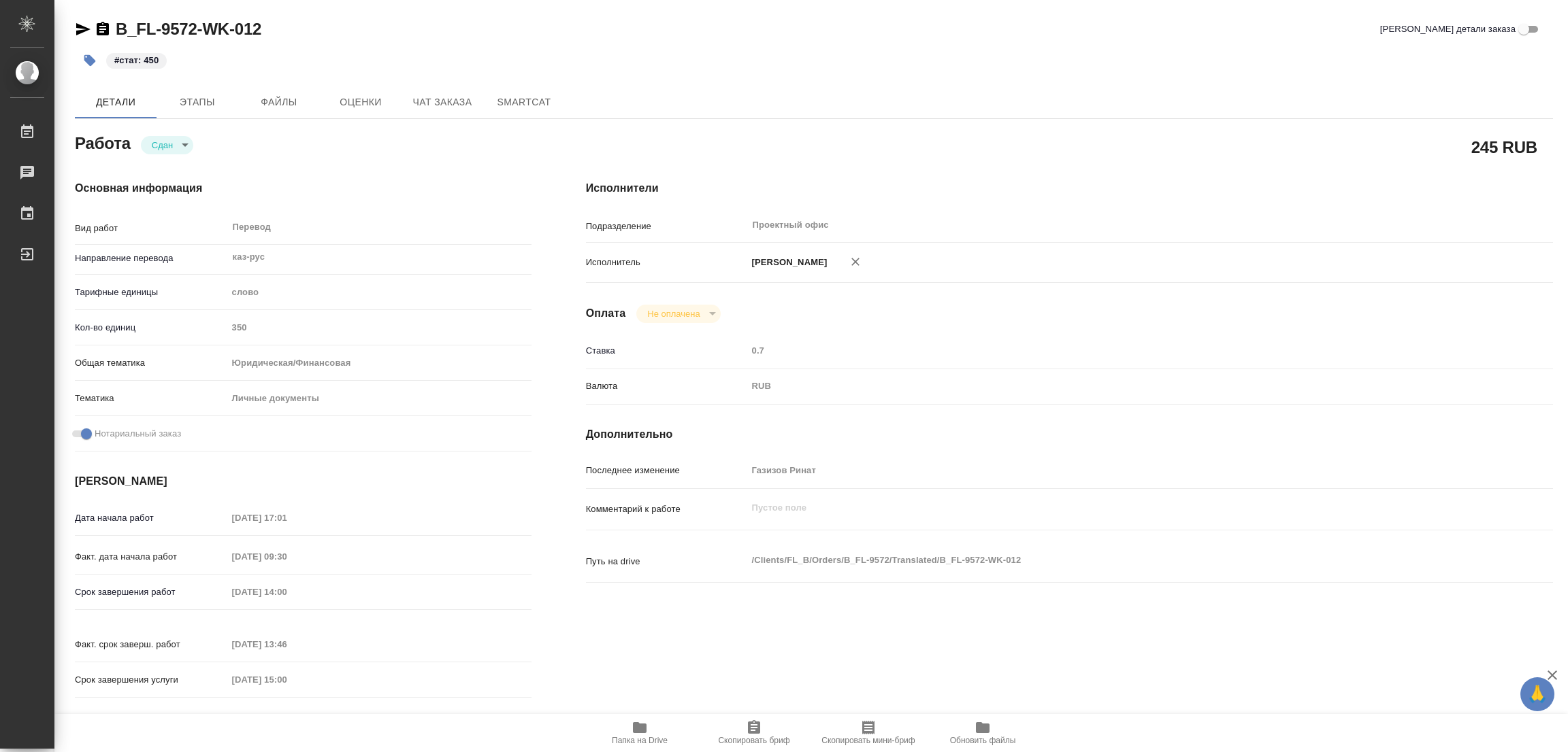
type textarea "x"
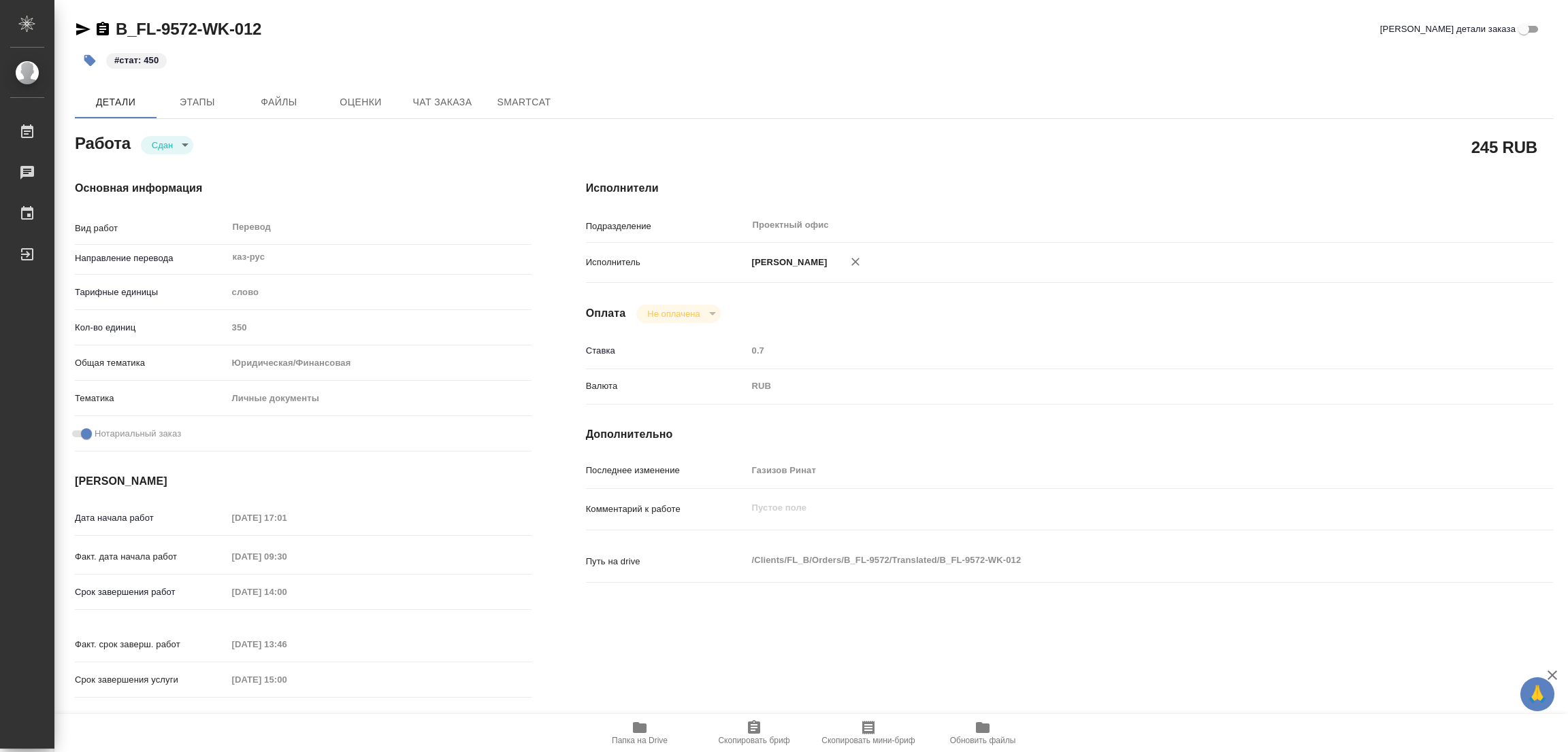
click at [941, 457] on div "Исполнители Подразделение Проектный офис ​ Исполнитель Попова Галина Оплата Не …" at bounding box center [1070, 443] width 1022 height 581
type textarea "x"
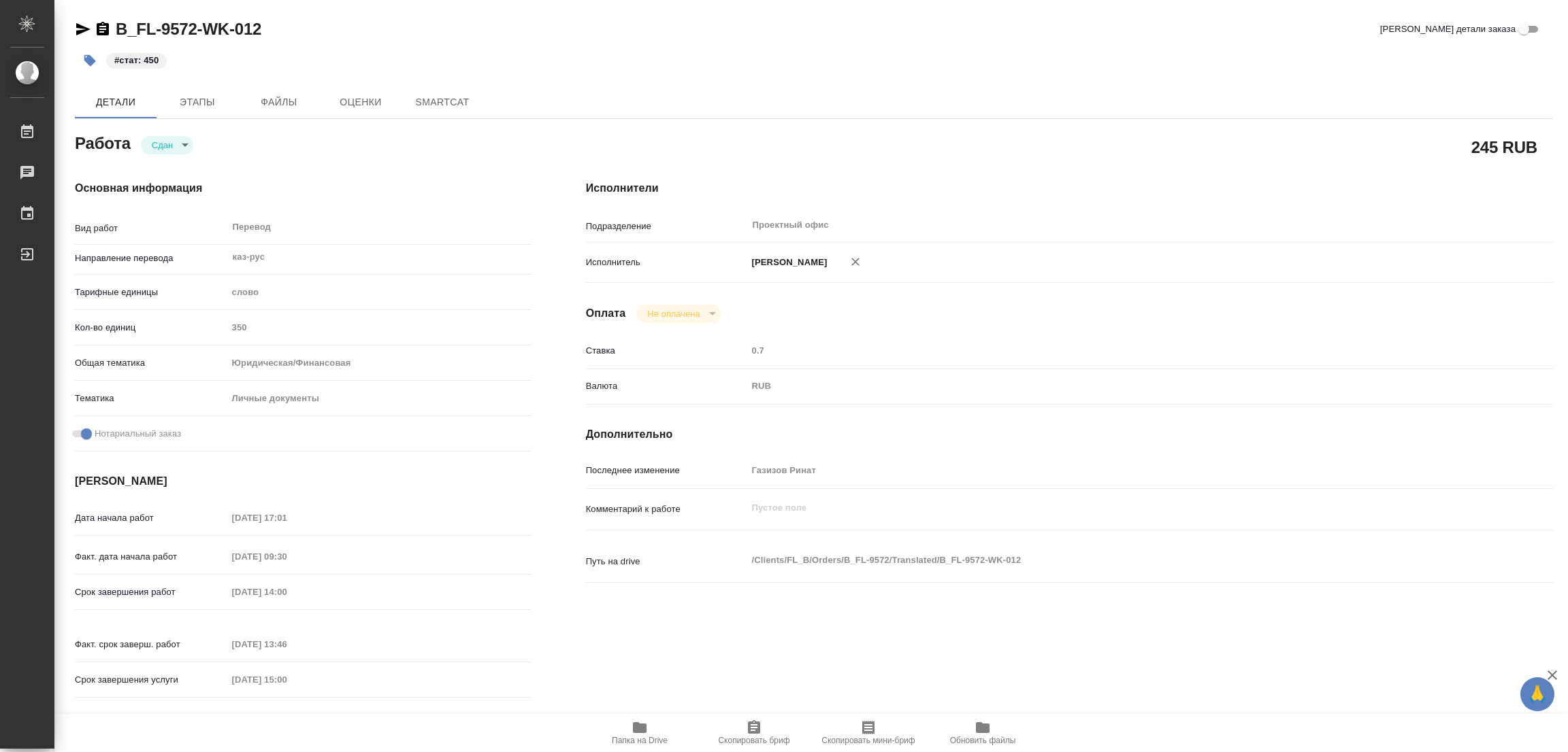
type textarea "x"
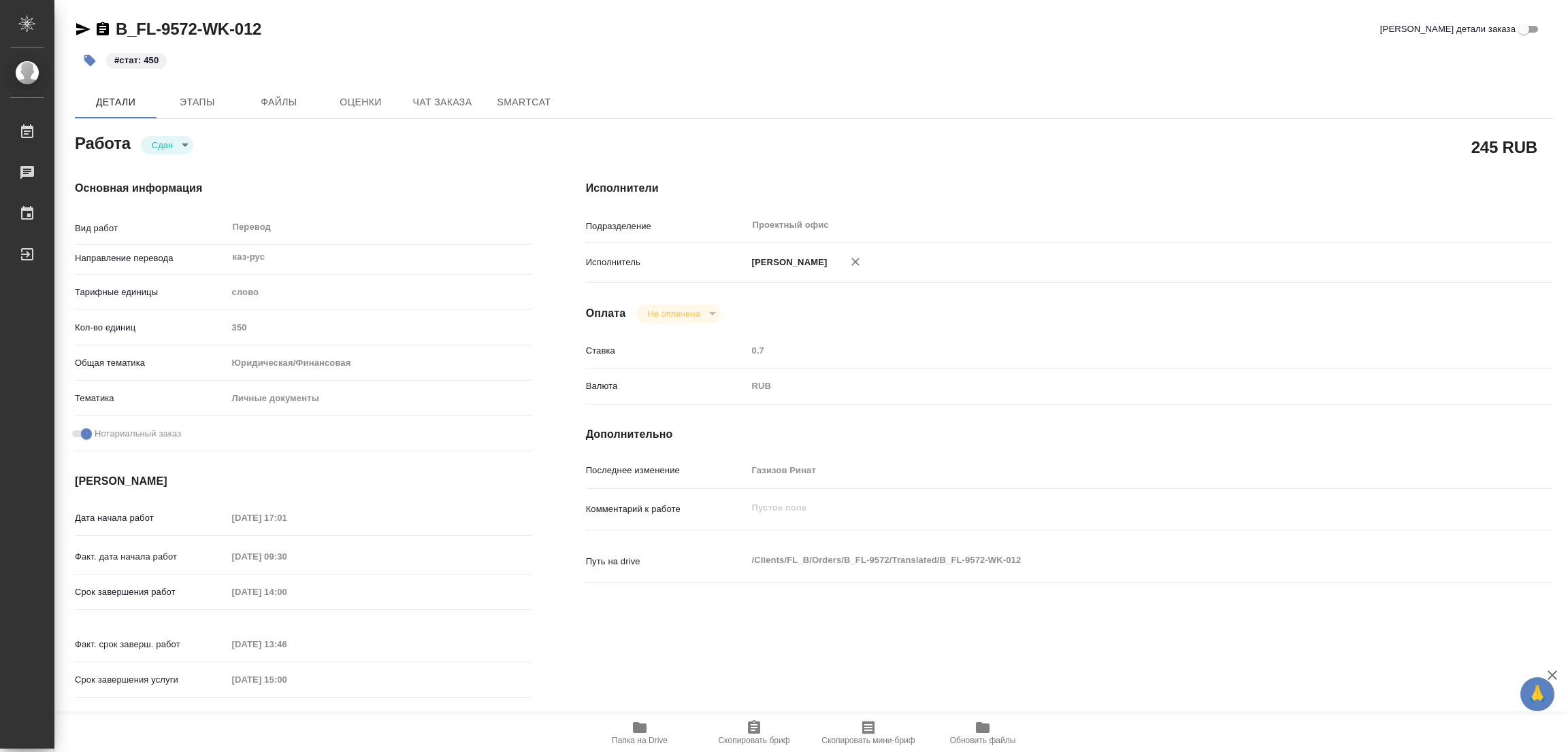
type textarea "x"
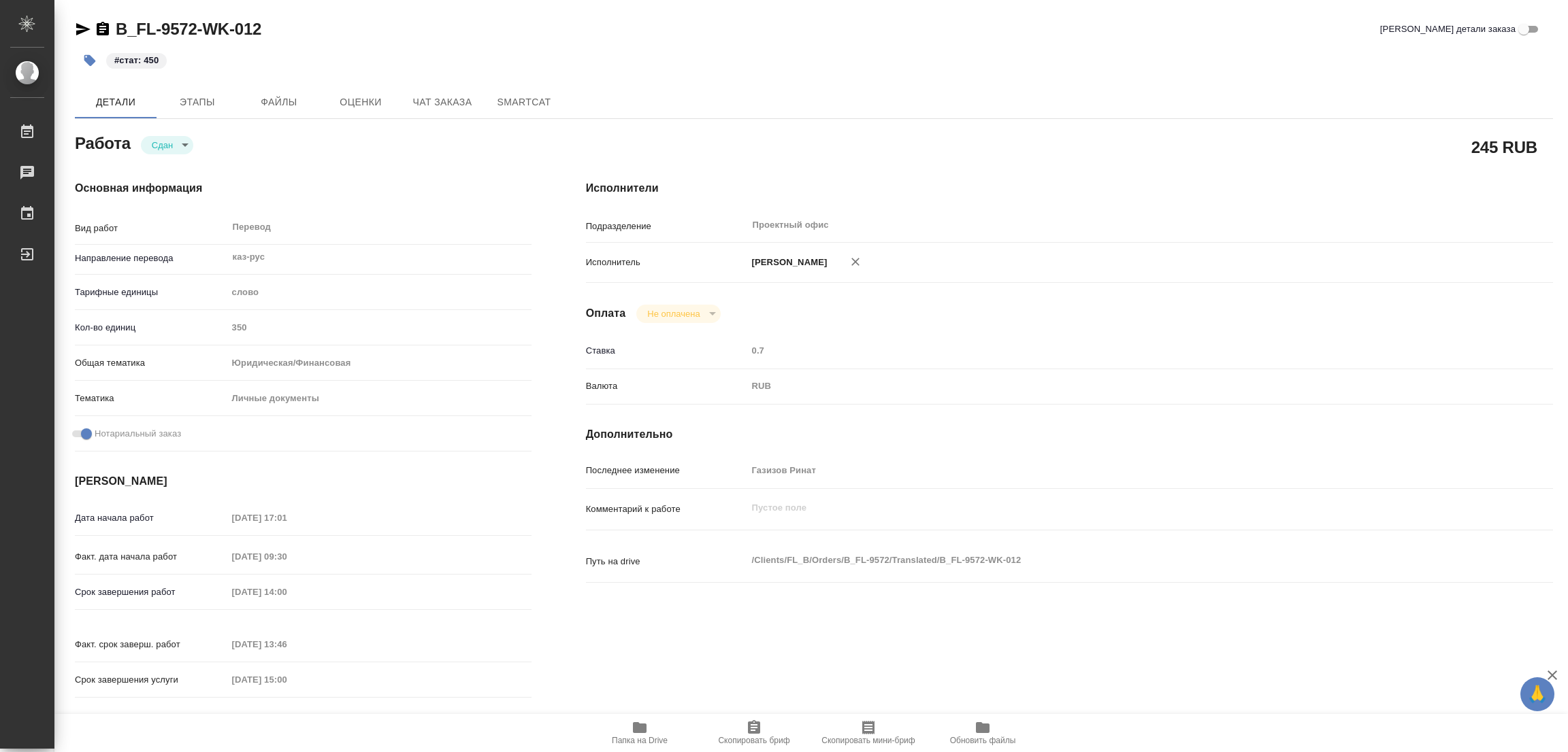
type textarea "x"
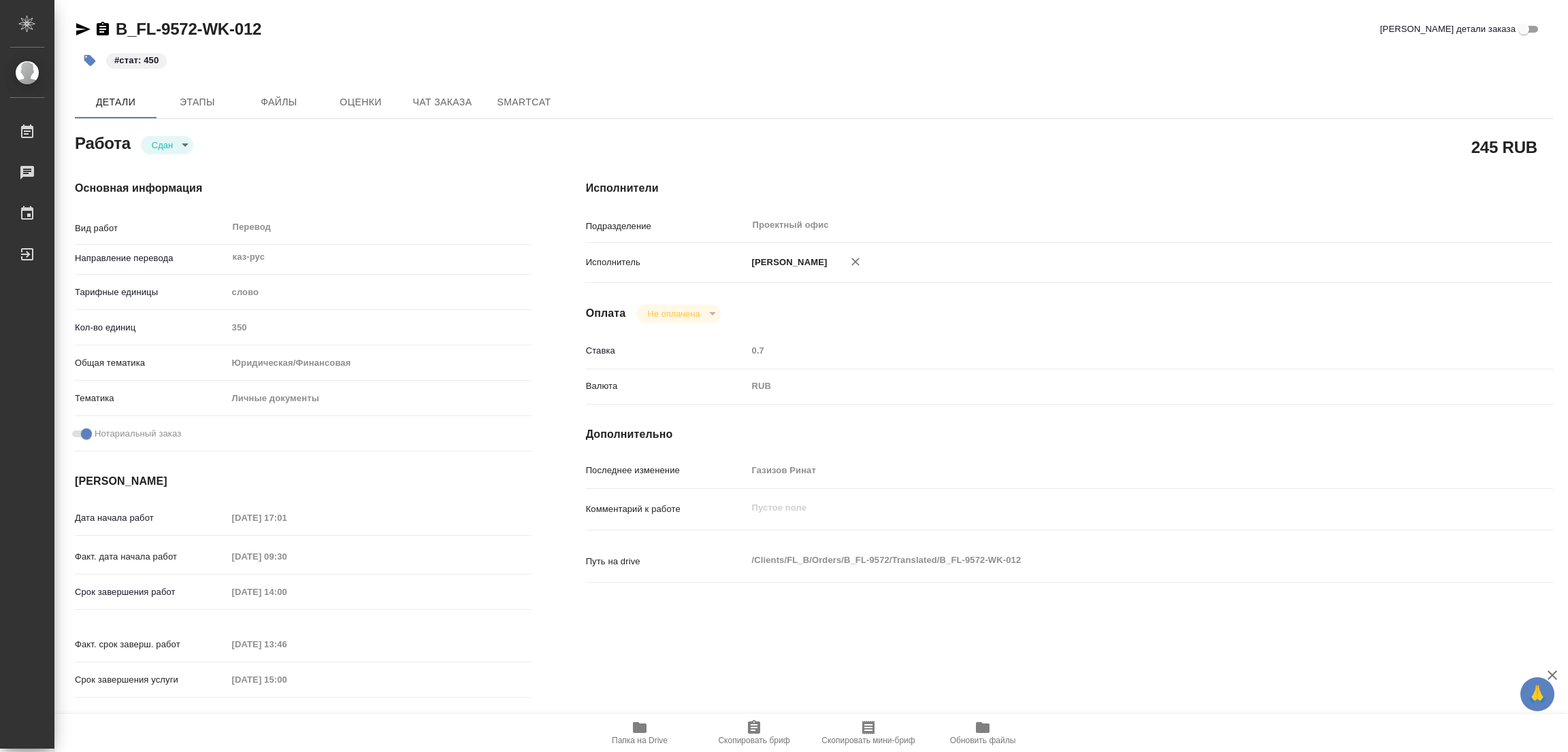
type textarea "x"
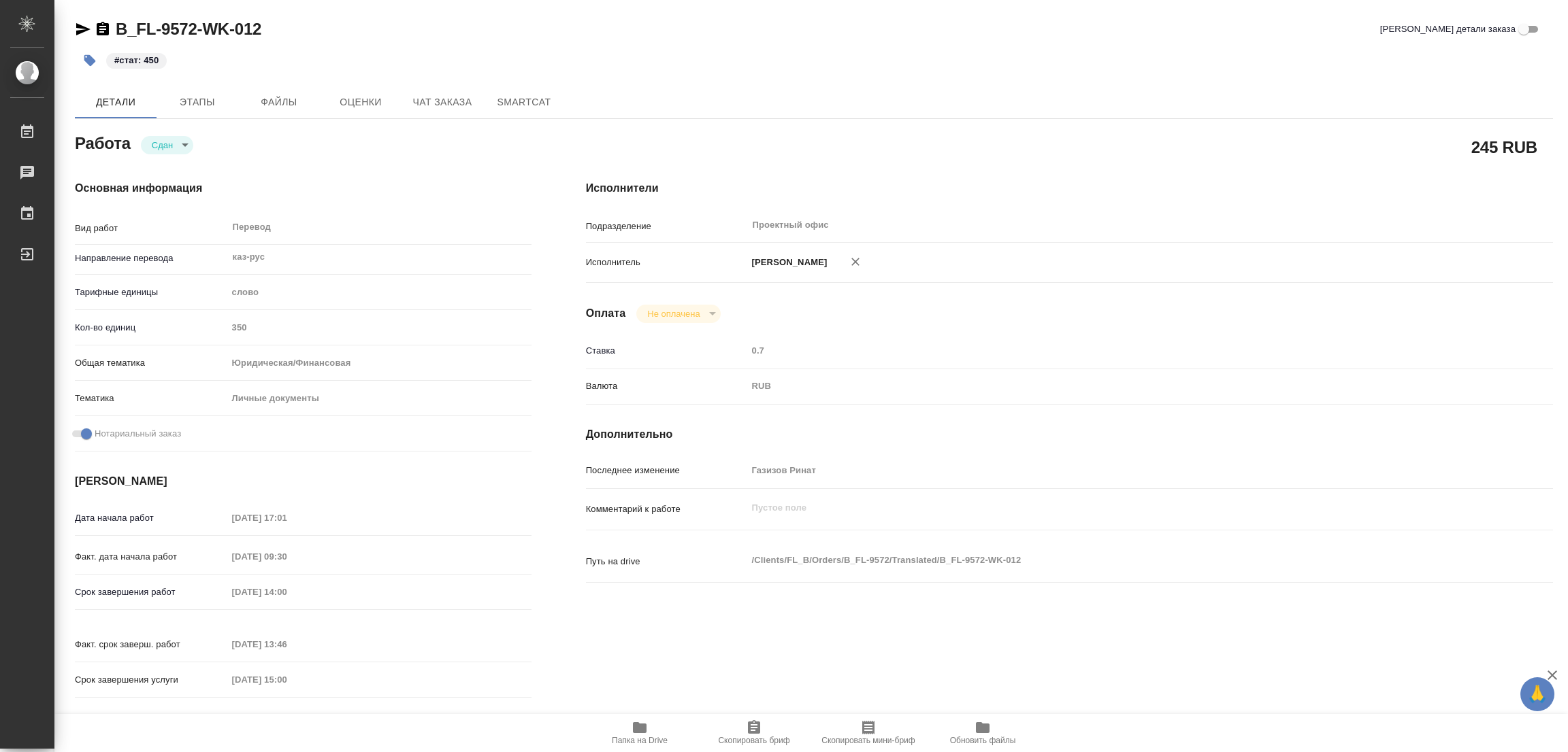
type textarea "x"
